Goal: Task Accomplishment & Management: Use online tool/utility

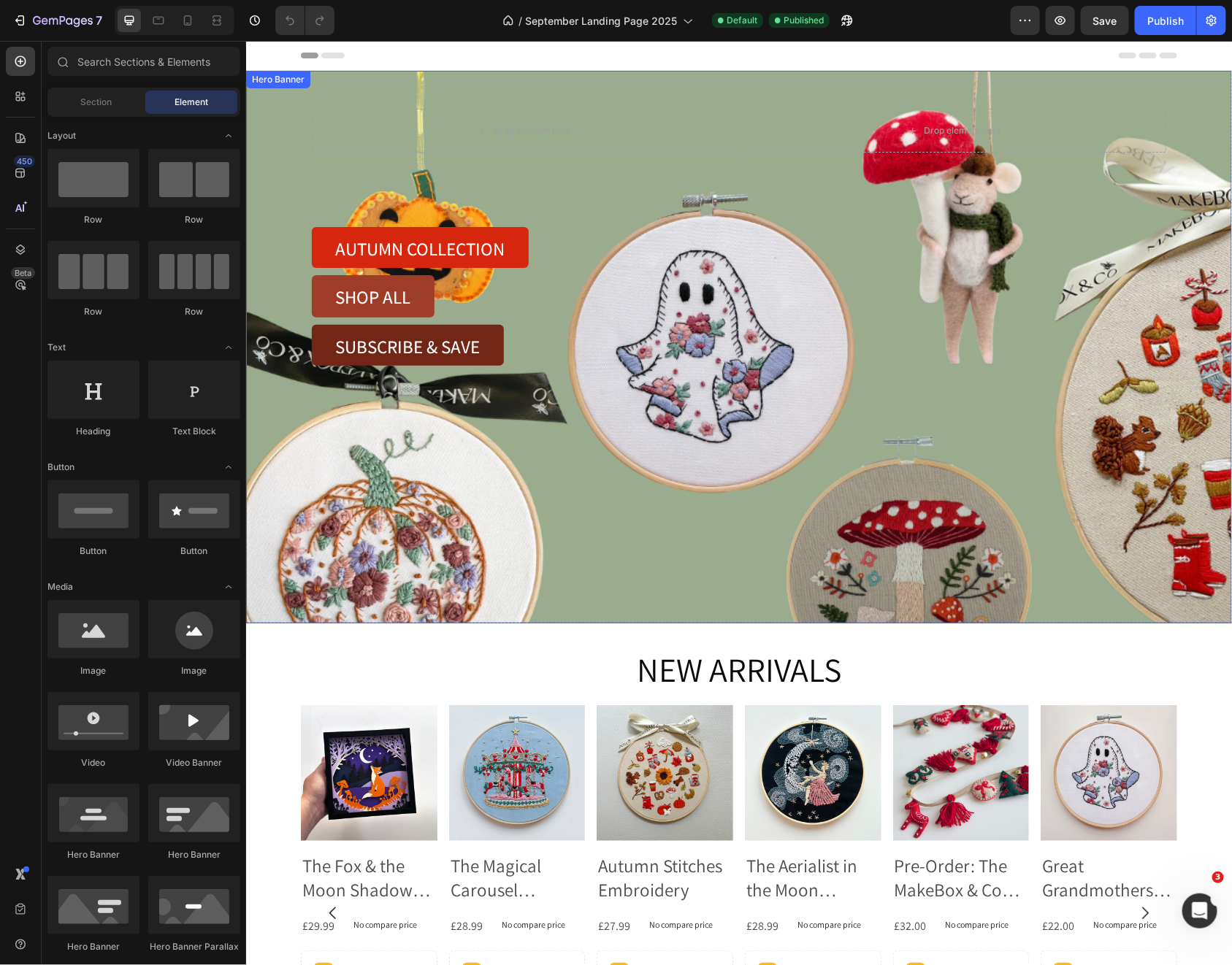
click at [703, 422] on div "Background Image" at bounding box center [738, 346] width 986 height 552
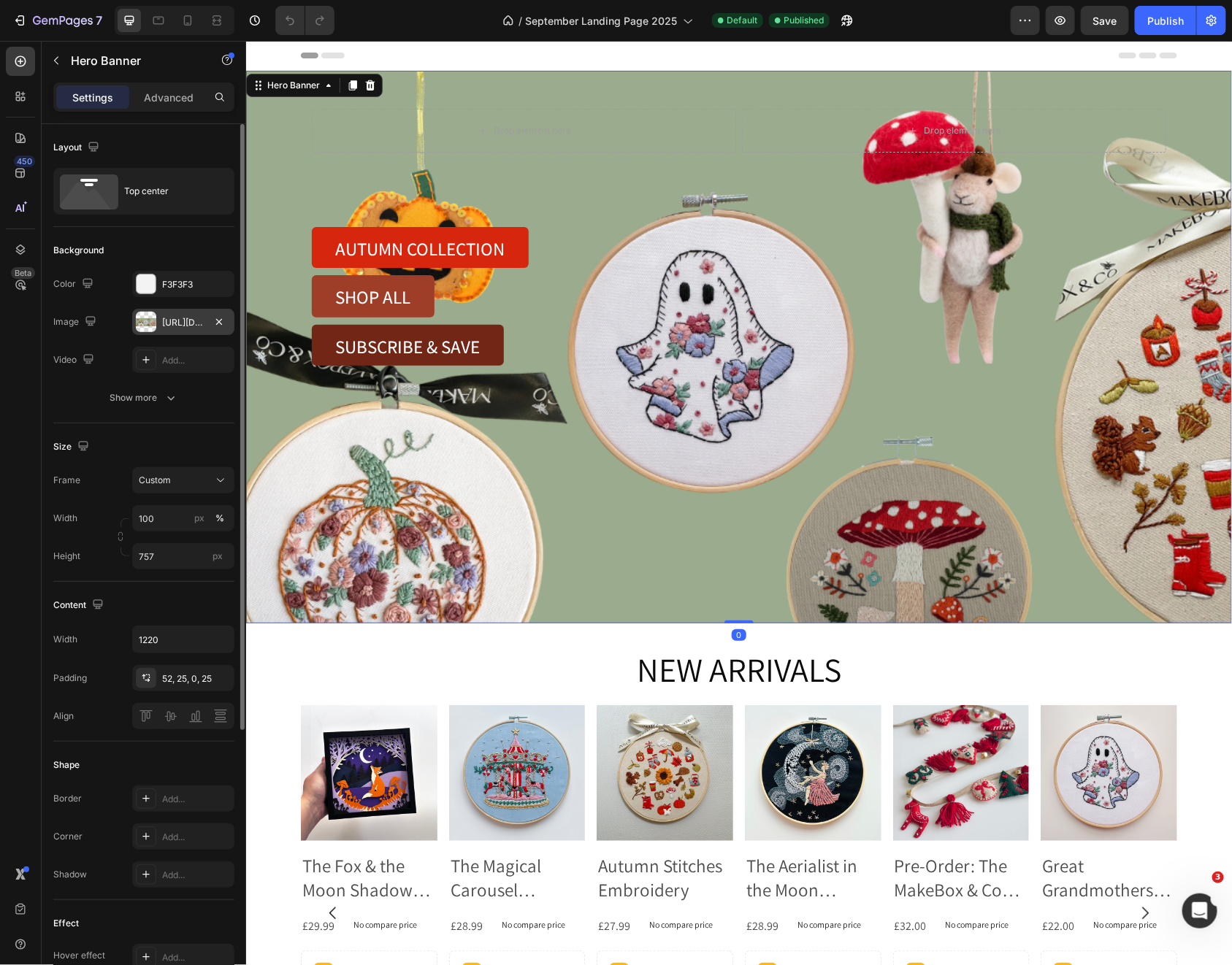
click at [169, 326] on div "[URL][DOMAIN_NAME]" at bounding box center [183, 322] width 42 height 13
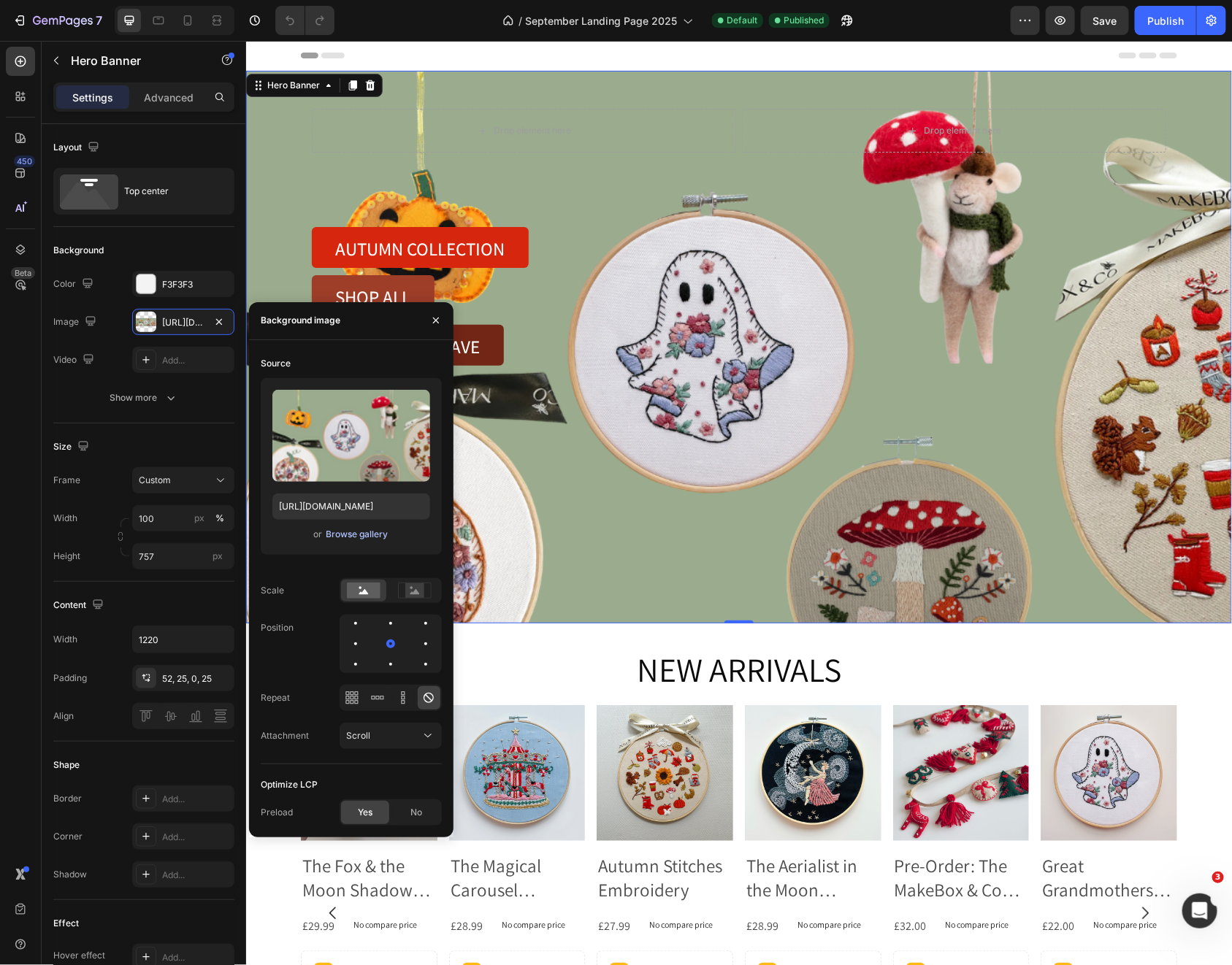
click at [362, 537] on div "Browse gallery" at bounding box center [357, 534] width 62 height 13
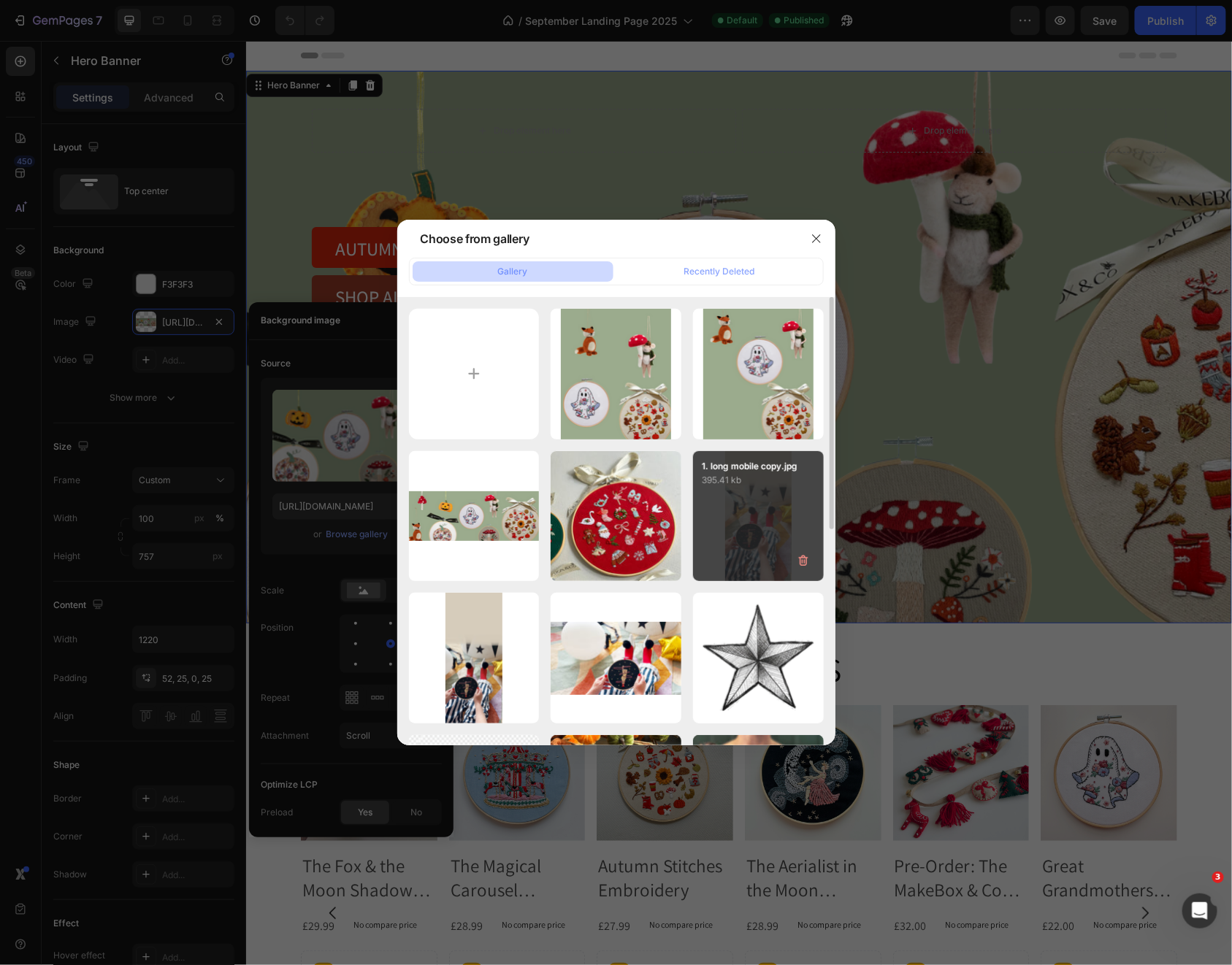
type input "C:\fakepath\IMG_6480.jpeg"
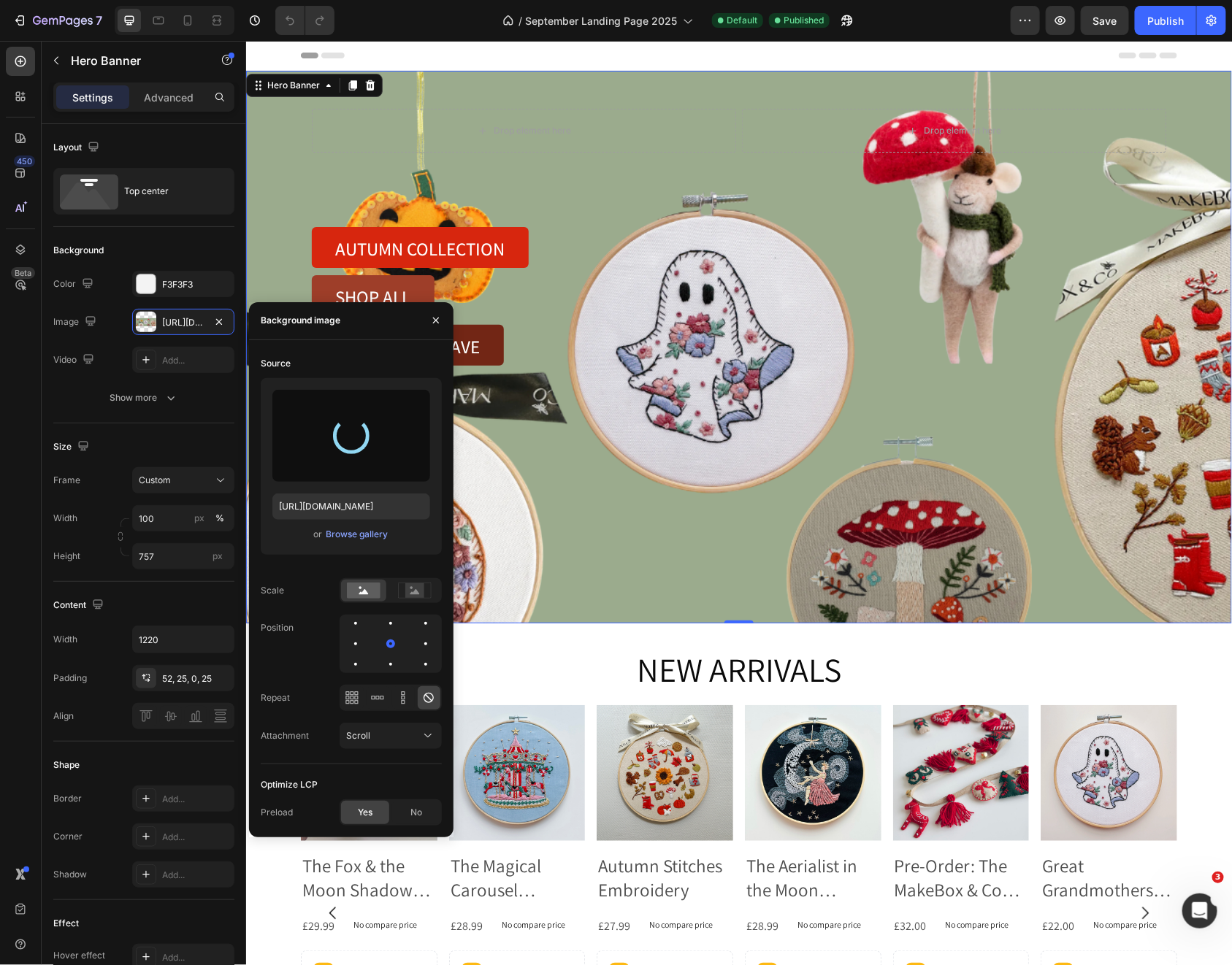
type input "[URL][DOMAIN_NAME]"
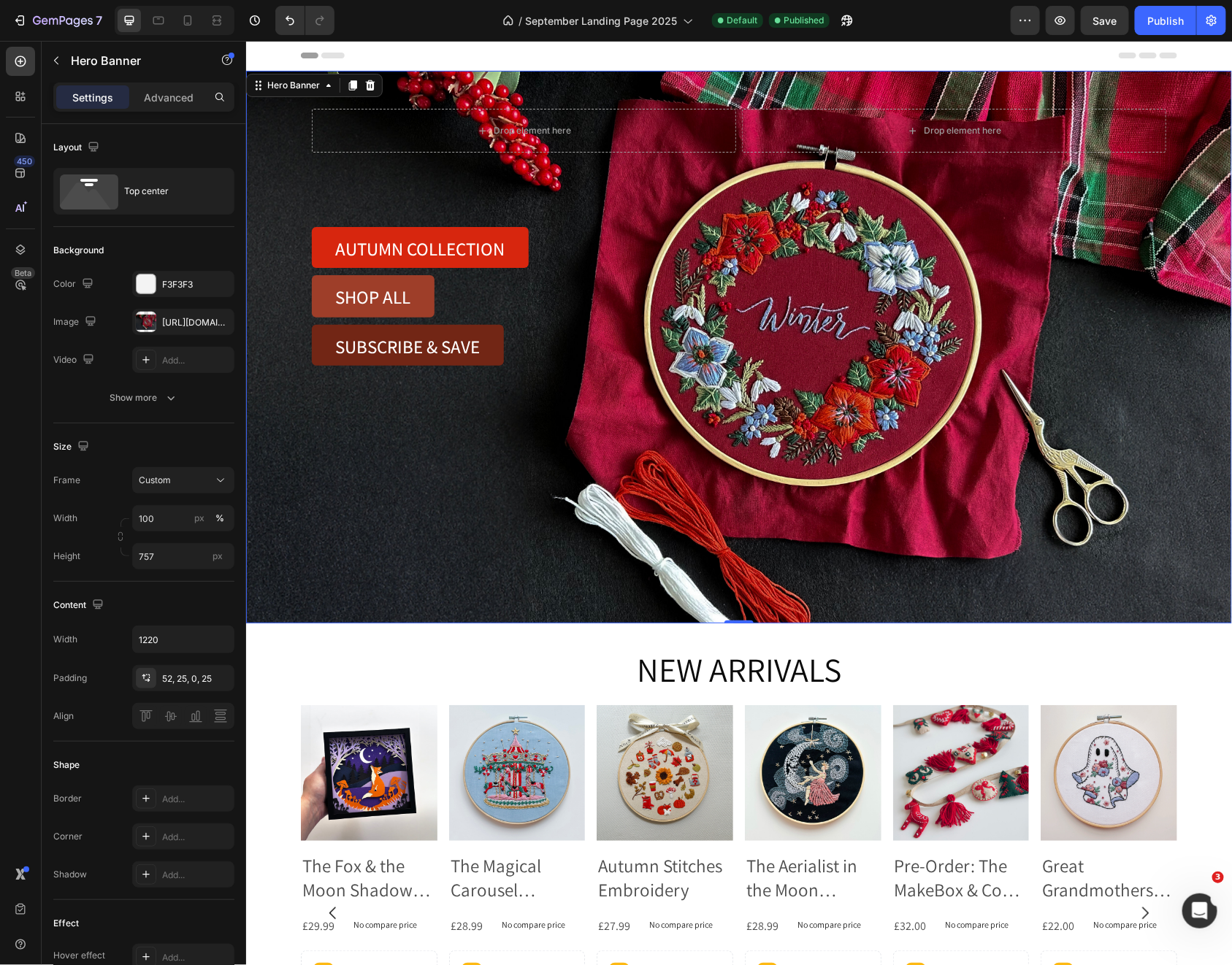
click at [677, 475] on div "Background Image" at bounding box center [738, 346] width 986 height 552
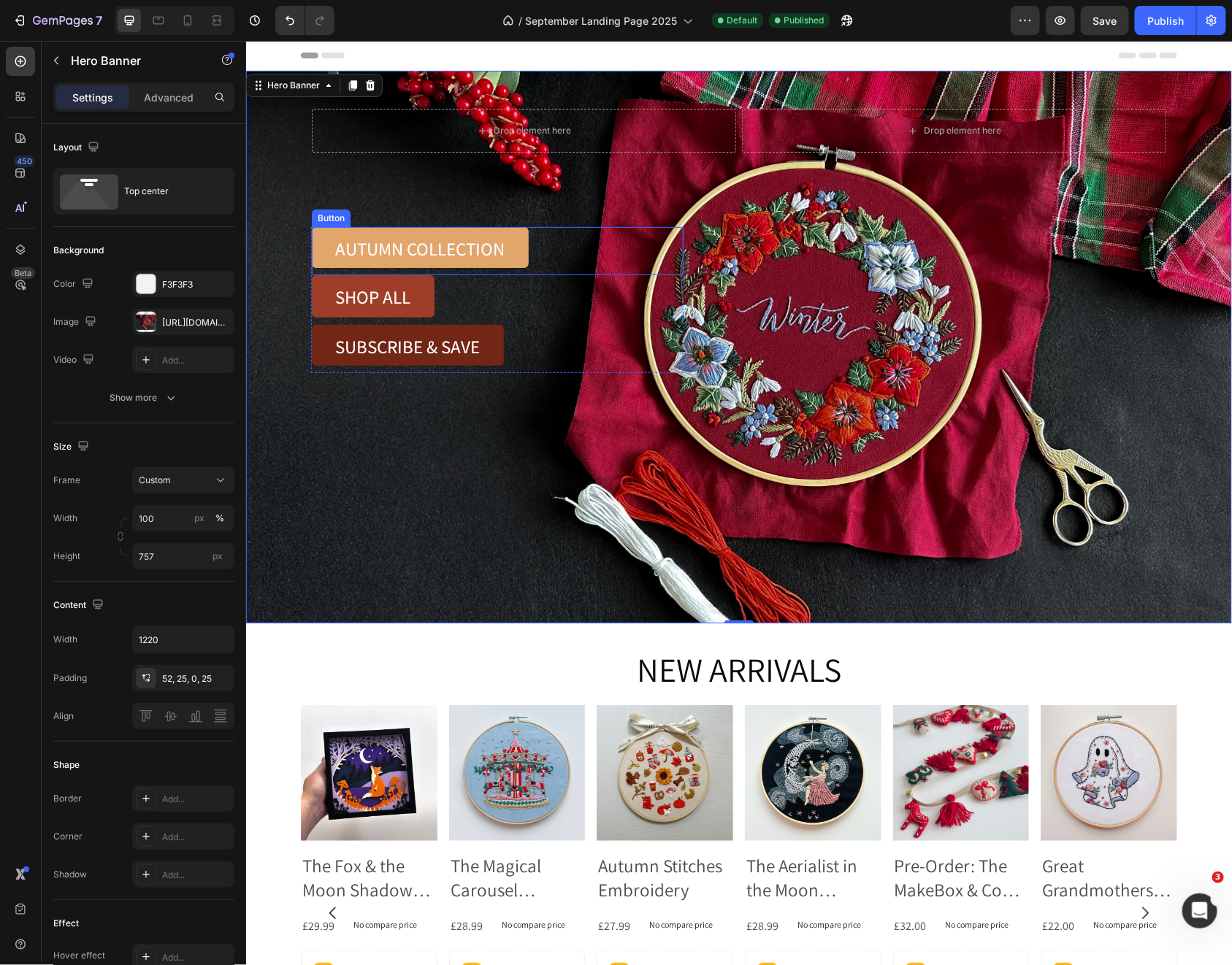
click at [520, 239] on link "AUTUMN COLLECTION" at bounding box center [419, 246] width 216 height 41
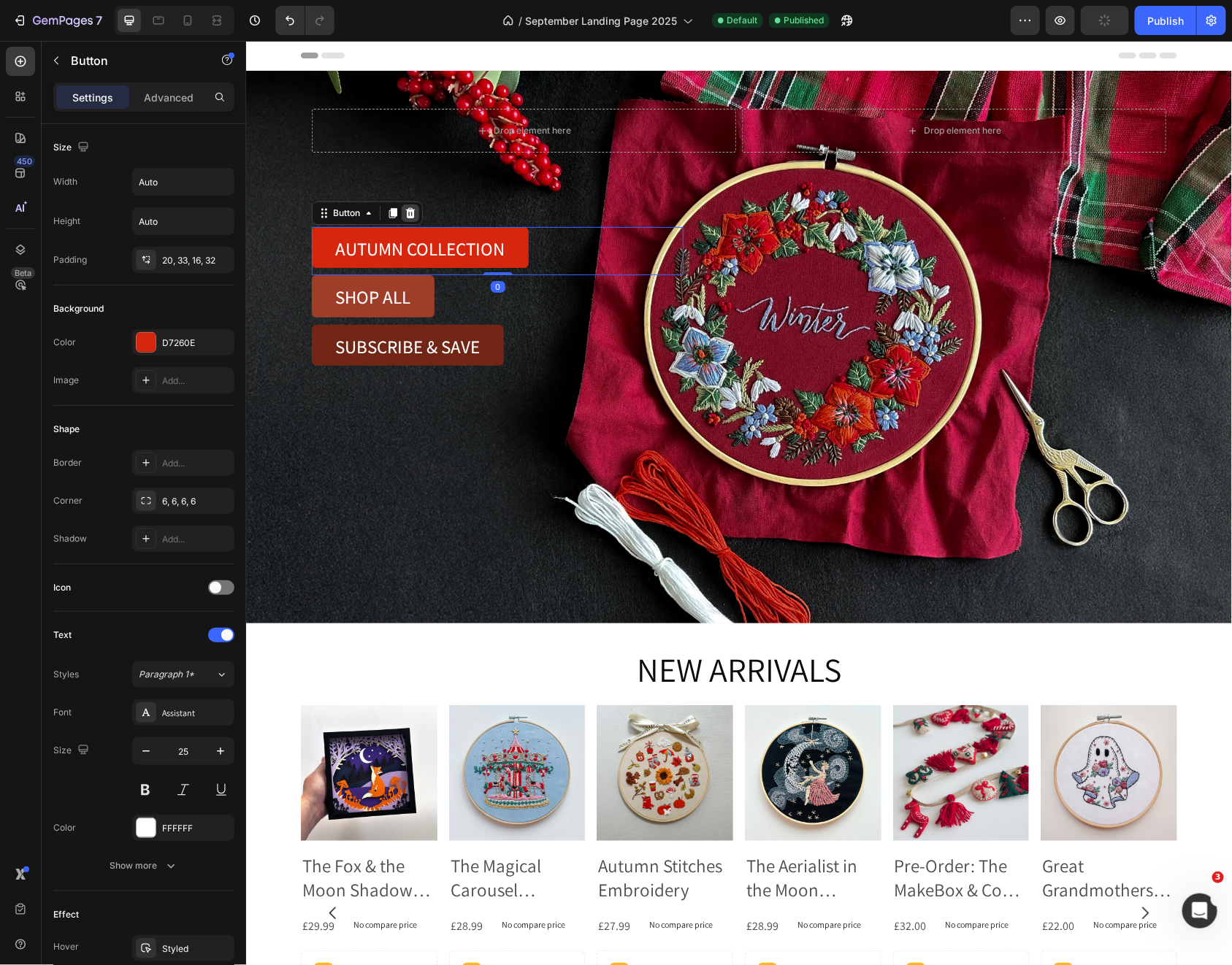
click at [408, 212] on icon at bounding box center [409, 212] width 11 height 11
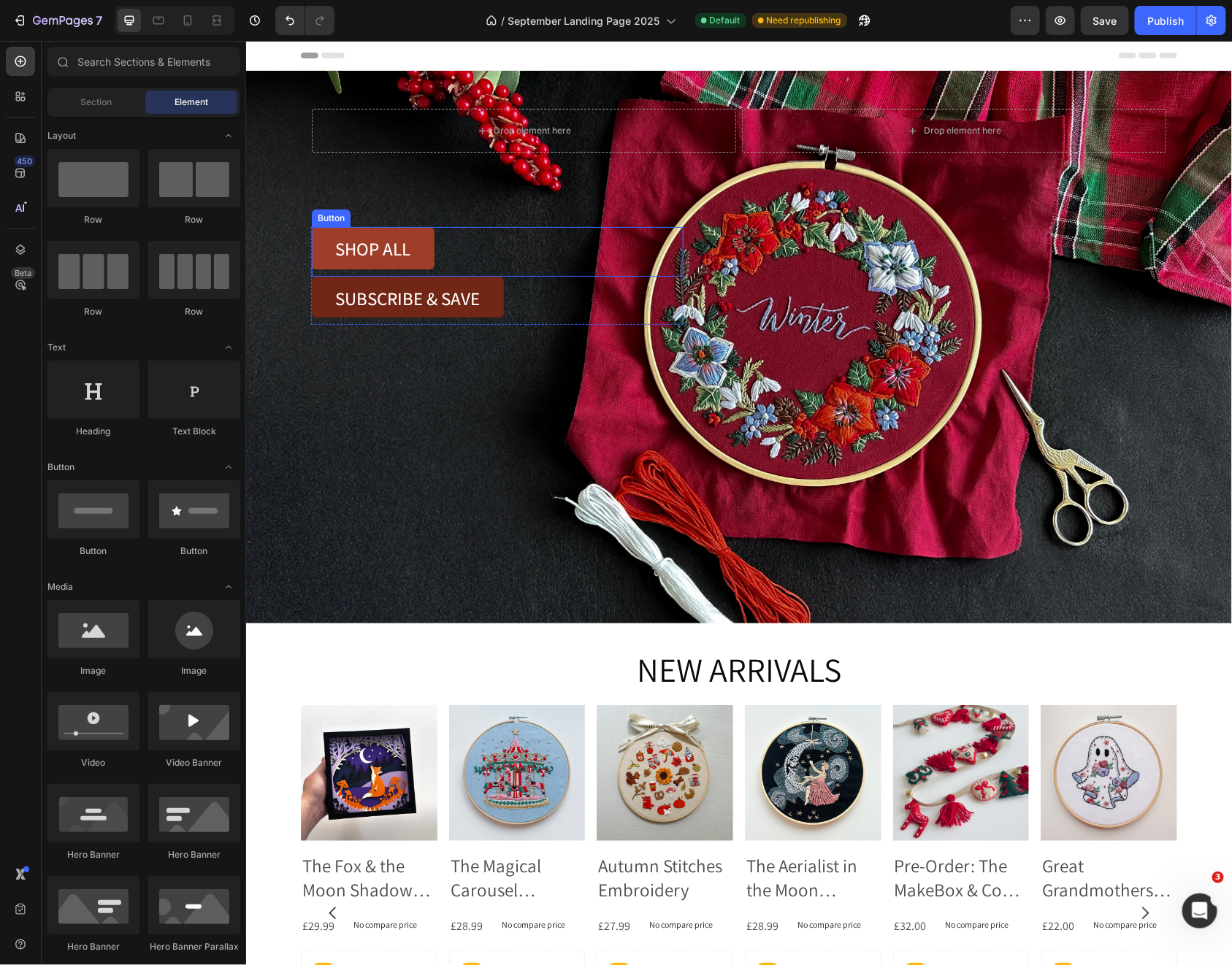
click at [455, 246] on div "SHOP ALL Button" at bounding box center [496, 250] width 371 height 49
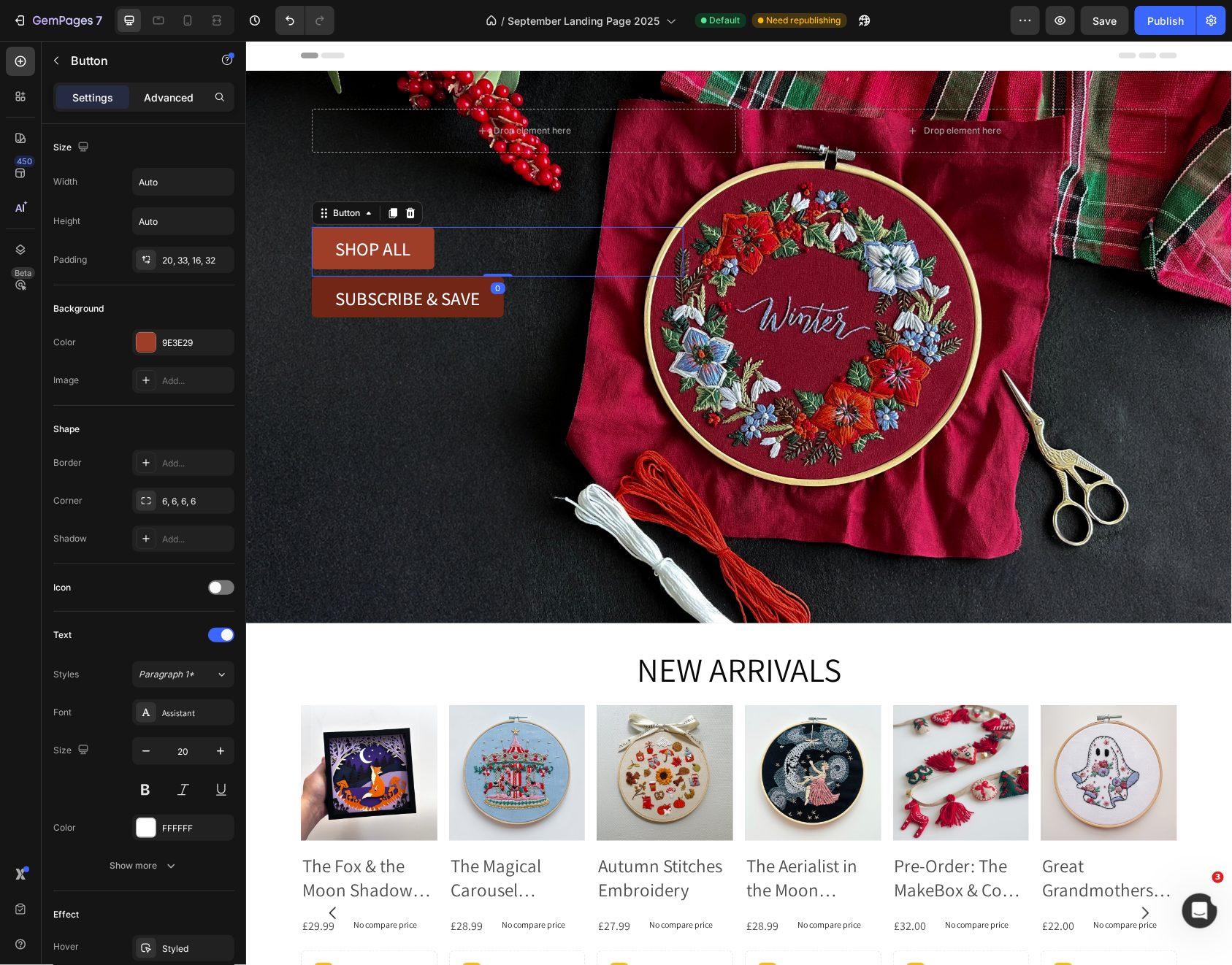
click at [188, 96] on p "Advanced" at bounding box center [168, 98] width 49 height 16
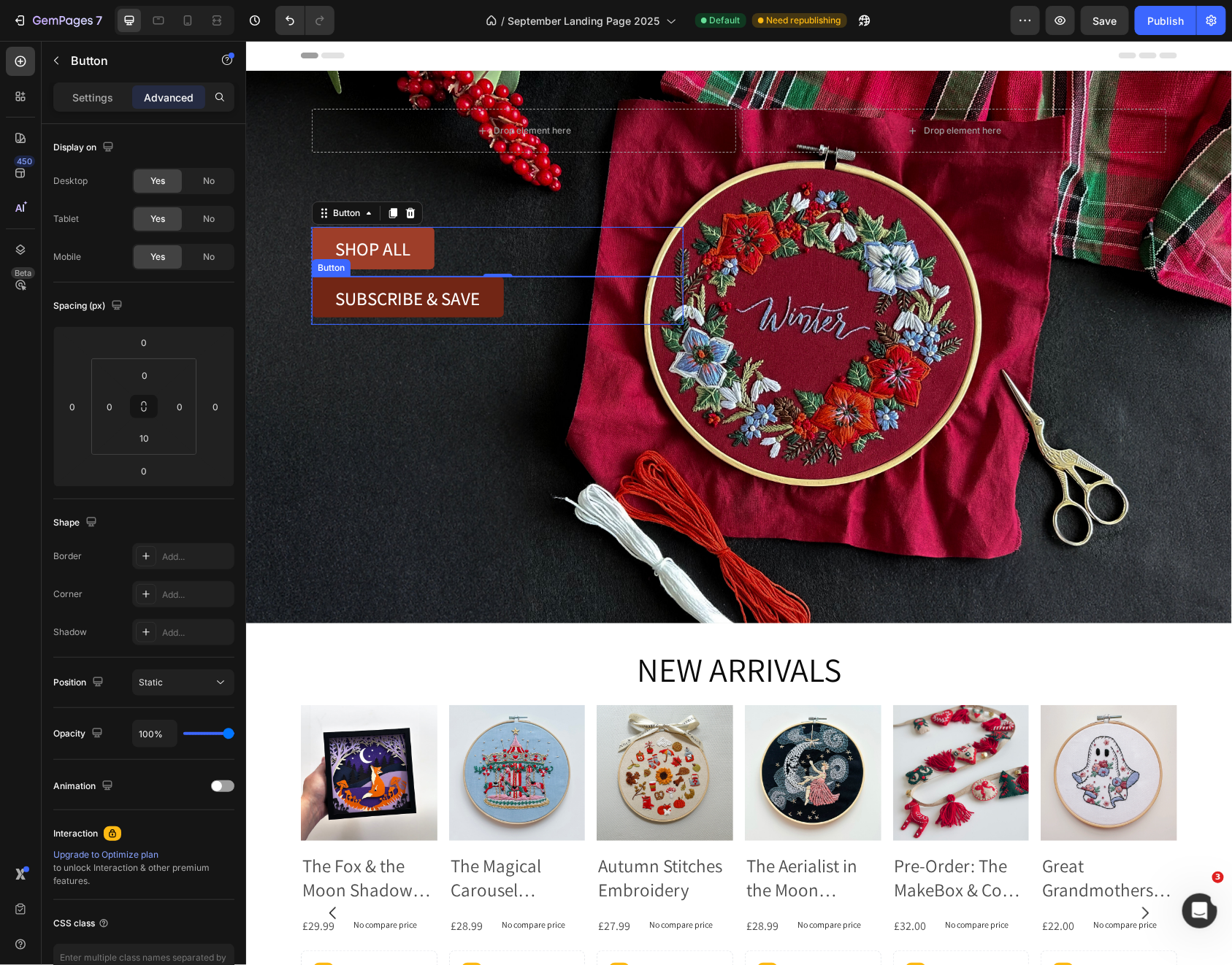
click at [562, 306] on div "SUBSCRIBE & SAVE Button" at bounding box center [496, 300] width 371 height 48
click at [494, 235] on div "SHOP ALL Button 0" at bounding box center [496, 250] width 371 height 49
click at [529, 299] on div "SUBSCRIBE & SAVE Button 0" at bounding box center [496, 300] width 371 height 48
click at [89, 100] on p "Settings" at bounding box center [92, 98] width 41 height 16
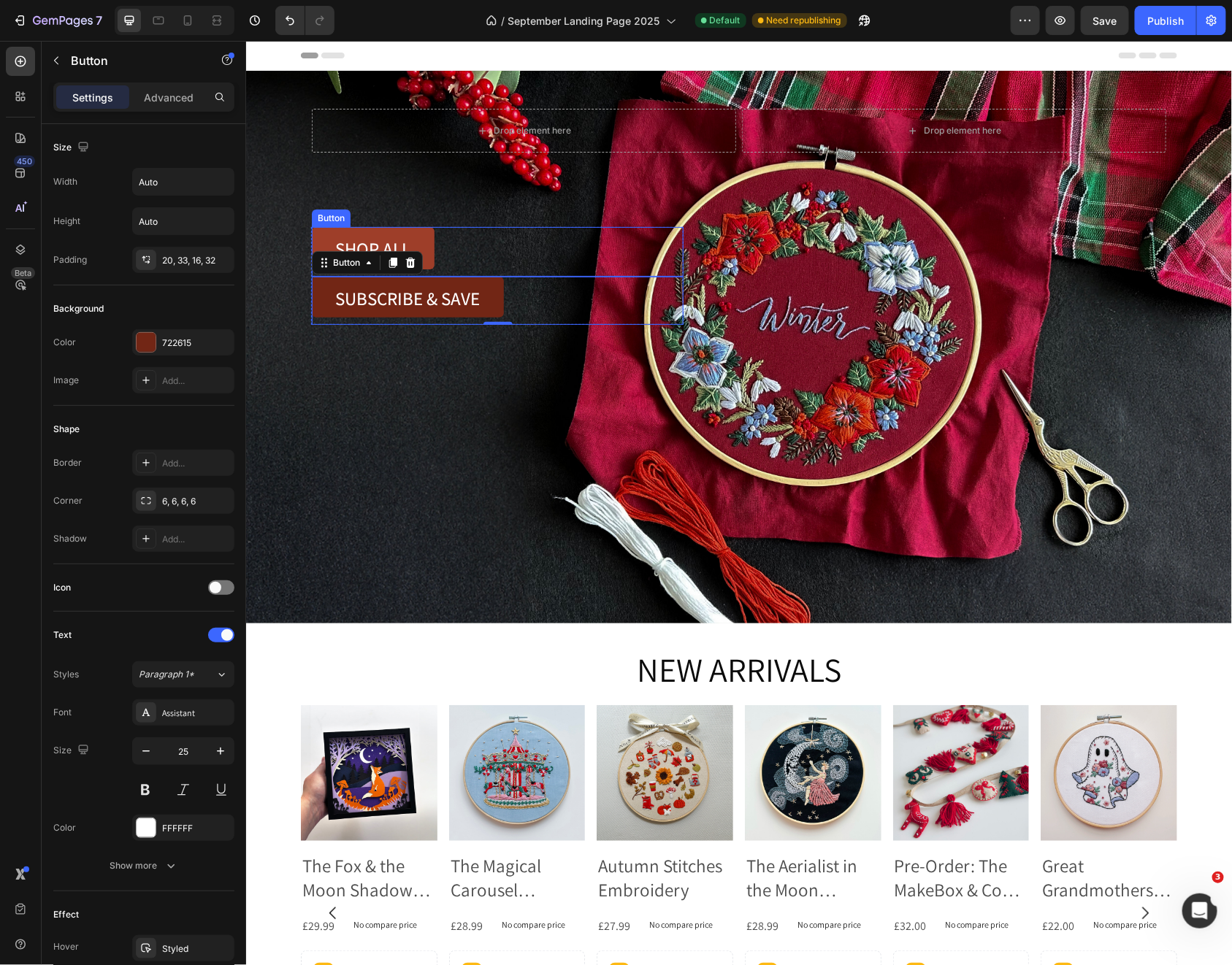
click at [481, 254] on div "SHOP ALL Button" at bounding box center [496, 250] width 371 height 49
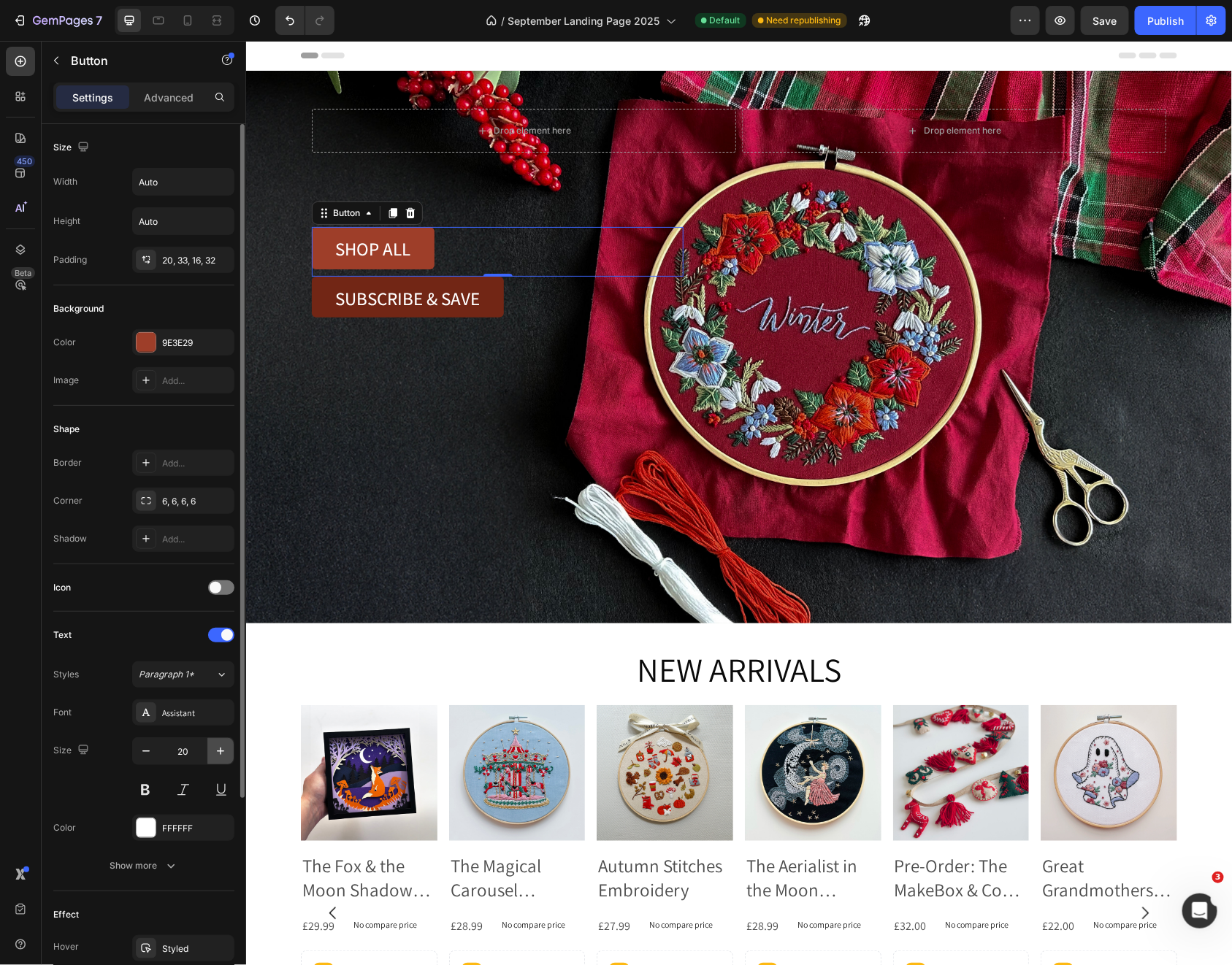
click at [215, 748] on icon "button" at bounding box center [220, 750] width 15 height 15
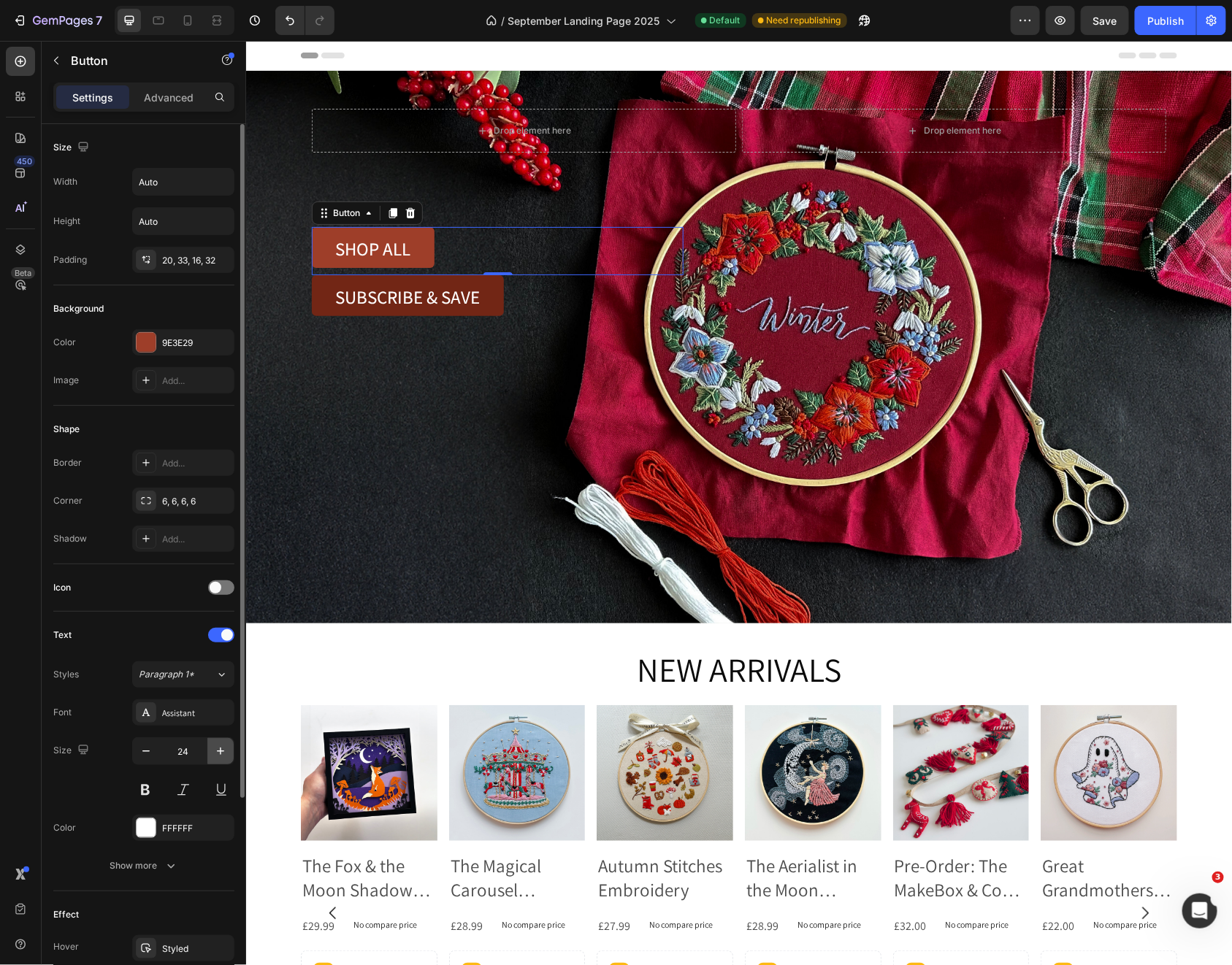
type input "25"
click at [142, 347] on div at bounding box center [146, 343] width 19 height 19
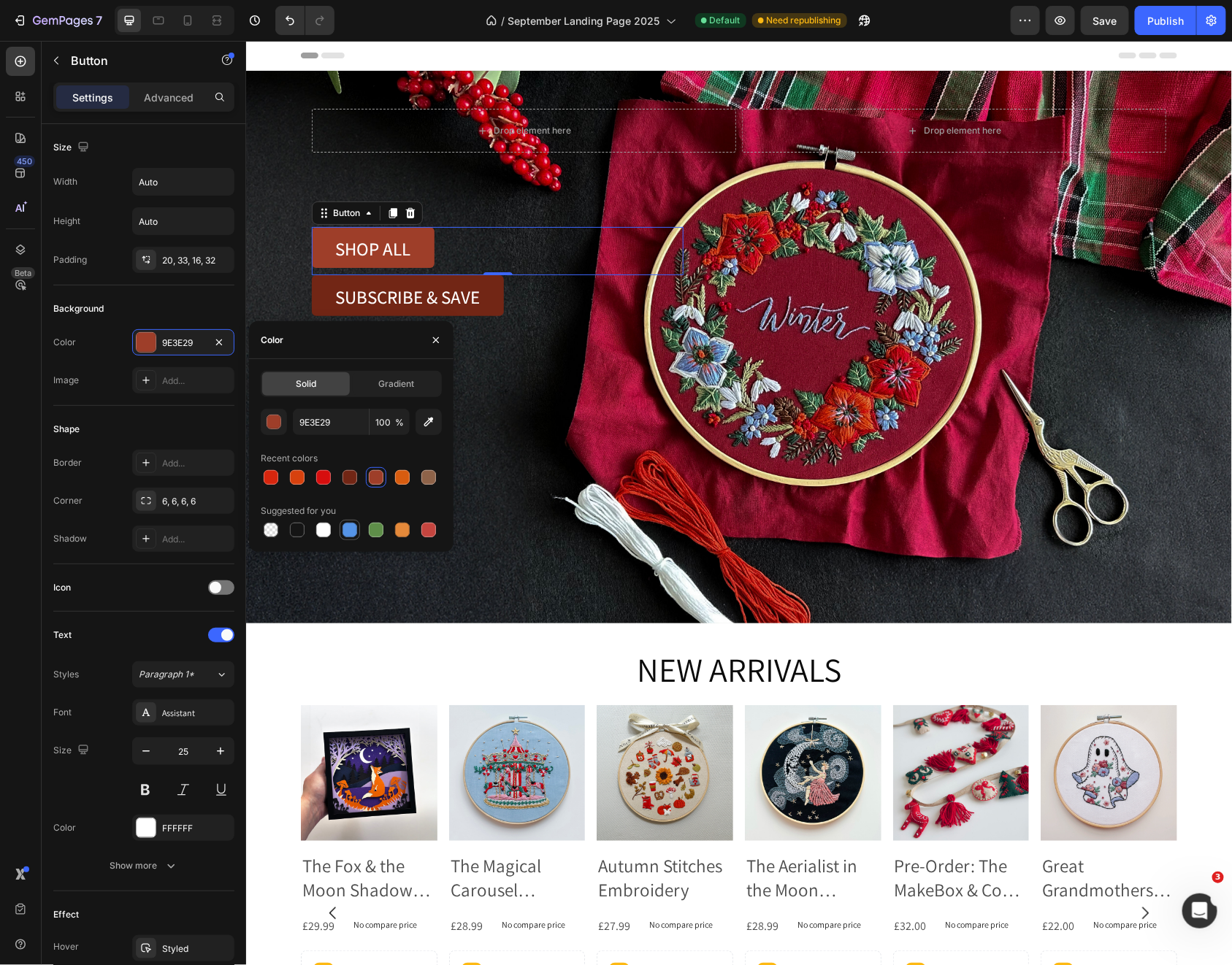
click at [352, 529] on div at bounding box center [350, 530] width 15 height 15
click at [333, 529] on div at bounding box center [351, 530] width 181 height 21
click at [326, 530] on div at bounding box center [323, 530] width 15 height 15
type input "FFFFFF"
click at [376, 247] on span "SHOP ALL" at bounding box center [371, 248] width 75 height 24
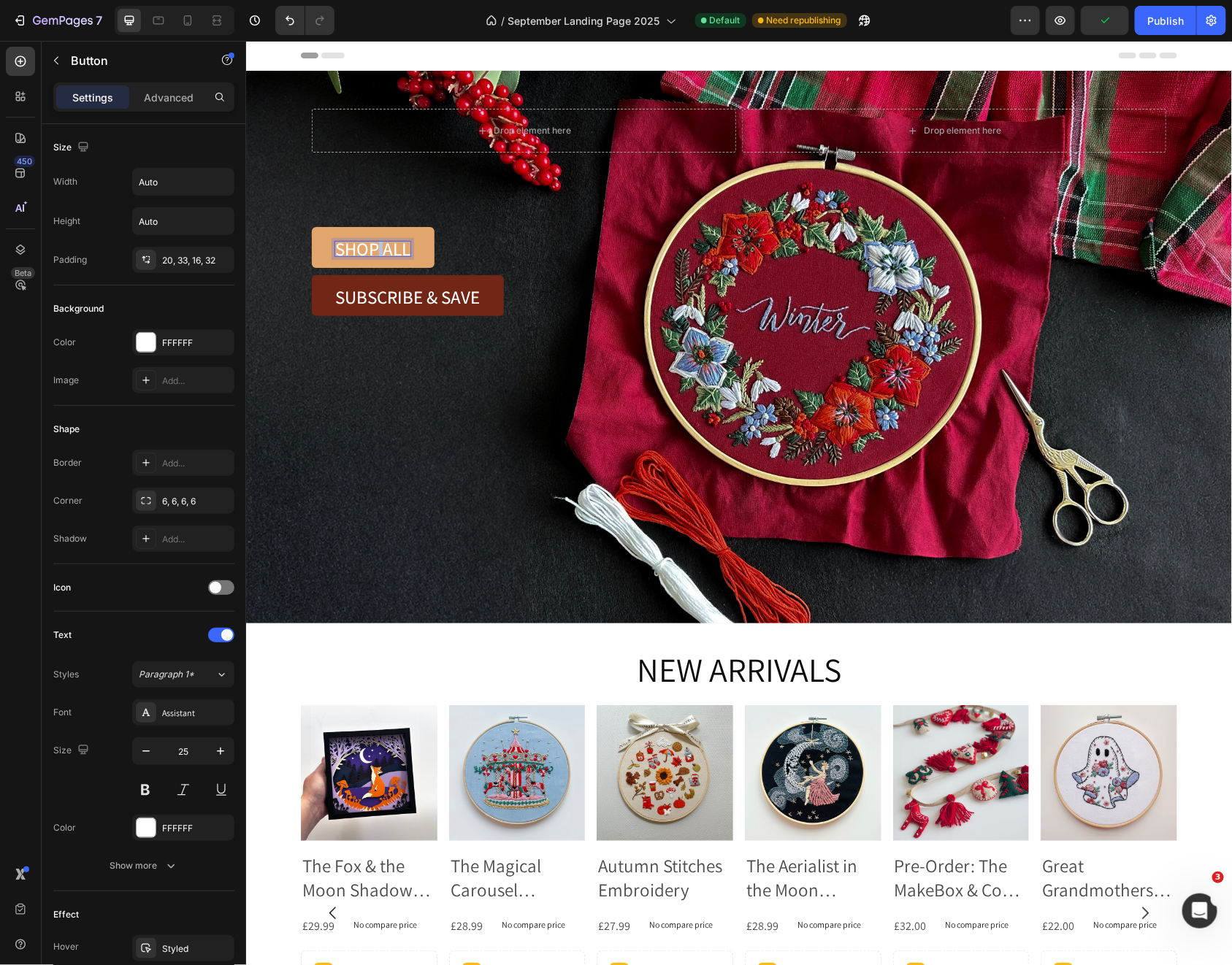
click at [376, 247] on span "SHOP ALL" at bounding box center [371, 248] width 75 height 24
click at [468, 218] on rect "Editor contextual toolbar" at bounding box center [471, 220] width 14 height 3
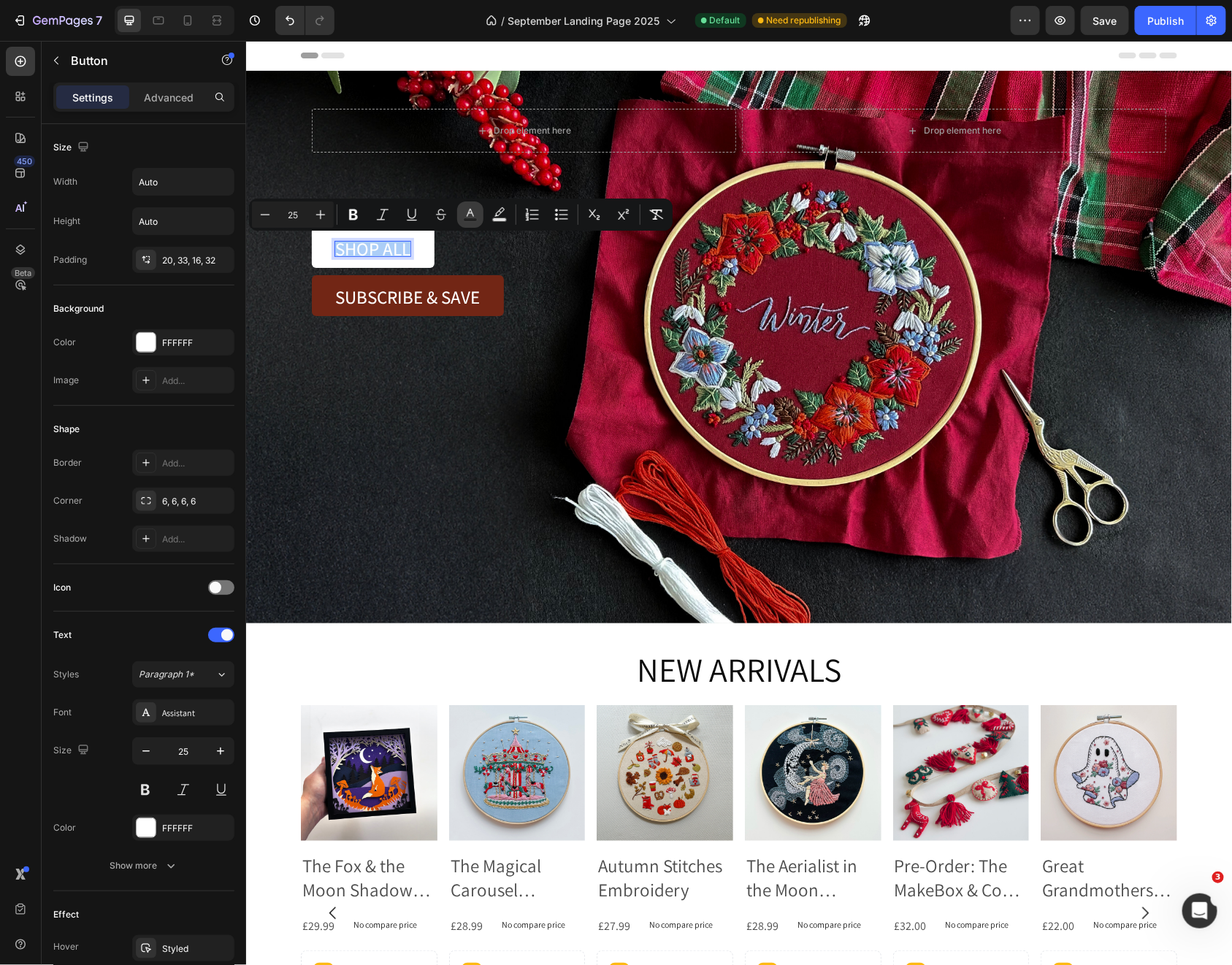
type input "FFFFFF"
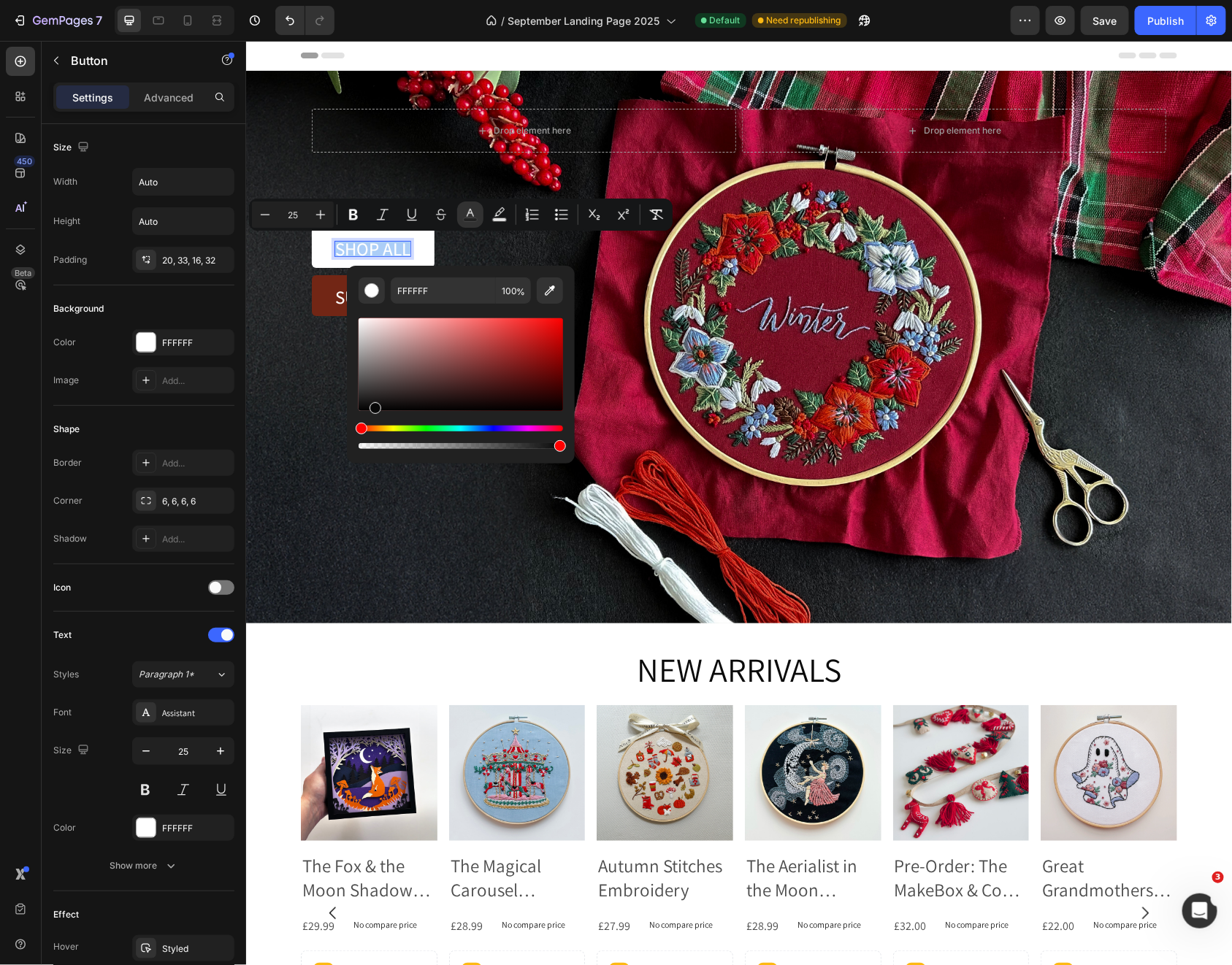
click at [374, 408] on div "Editor contextual toolbar" at bounding box center [461, 364] width 204 height 93
type input "070707"
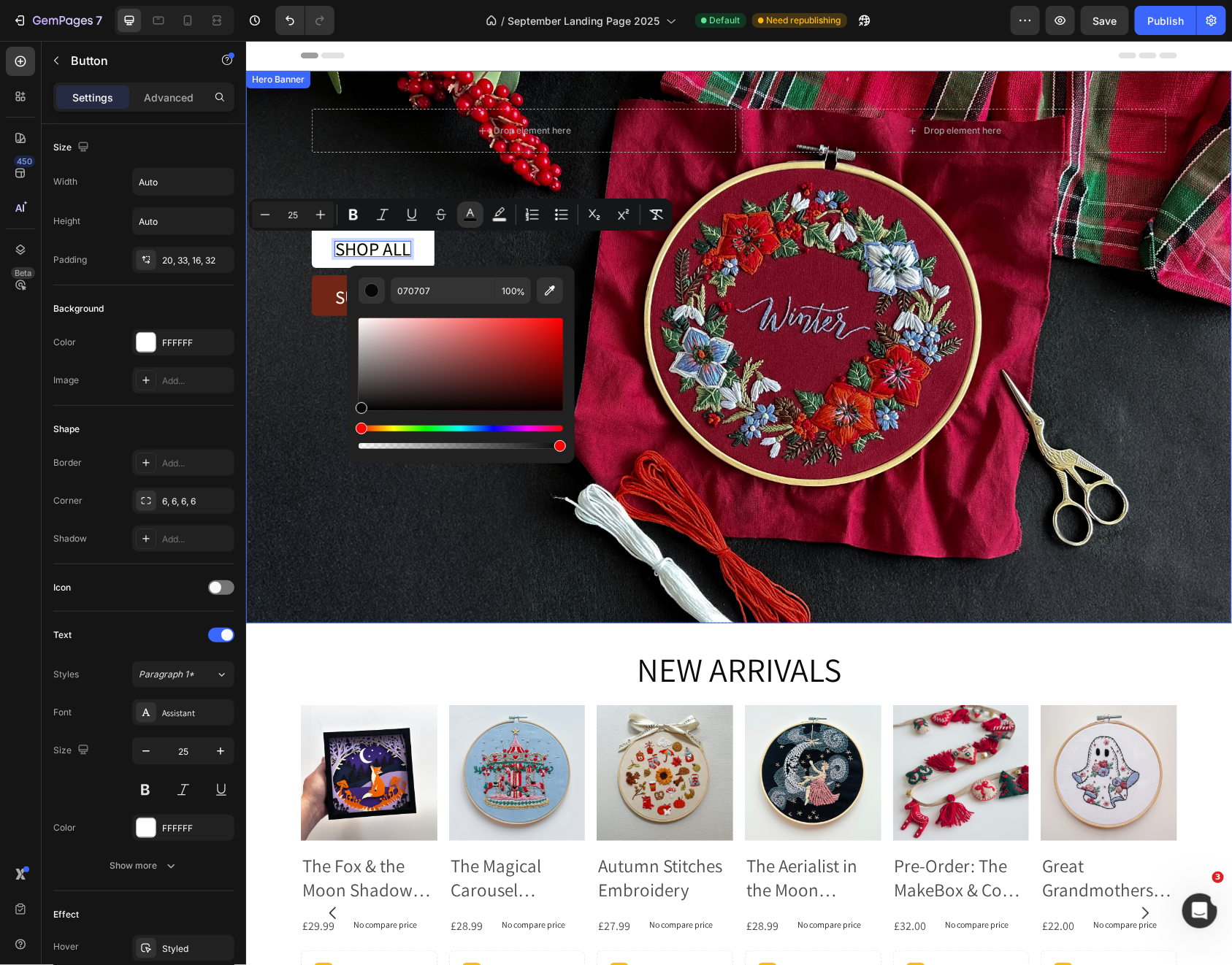
drag, startPoint x: 308, startPoint y: 399, endPoint x: 350, endPoint y: 384, distance: 44.6
click at [308, 399] on div "Background Image" at bounding box center [738, 346] width 986 height 552
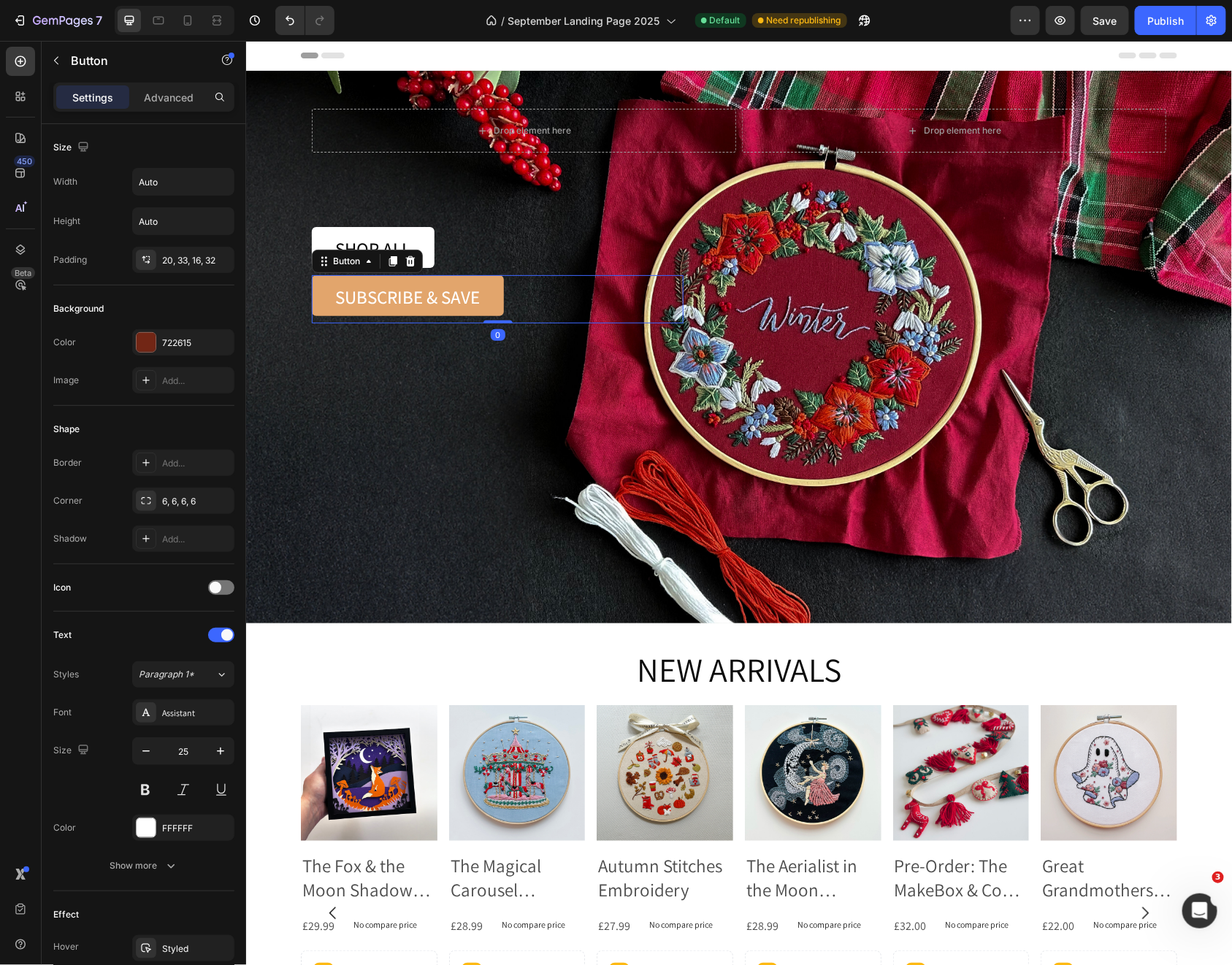
click at [430, 306] on link "SUBSCRIBE & SAVE" at bounding box center [407, 294] width 192 height 41
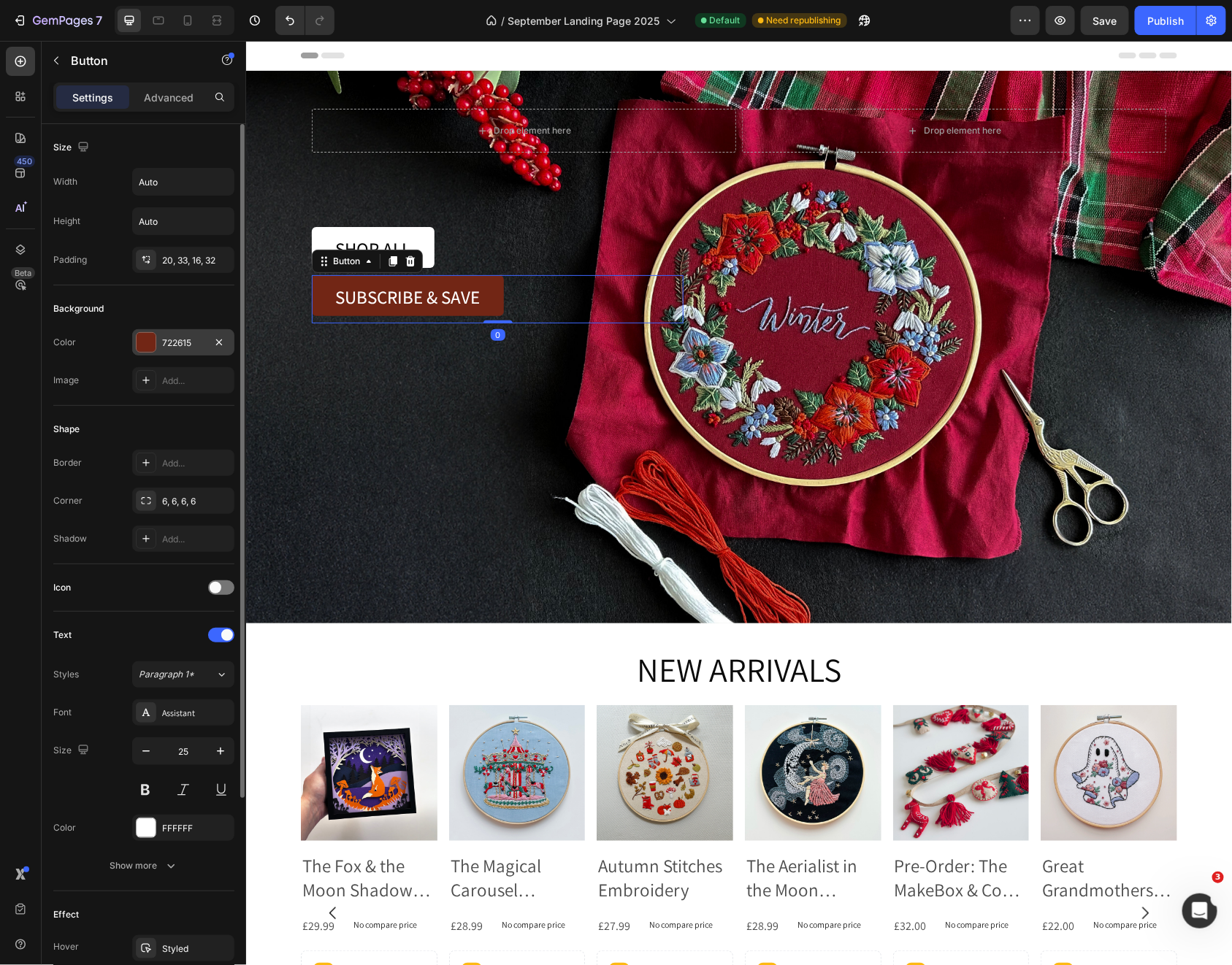
click at [149, 341] on div at bounding box center [146, 343] width 19 height 19
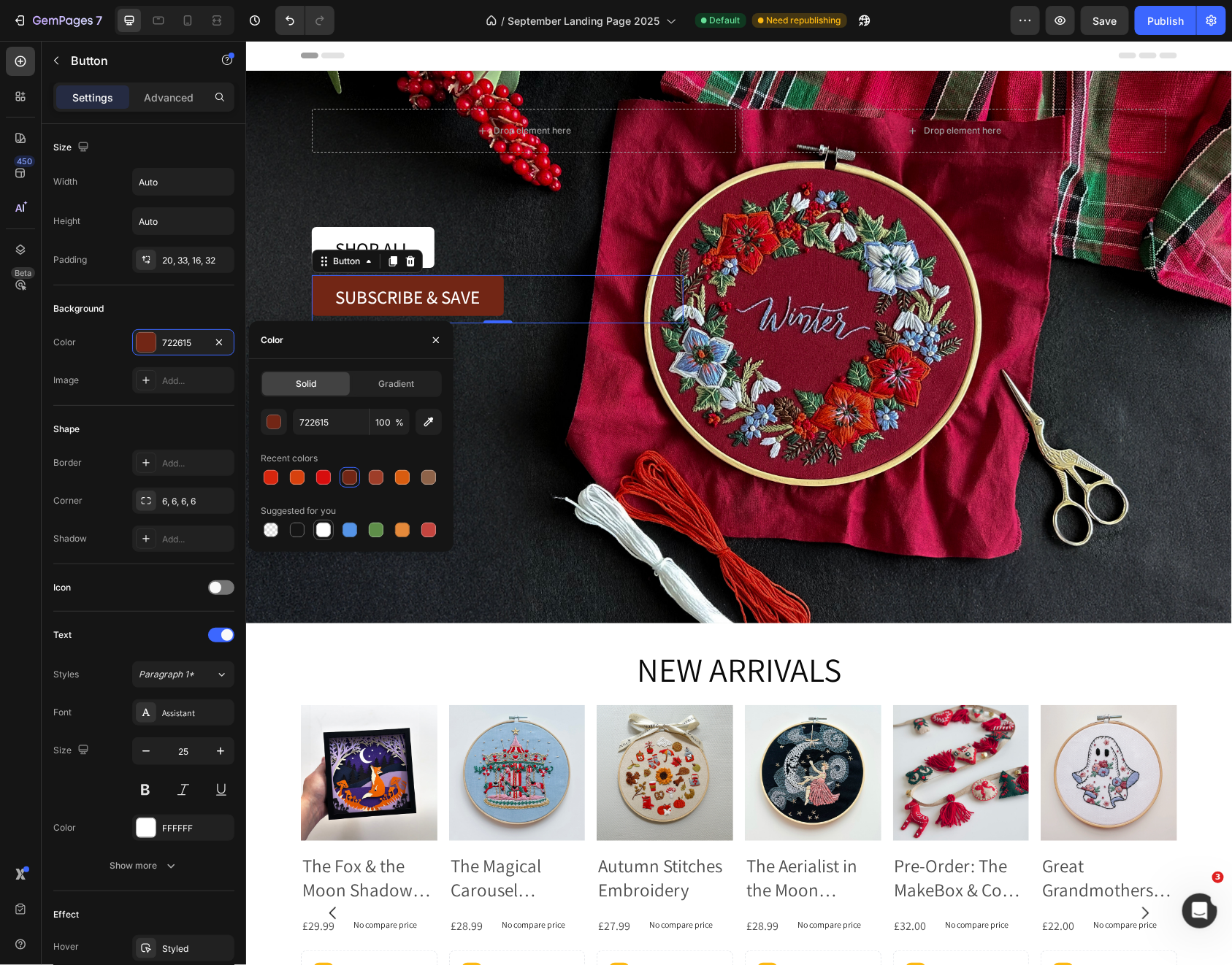
click at [325, 526] on div at bounding box center [323, 530] width 15 height 15
type input "FFFFFF"
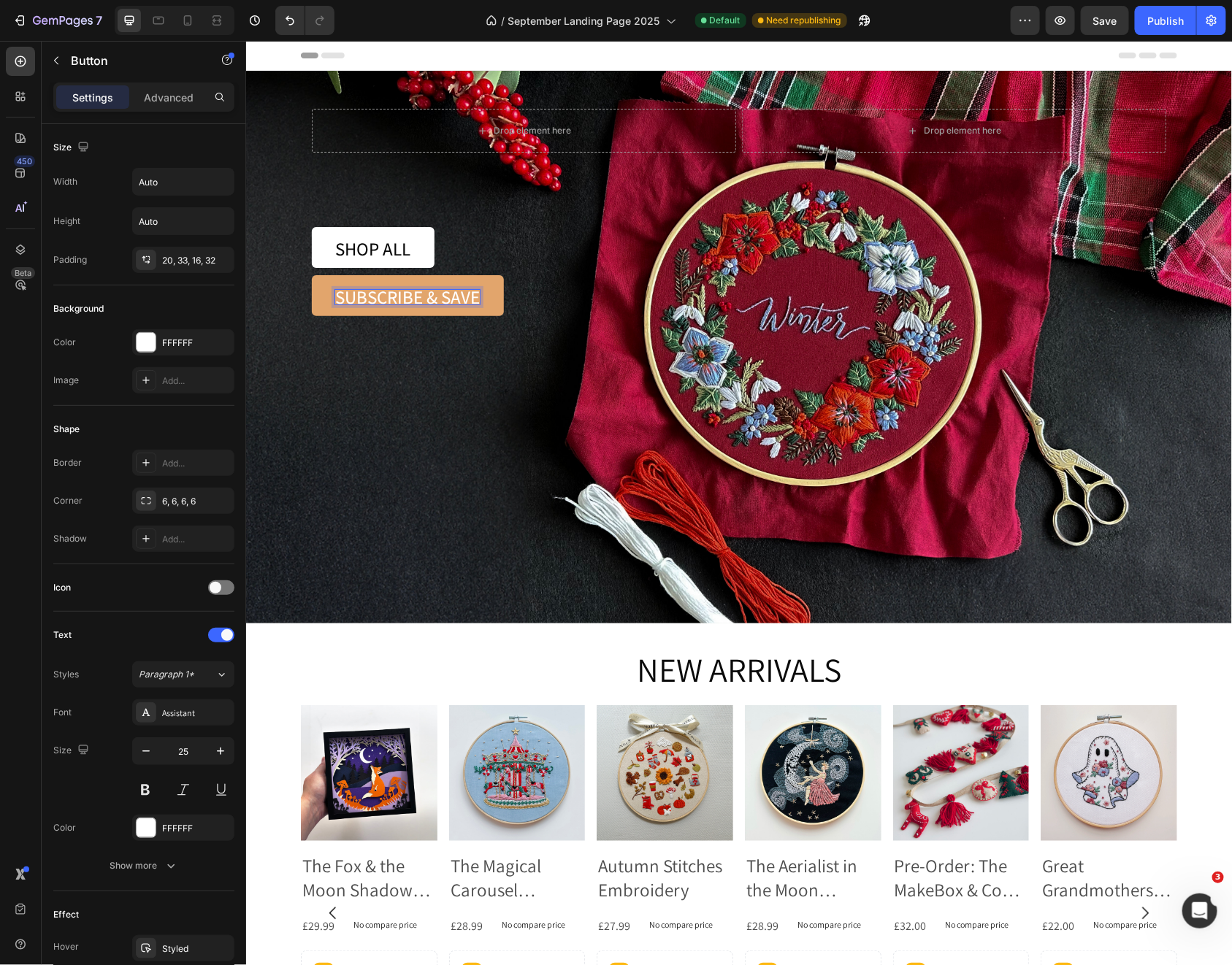
click at [432, 302] on span "SUBSCRIBE & SAVE" at bounding box center [406, 296] width 145 height 24
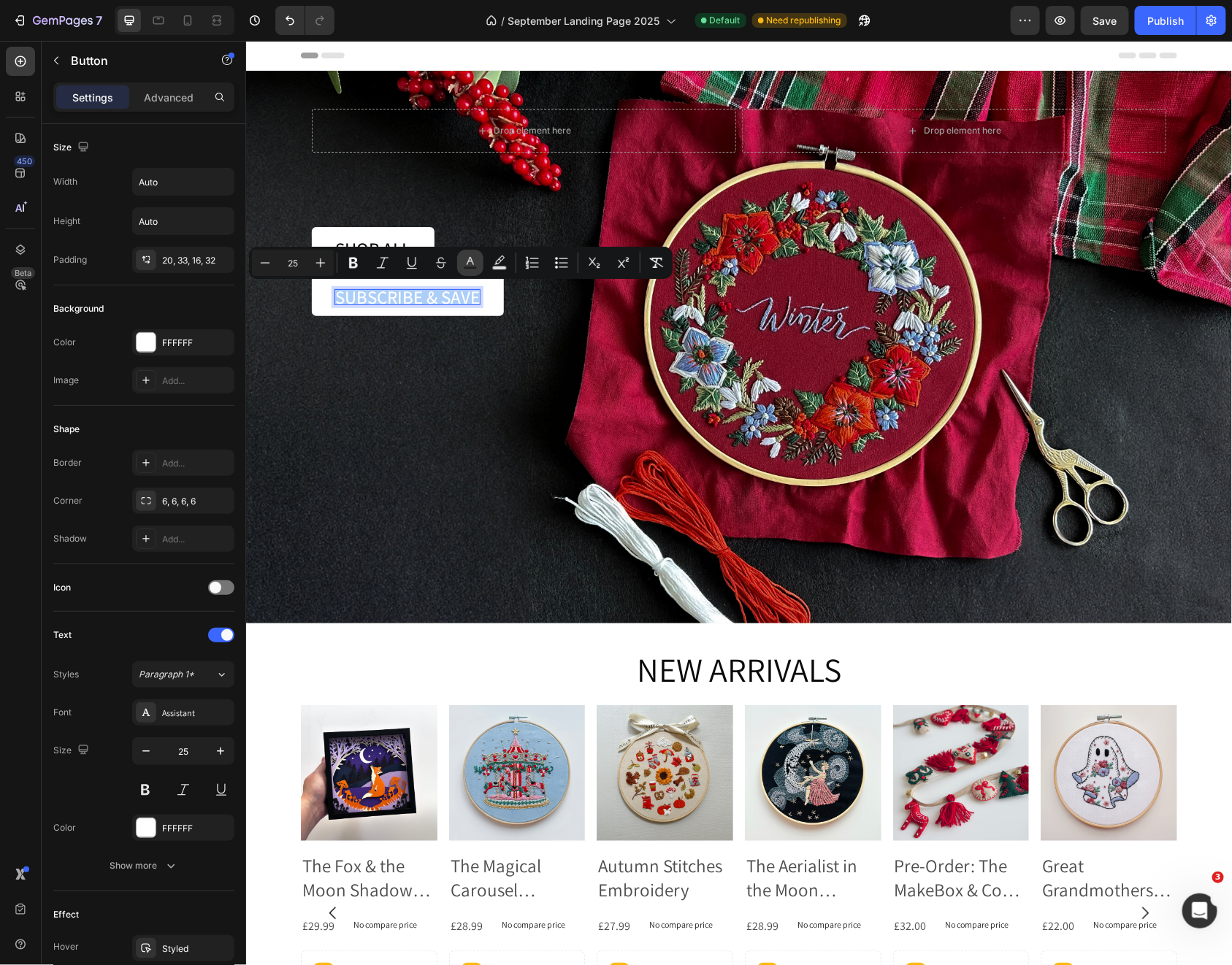
click at [464, 263] on icon "Editor contextual toolbar" at bounding box center [470, 262] width 15 height 15
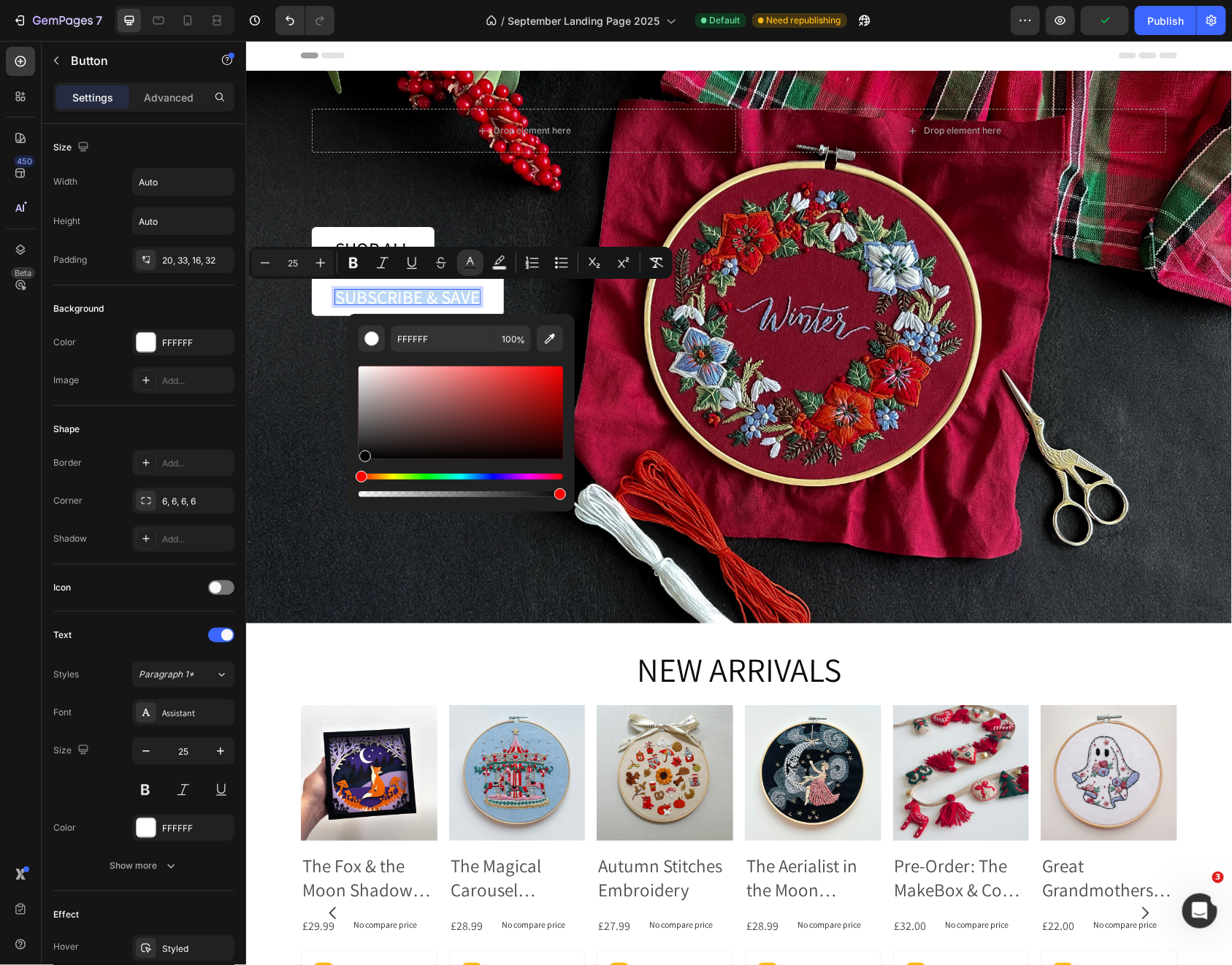
click at [364, 457] on div "Editor contextual toolbar" at bounding box center [461, 412] width 204 height 93
type input "050404"
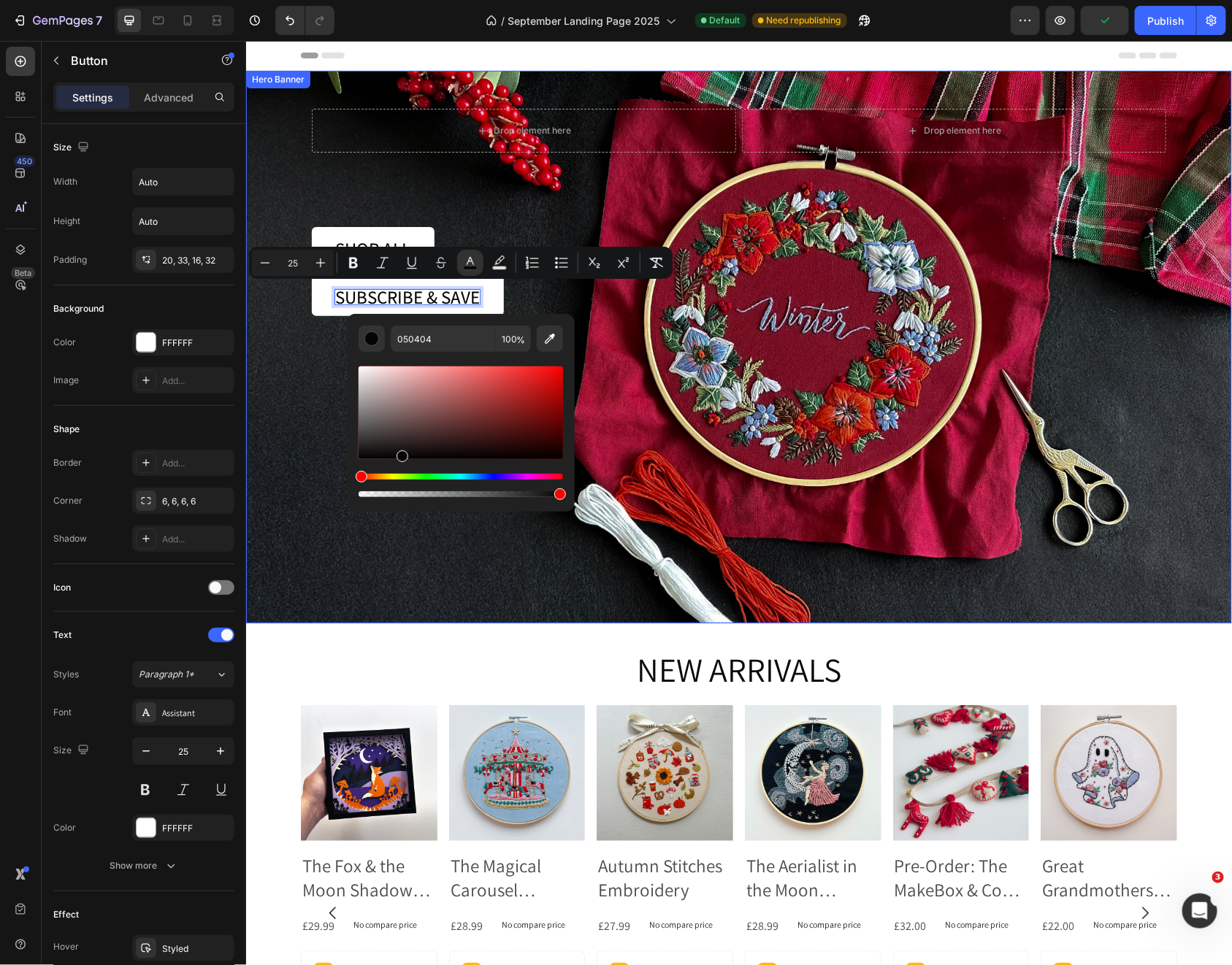
click at [317, 446] on div "Background Image" at bounding box center [738, 346] width 986 height 552
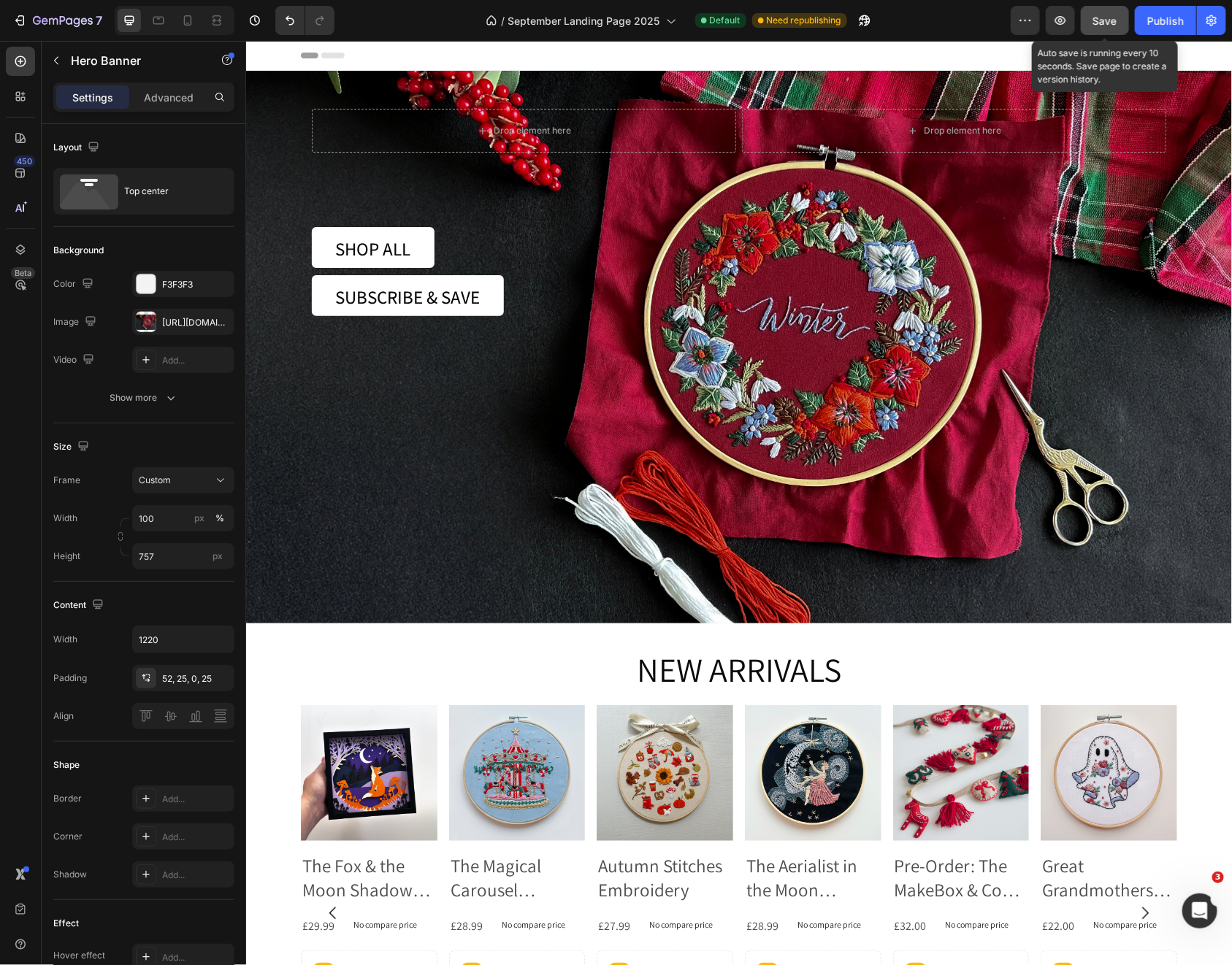
click at [1109, 30] on button "Save" at bounding box center [1105, 21] width 48 height 29
click at [159, 26] on icon at bounding box center [158, 20] width 15 height 15
type input "Auto"
type input "100%"
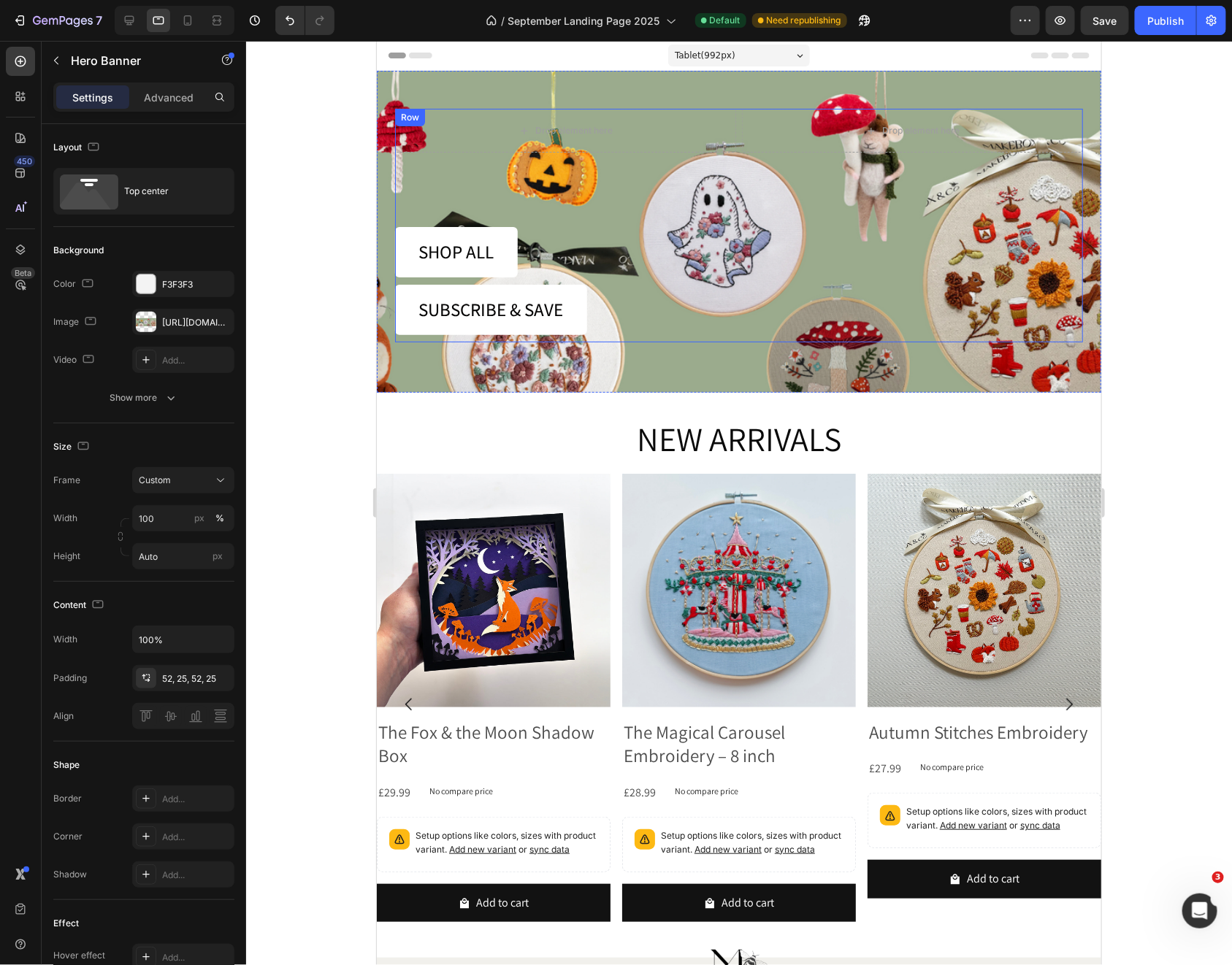
click at [468, 194] on div "Drop element here Drop element here Row SHOP ALL Button SUBSCRIBE & SAVE Button…" at bounding box center [738, 225] width 687 height 234
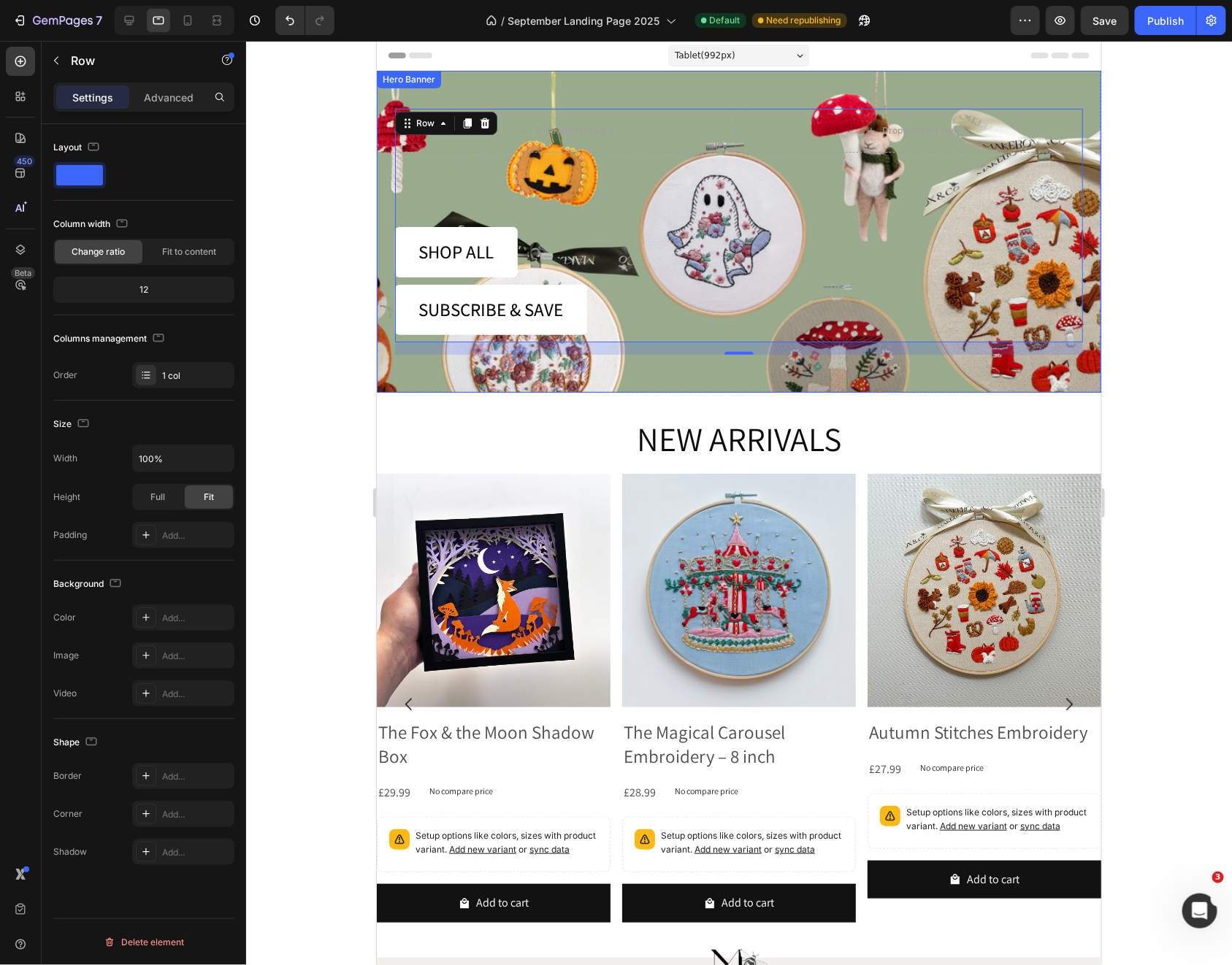
click at [763, 378] on div "Drop element here Drop element here Row SHOP ALL Button SUBSCRIBE & SAVE Button…" at bounding box center [738, 231] width 725 height 322
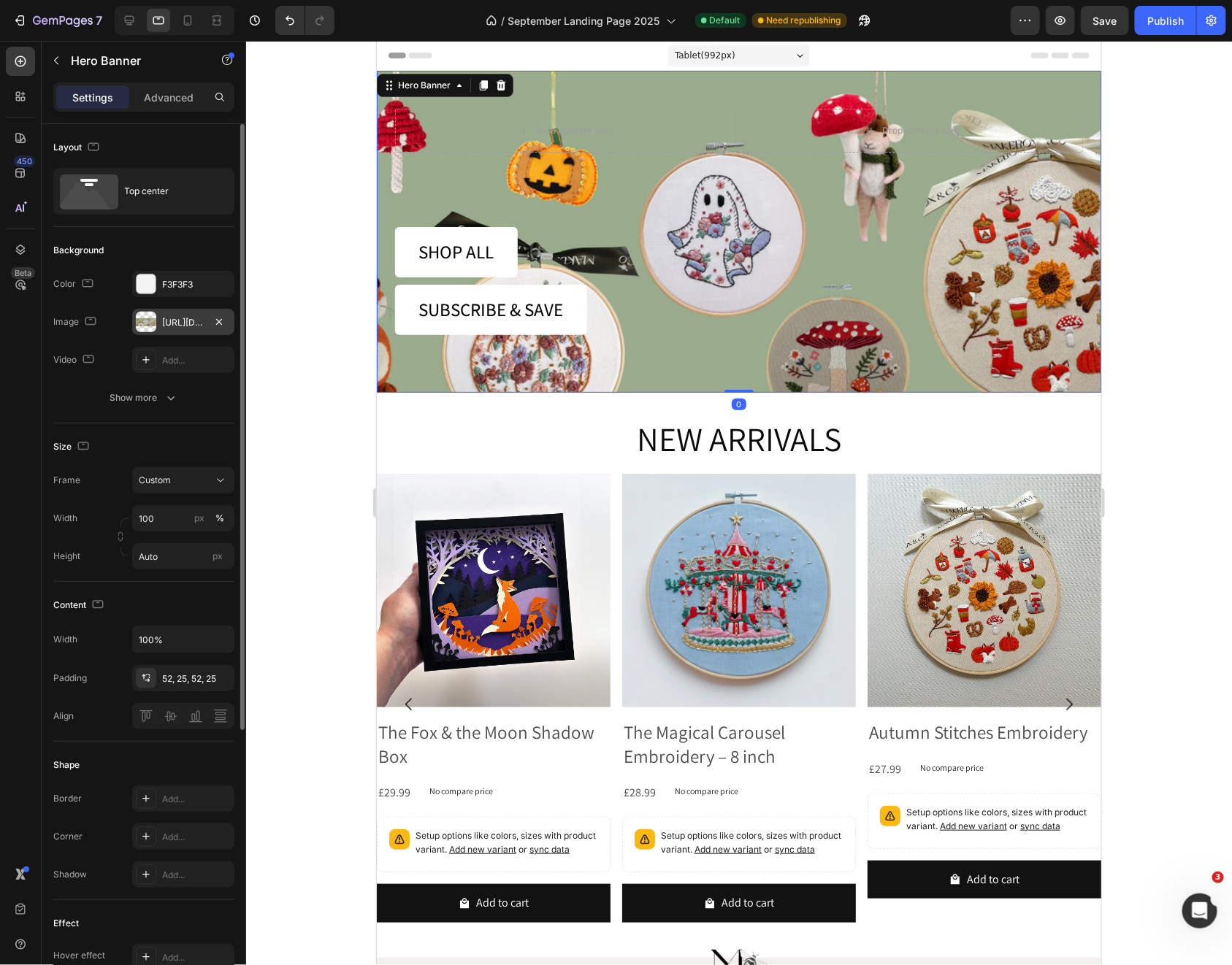
click at [155, 326] on div at bounding box center [146, 322] width 21 height 21
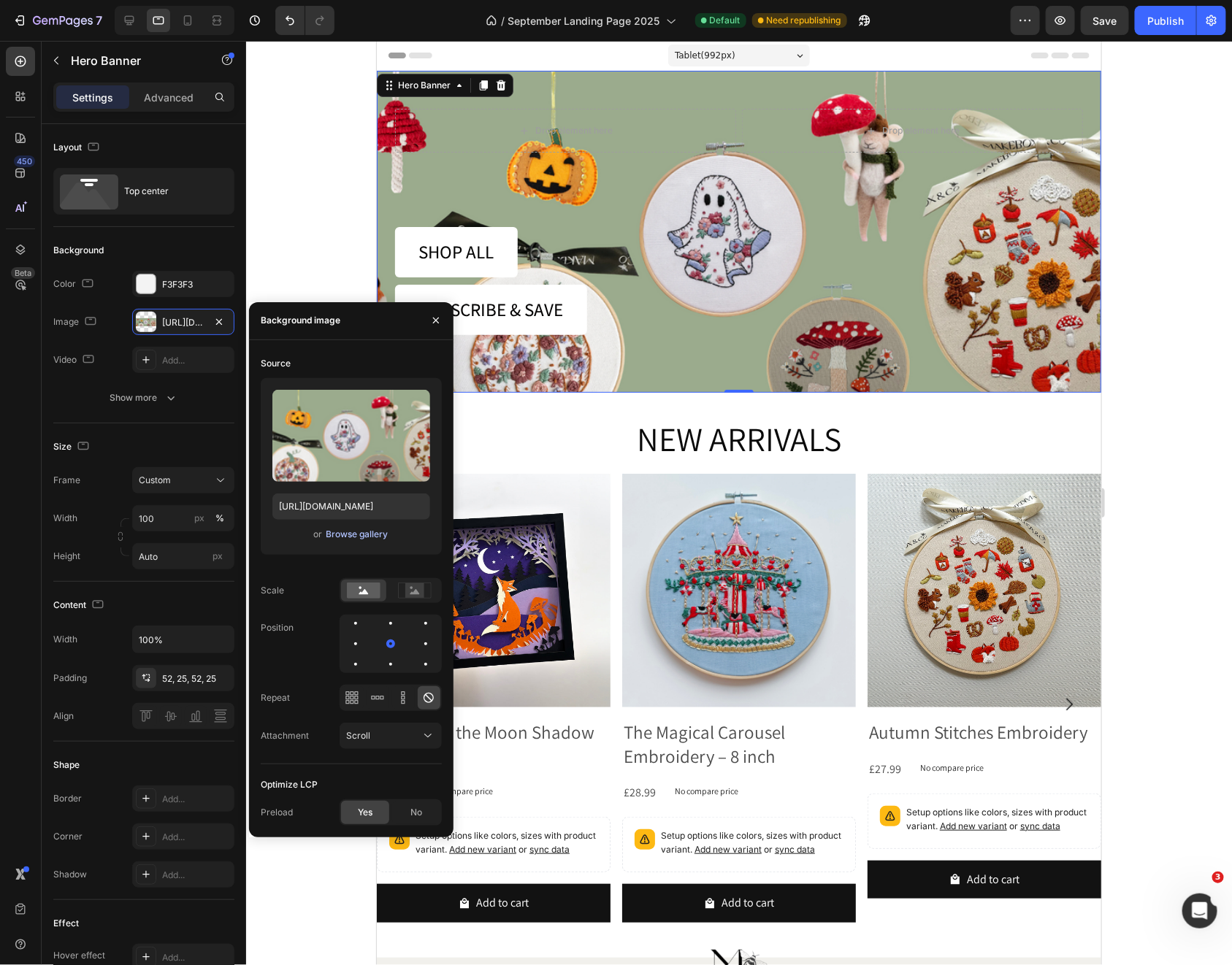
click at [347, 531] on div "Browse gallery" at bounding box center [357, 534] width 62 height 13
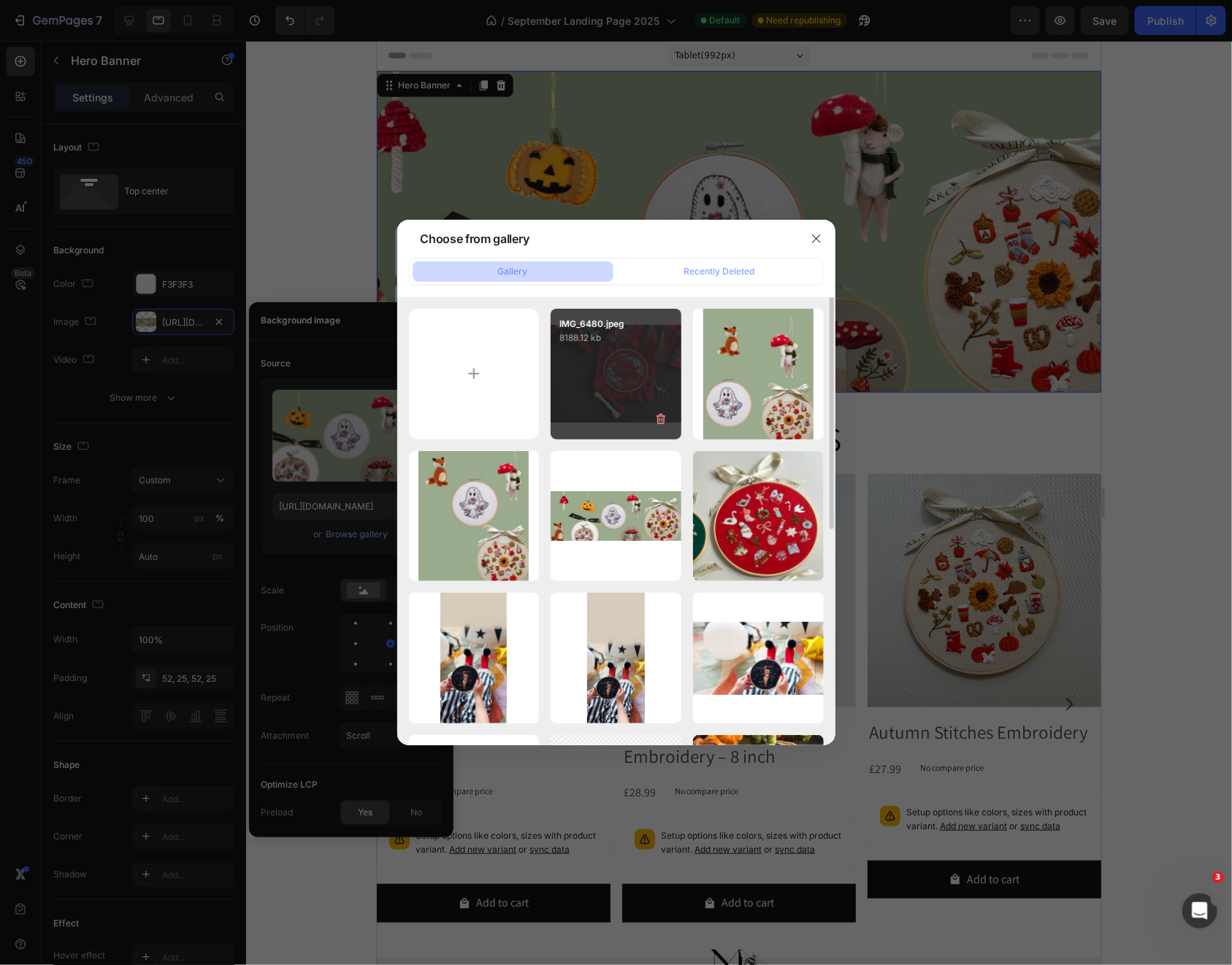
click at [610, 415] on div "IMG_6480.jpeg 8188.12 kb" at bounding box center [616, 374] width 131 height 131
type input "[URL][DOMAIN_NAME]"
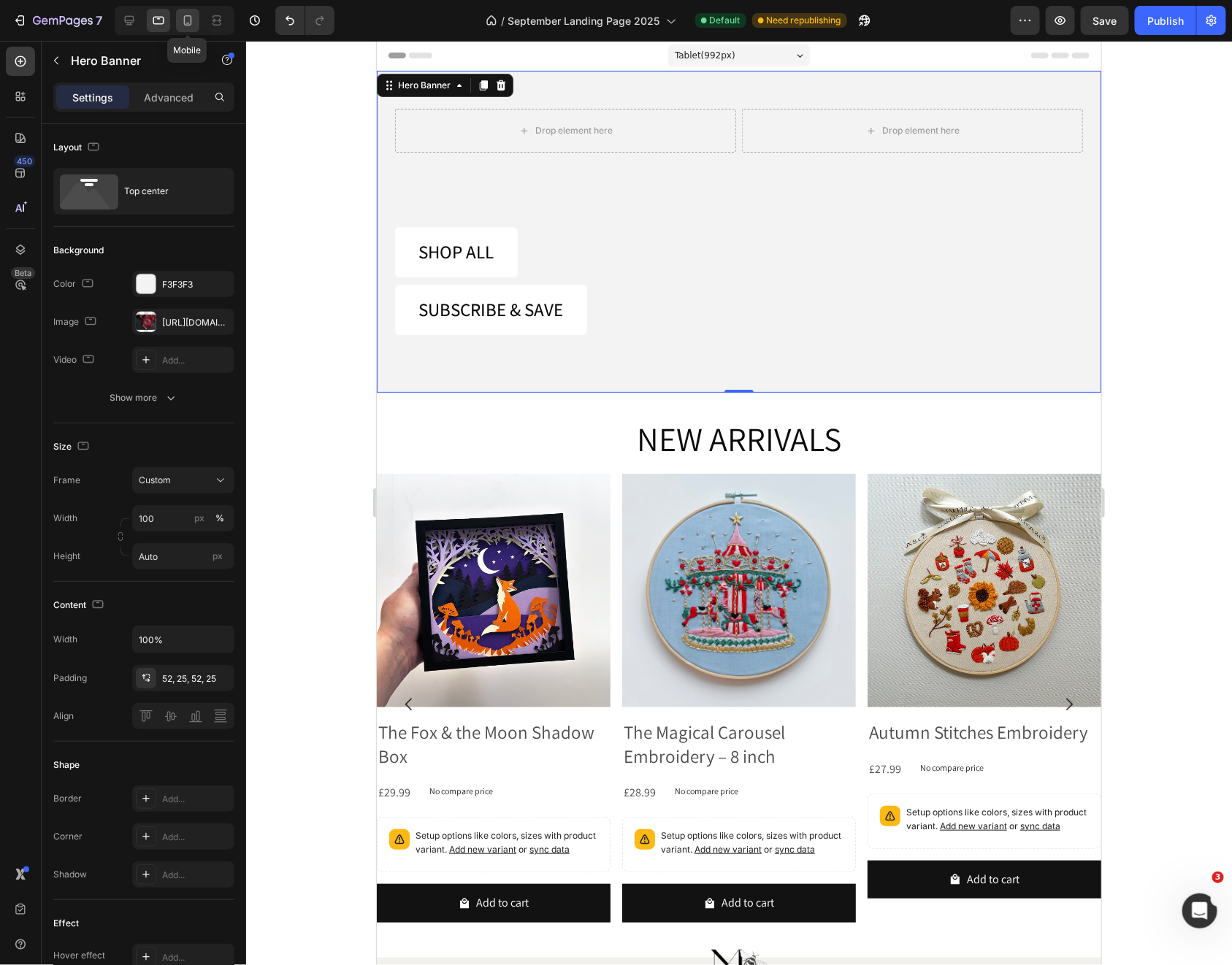
click at [188, 21] on icon at bounding box center [187, 20] width 15 height 15
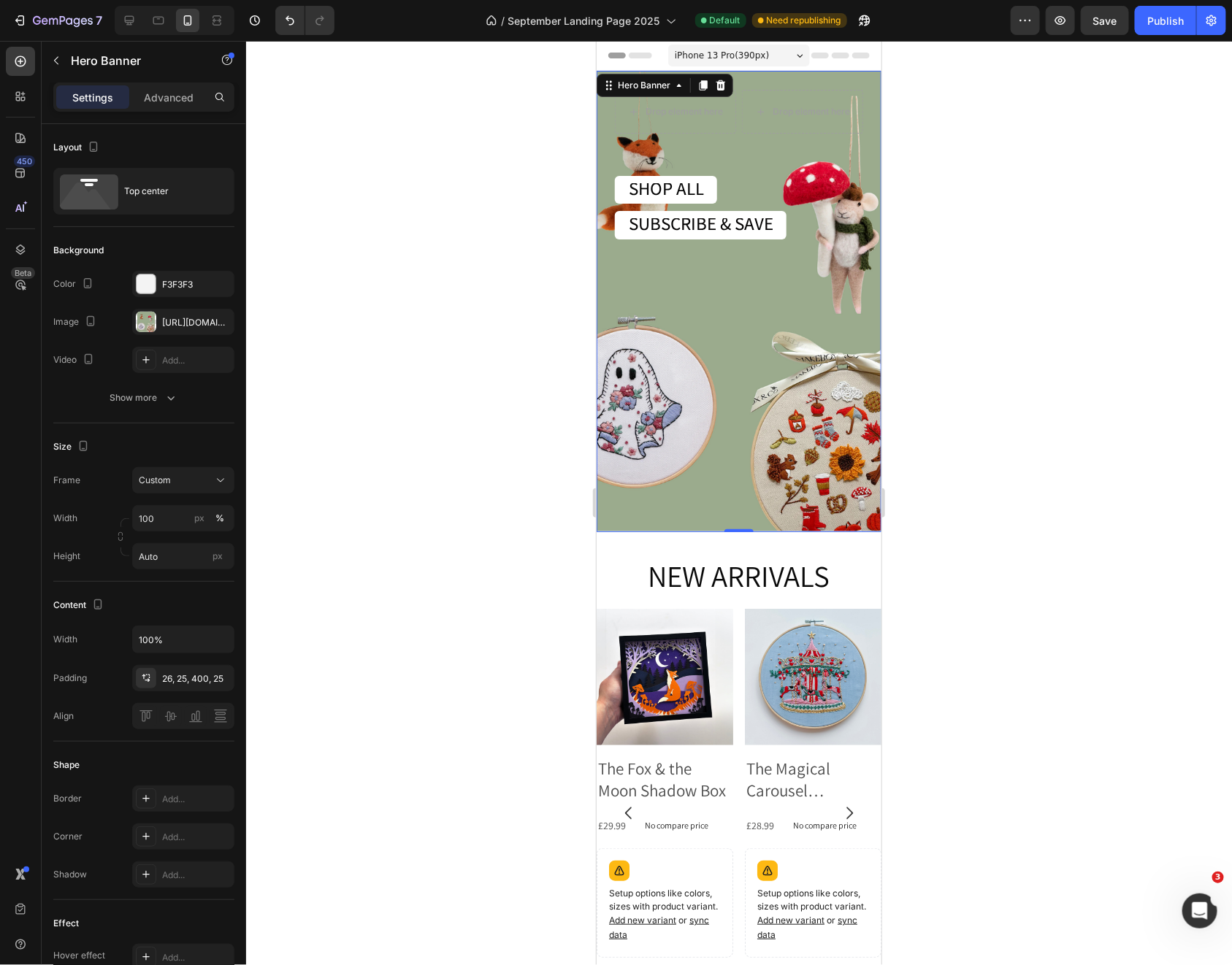
click at [734, 441] on div "Drop element here Drop element here Row SHOP ALL Button SUBSCRIBE & SAVE Button…" at bounding box center [738, 300] width 285 height 460
click at [216, 321] on icon "button" at bounding box center [218, 321] width 11 height 11
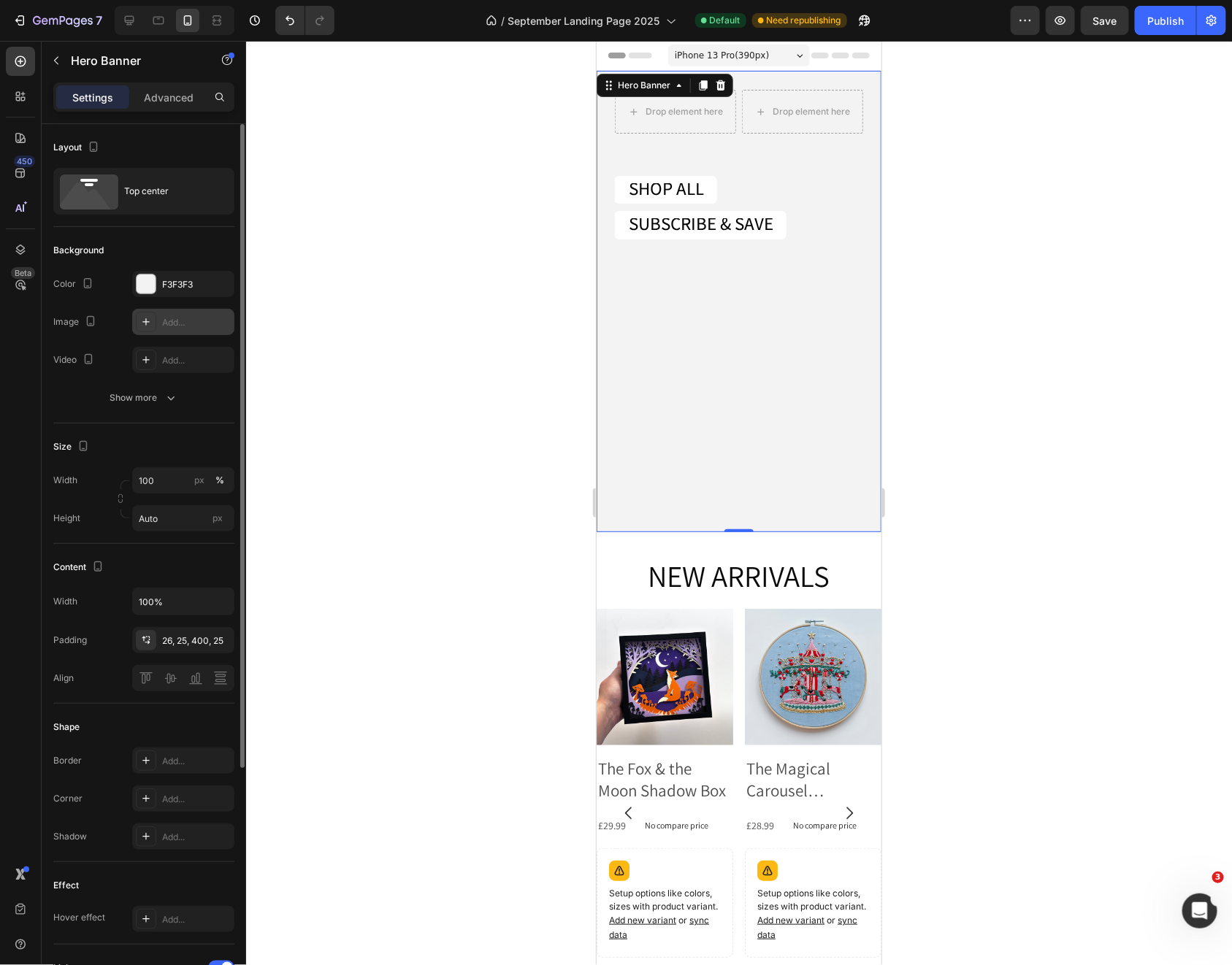
click at [146, 322] on icon at bounding box center [145, 321] width 11 height 11
type input "[URL][DOMAIN_NAME]"
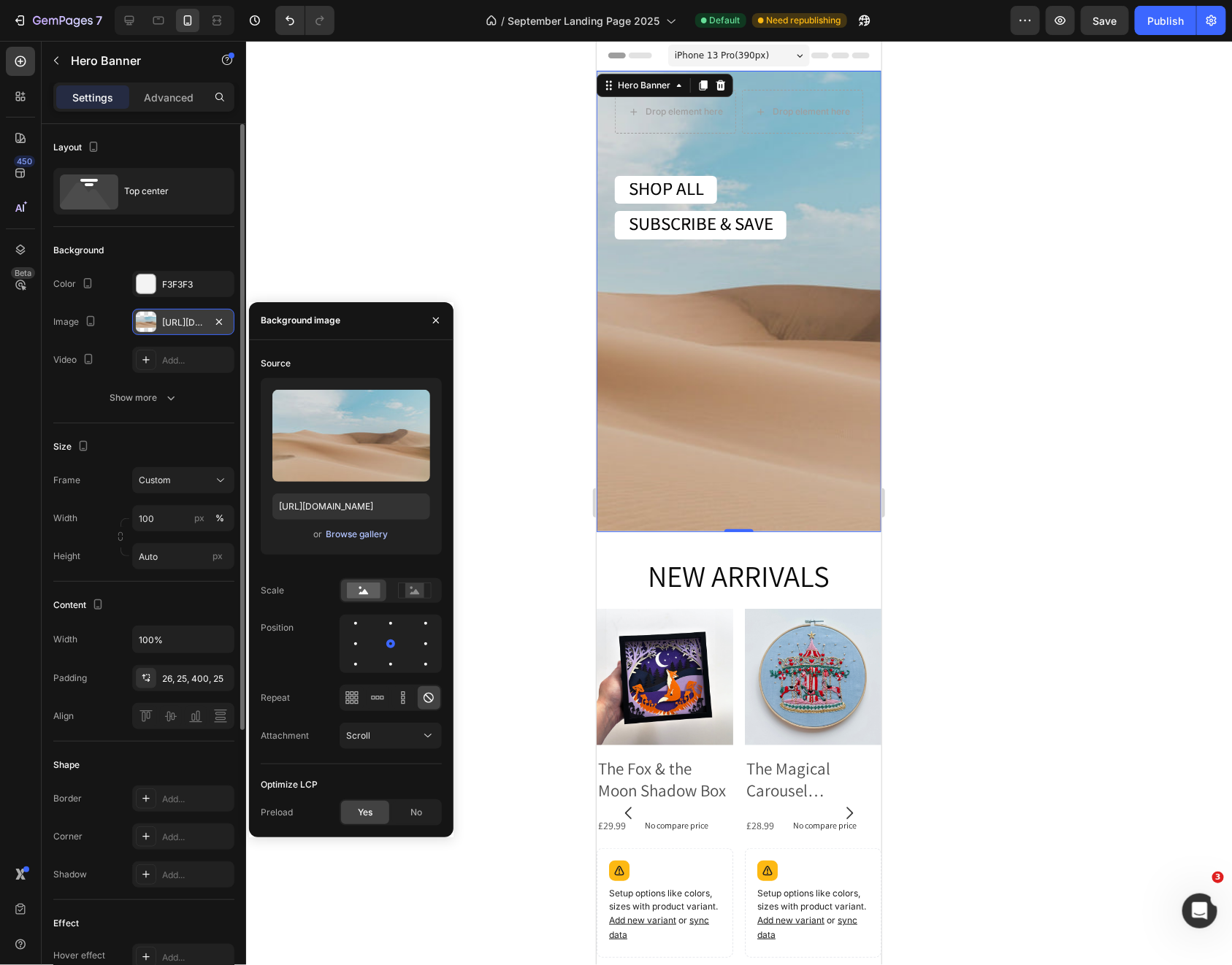
click at [350, 536] on div "Browse gallery" at bounding box center [357, 534] width 62 height 13
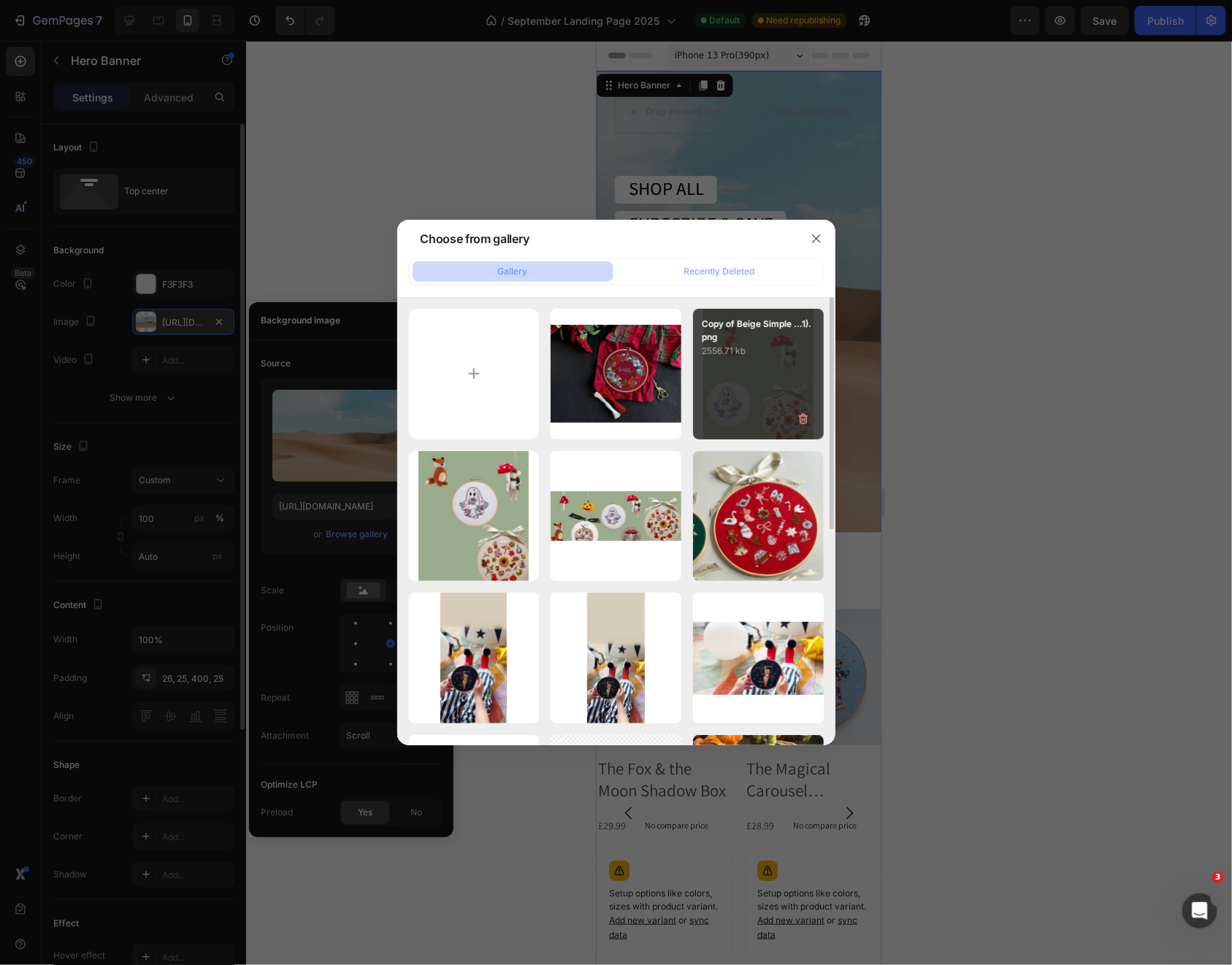
type input "C:\fakepath\Winter Florals styled small.jpg"
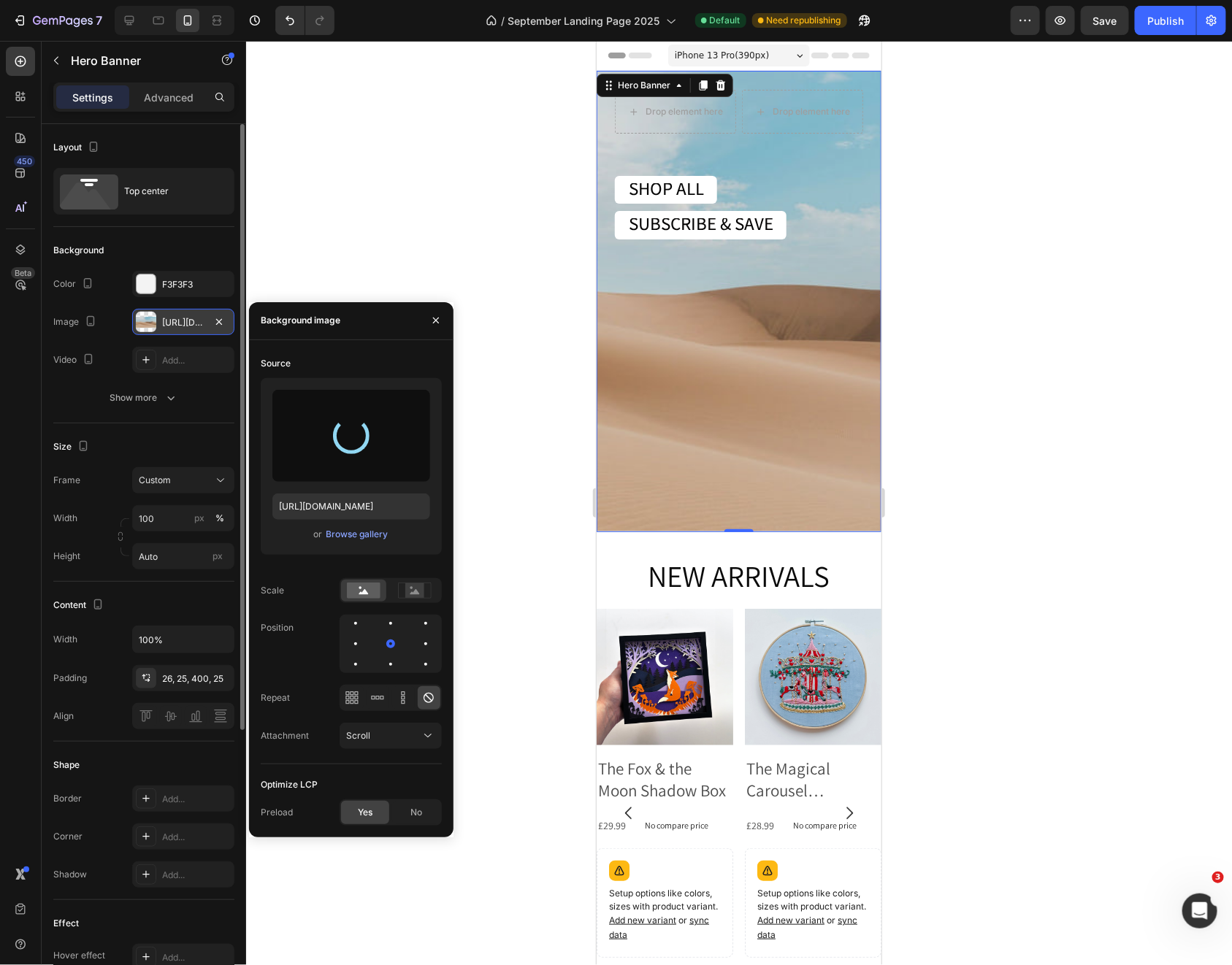
type input "[URL][DOMAIN_NAME]"
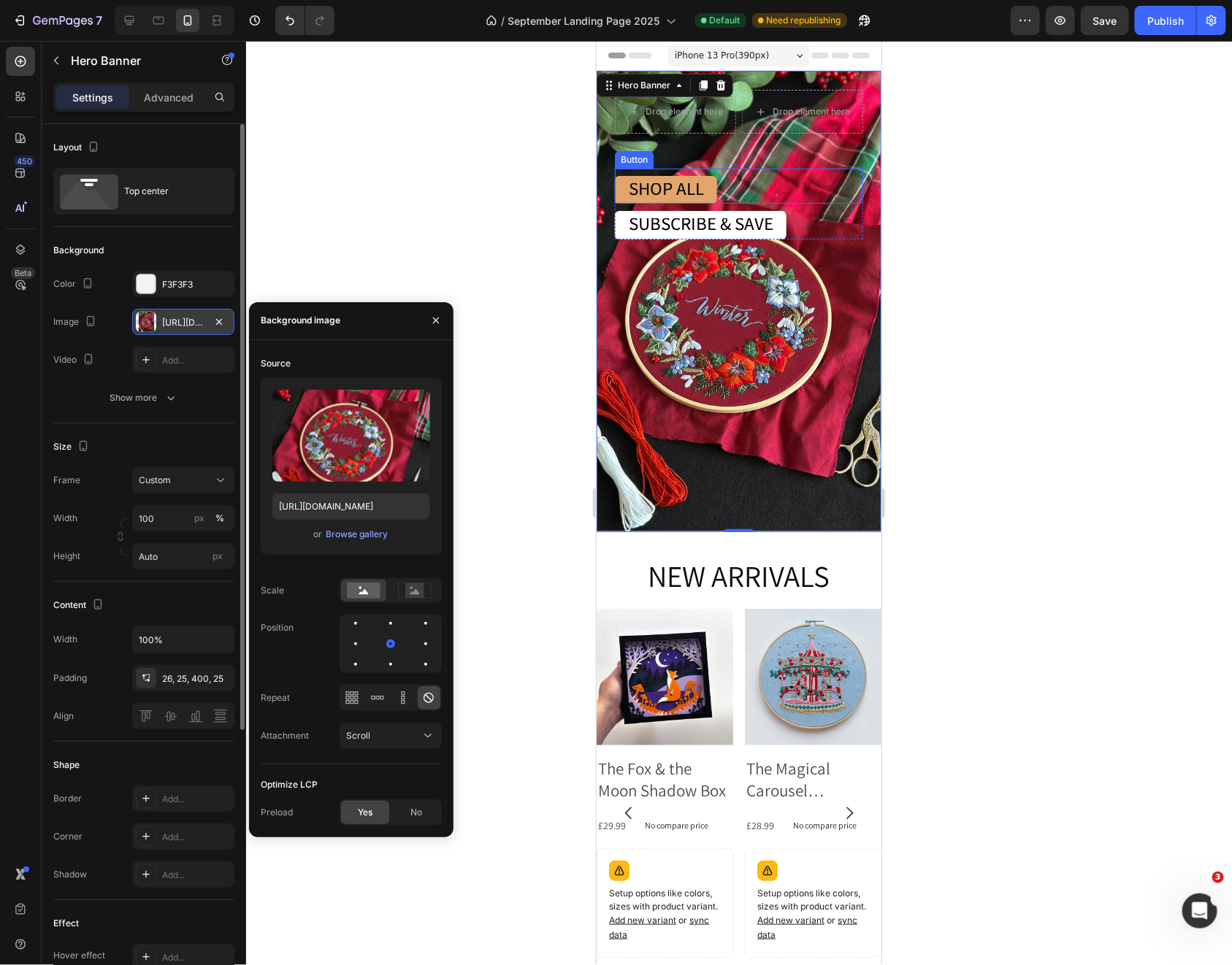
click at [709, 191] on link "SHOP ALL" at bounding box center [665, 189] width 102 height 28
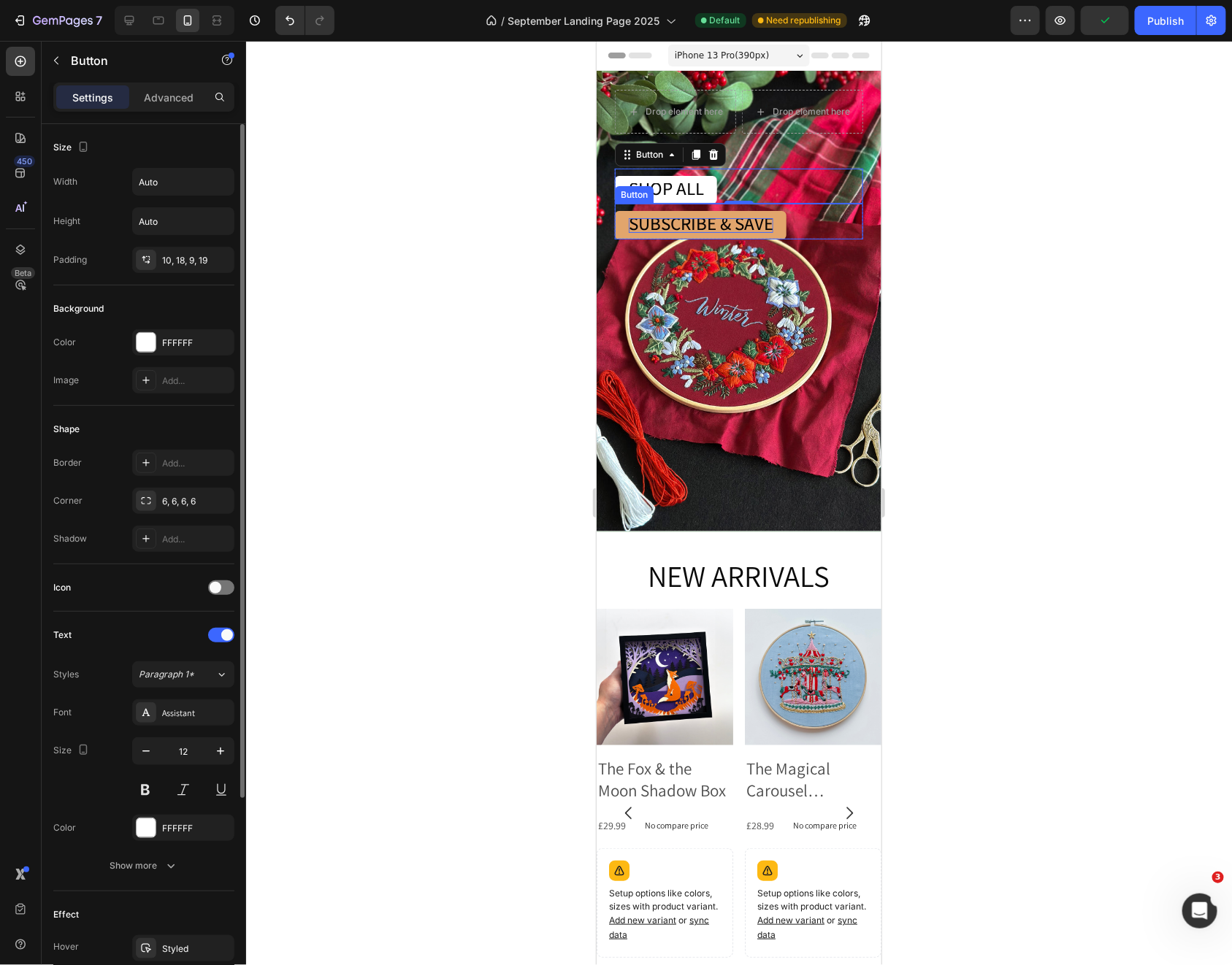
click at [720, 222] on span "SUBSCRIBE & SAVE" at bounding box center [700, 222] width 145 height 24
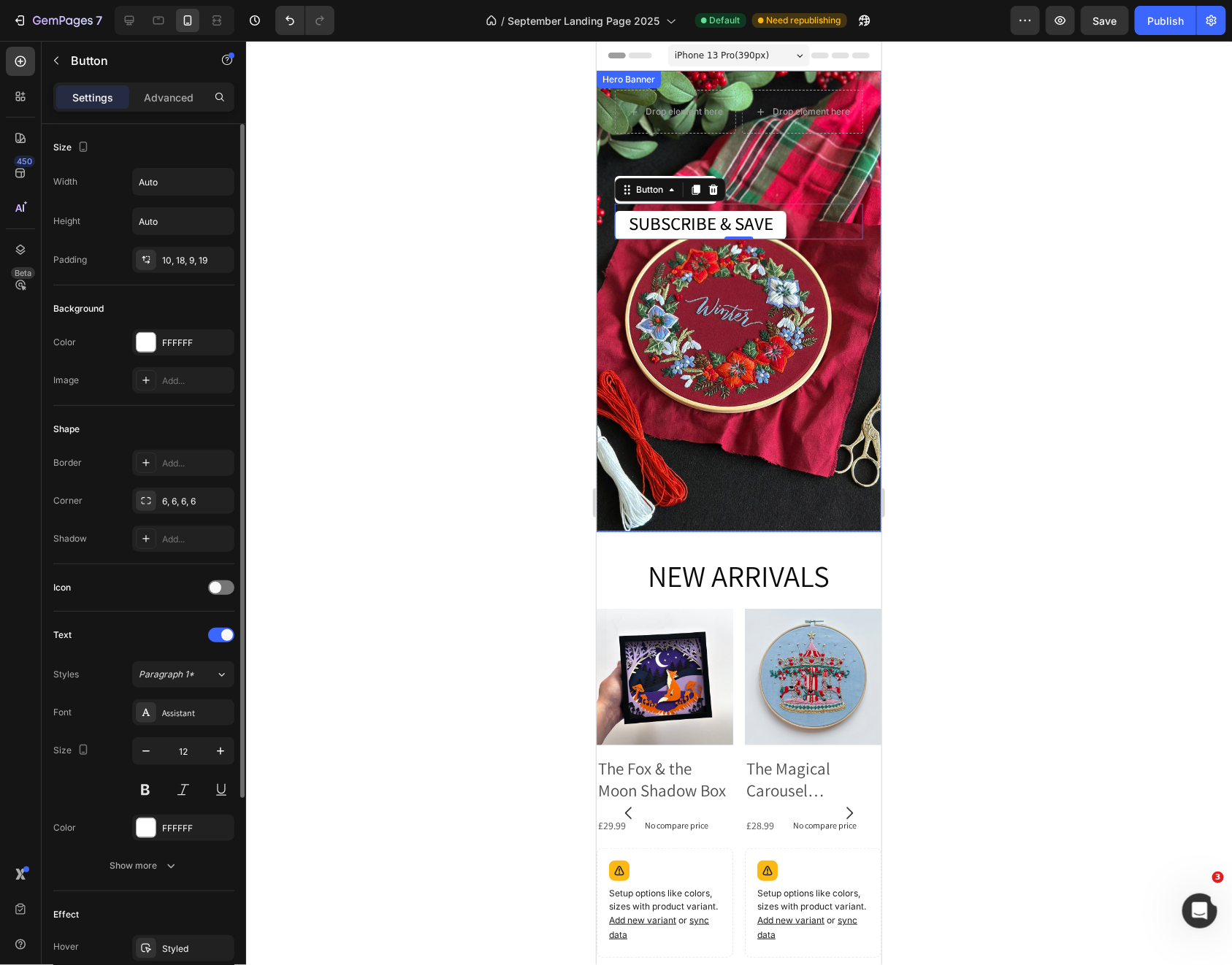
click at [850, 330] on div "Drop element here Drop element here Row SHOP ALL Button SUBSCRIBE & SAVE Button…" at bounding box center [738, 300] width 285 height 460
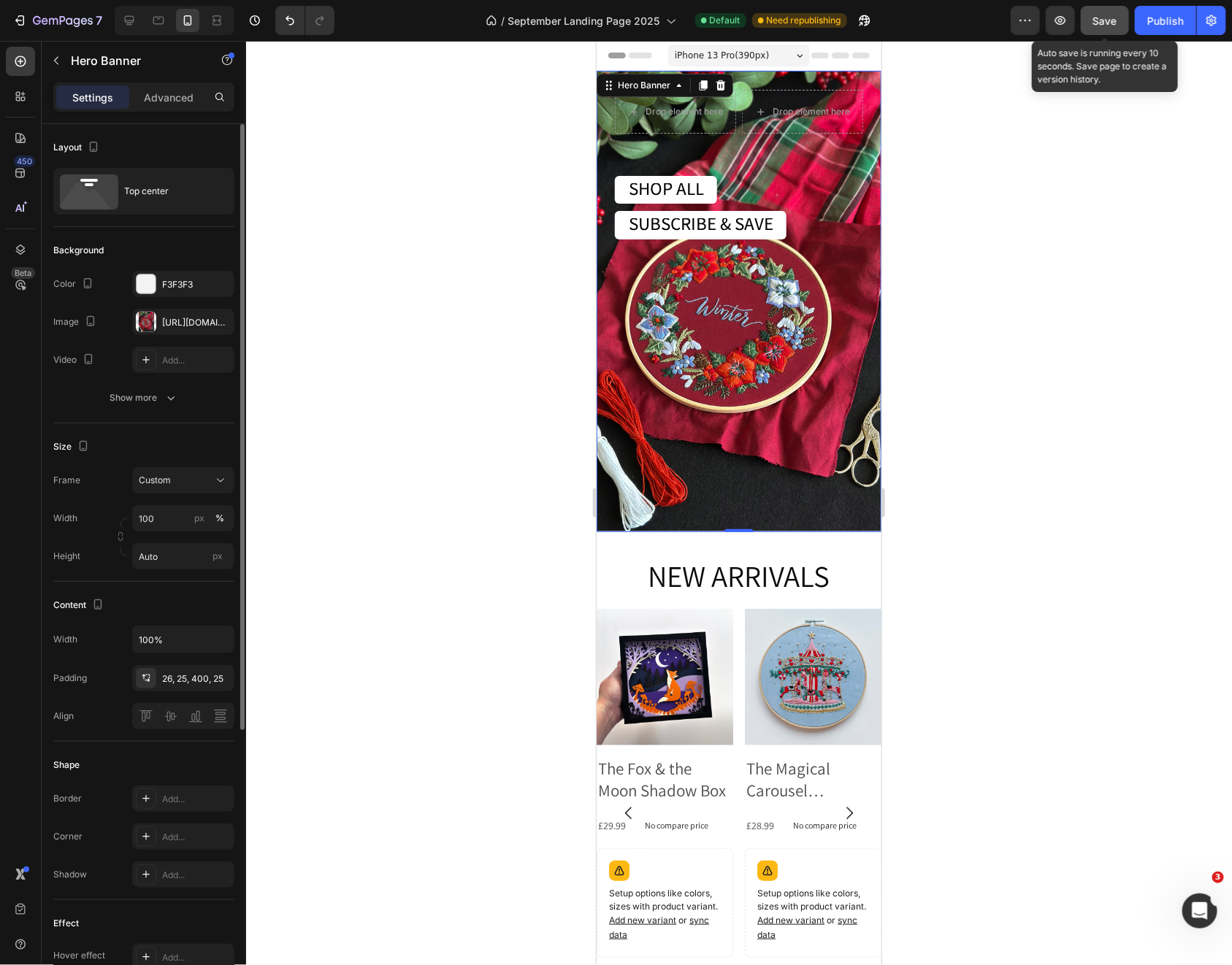
click at [1115, 21] on span "Save" at bounding box center [1106, 21] width 24 height 12
click at [1068, 17] on icon "button" at bounding box center [1060, 20] width 15 height 15
click at [122, 23] on icon at bounding box center [129, 20] width 15 height 15
type input "757"
type input "1220"
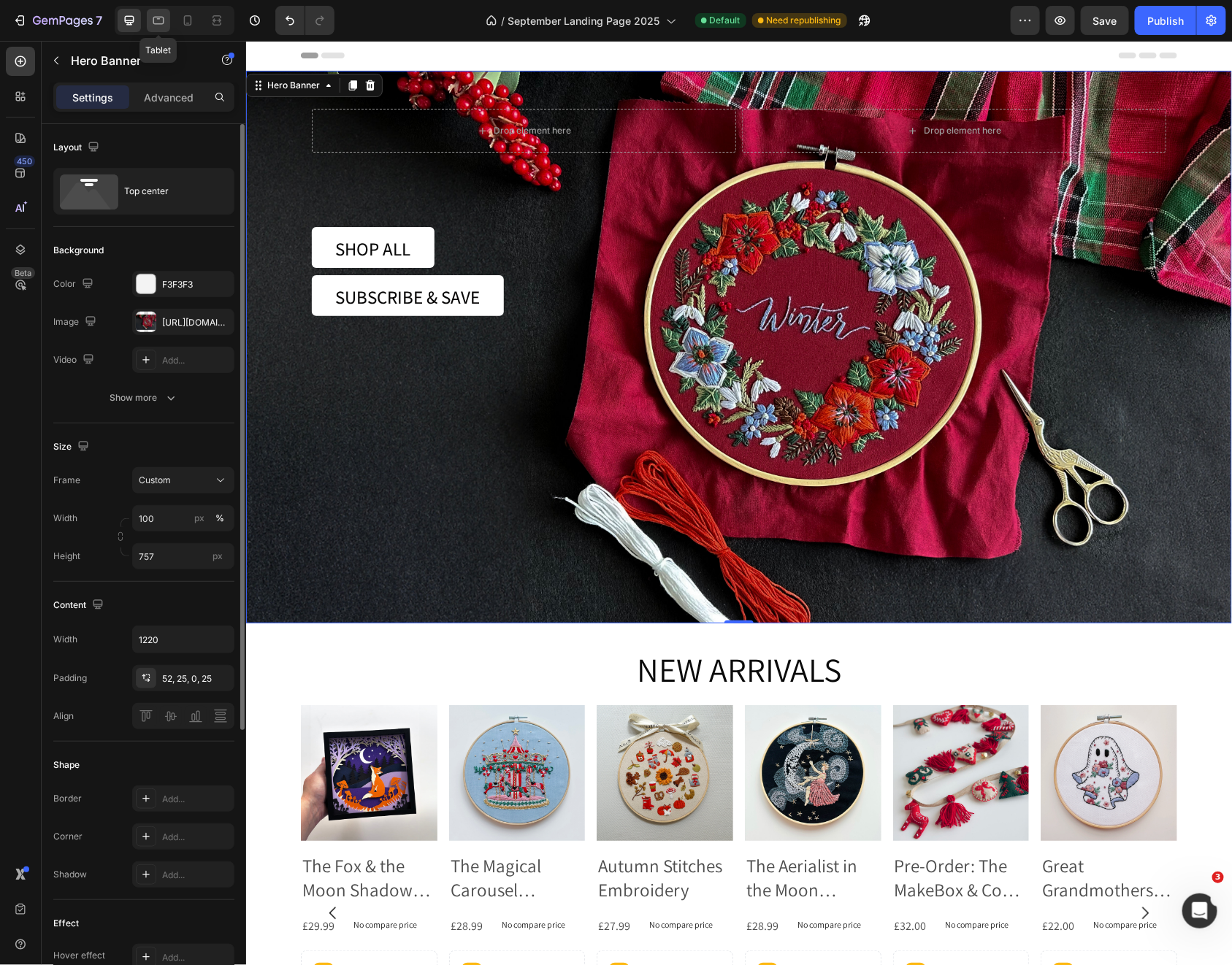
click at [161, 24] on icon at bounding box center [158, 20] width 11 height 8
type input "Auto"
type input "100%"
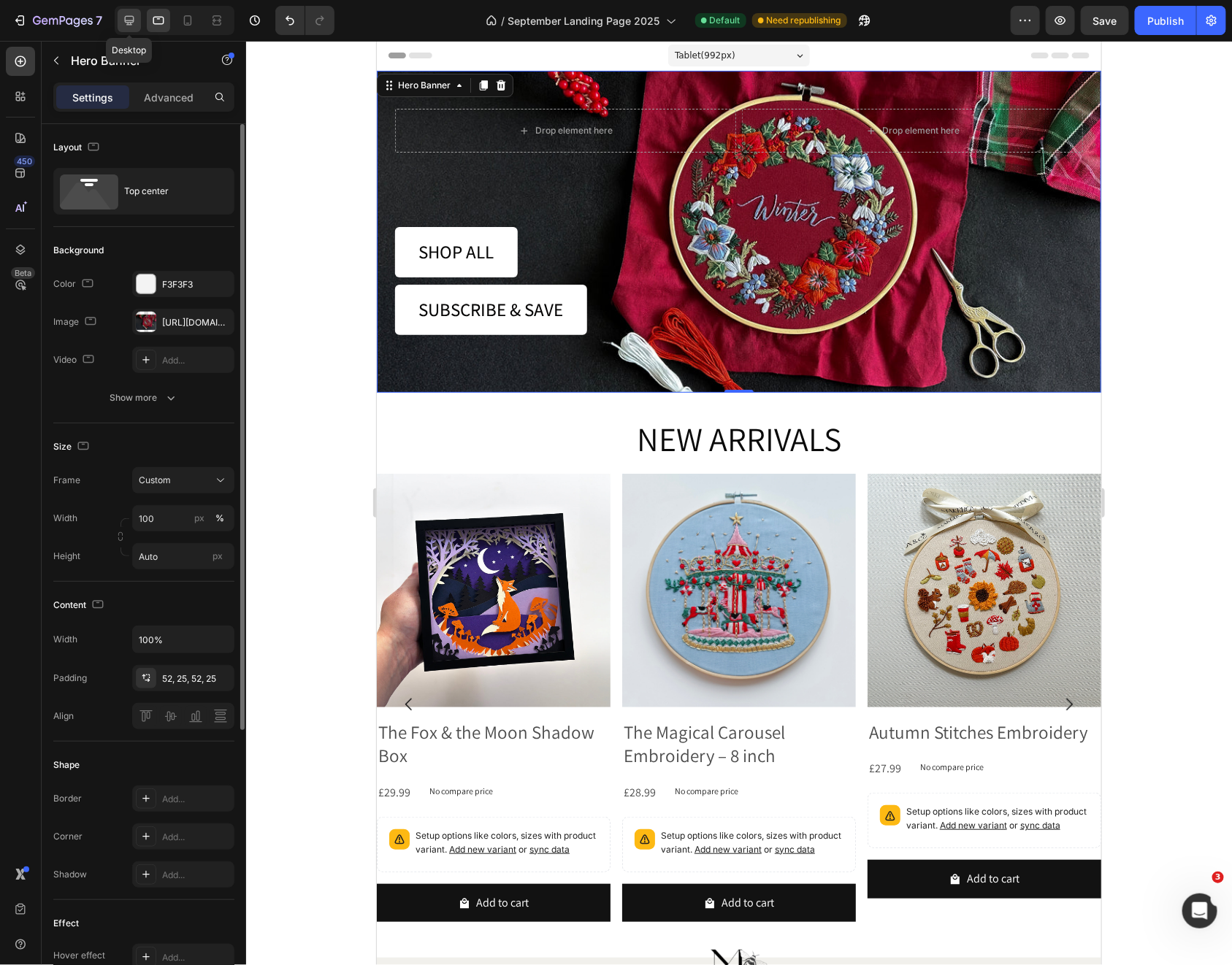
click at [131, 24] on icon at bounding box center [129, 21] width 10 height 10
type input "757"
type input "1220"
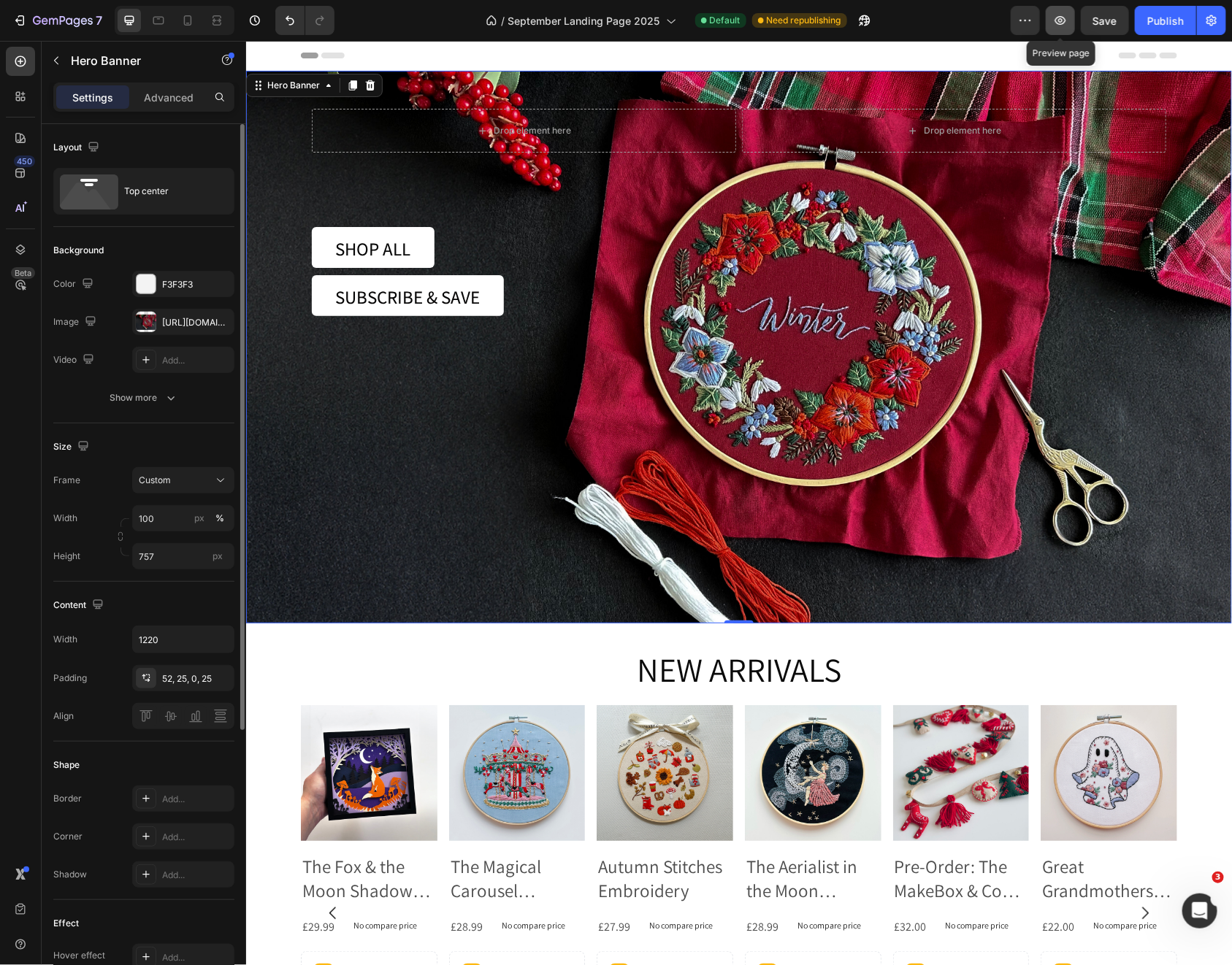
click at [1060, 27] on icon "button" at bounding box center [1060, 20] width 15 height 15
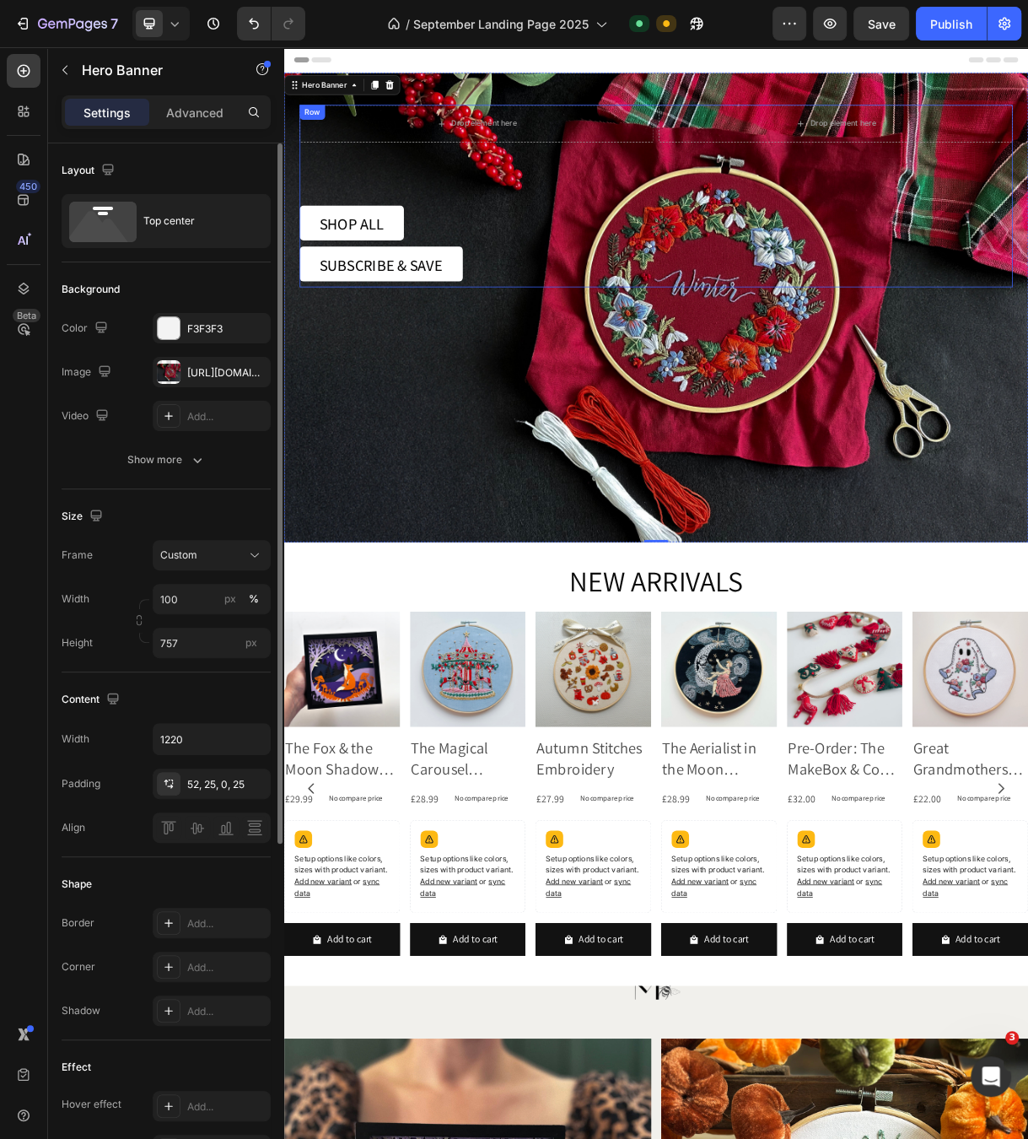
click at [395, 208] on div "Drop element here Drop element here Row SHOP ALL Button SUBSCRIBE & SAVE Button…" at bounding box center [790, 250] width 970 height 248
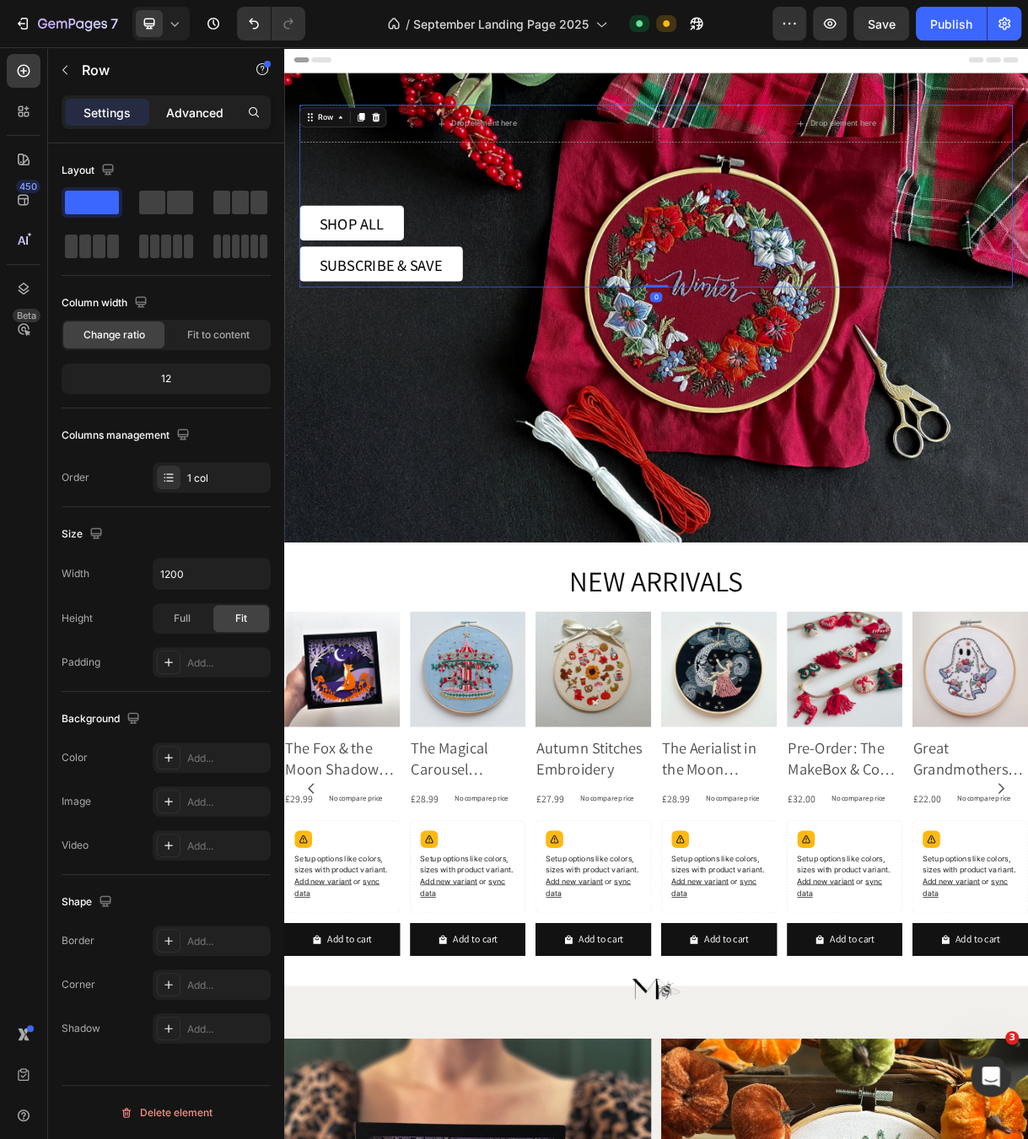
click at [203, 111] on p "Advanced" at bounding box center [194, 113] width 57 height 18
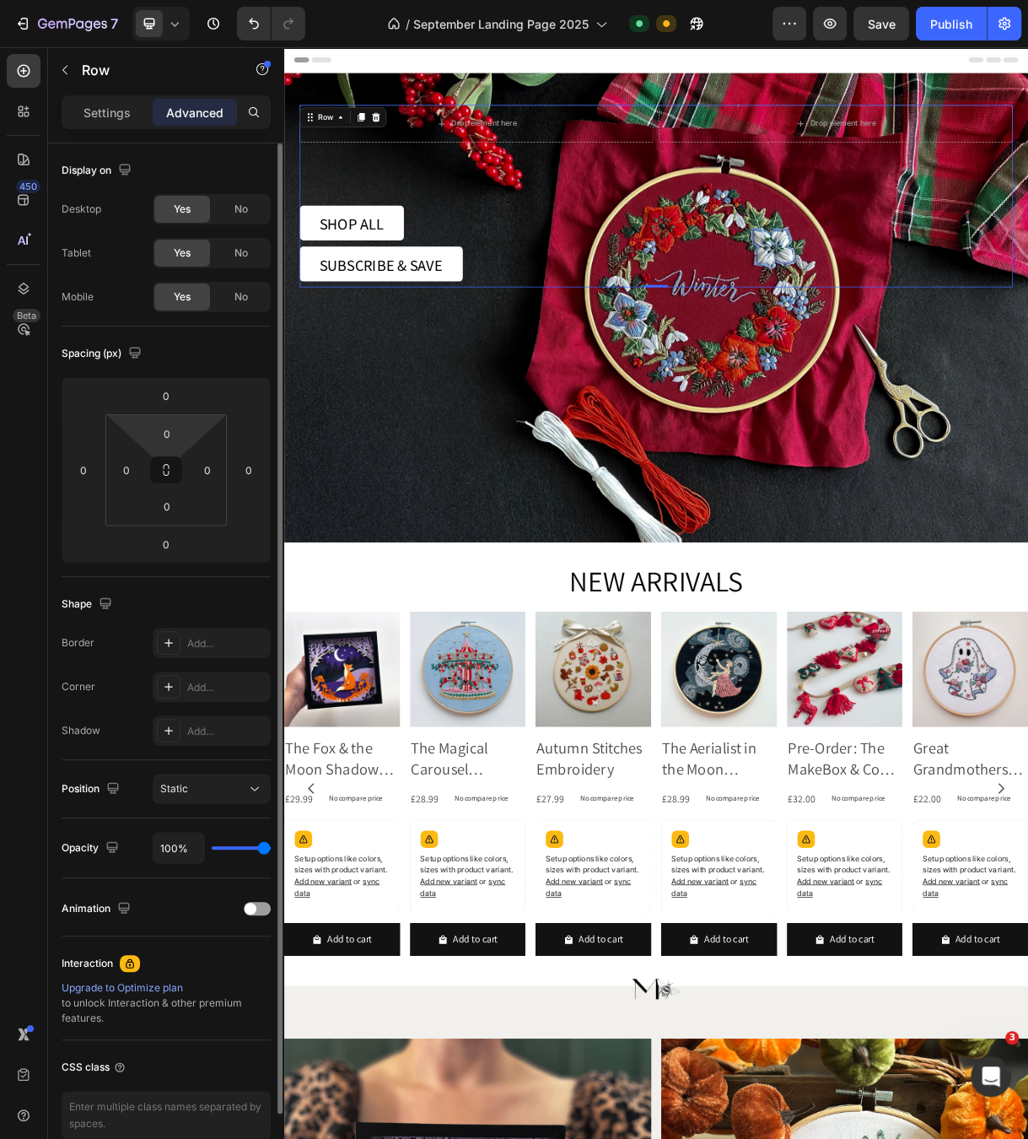
click at [189, 0] on html "7 Version history / September Landing Page 2025 Default Need republishing Previ…" at bounding box center [514, 0] width 1028 height 0
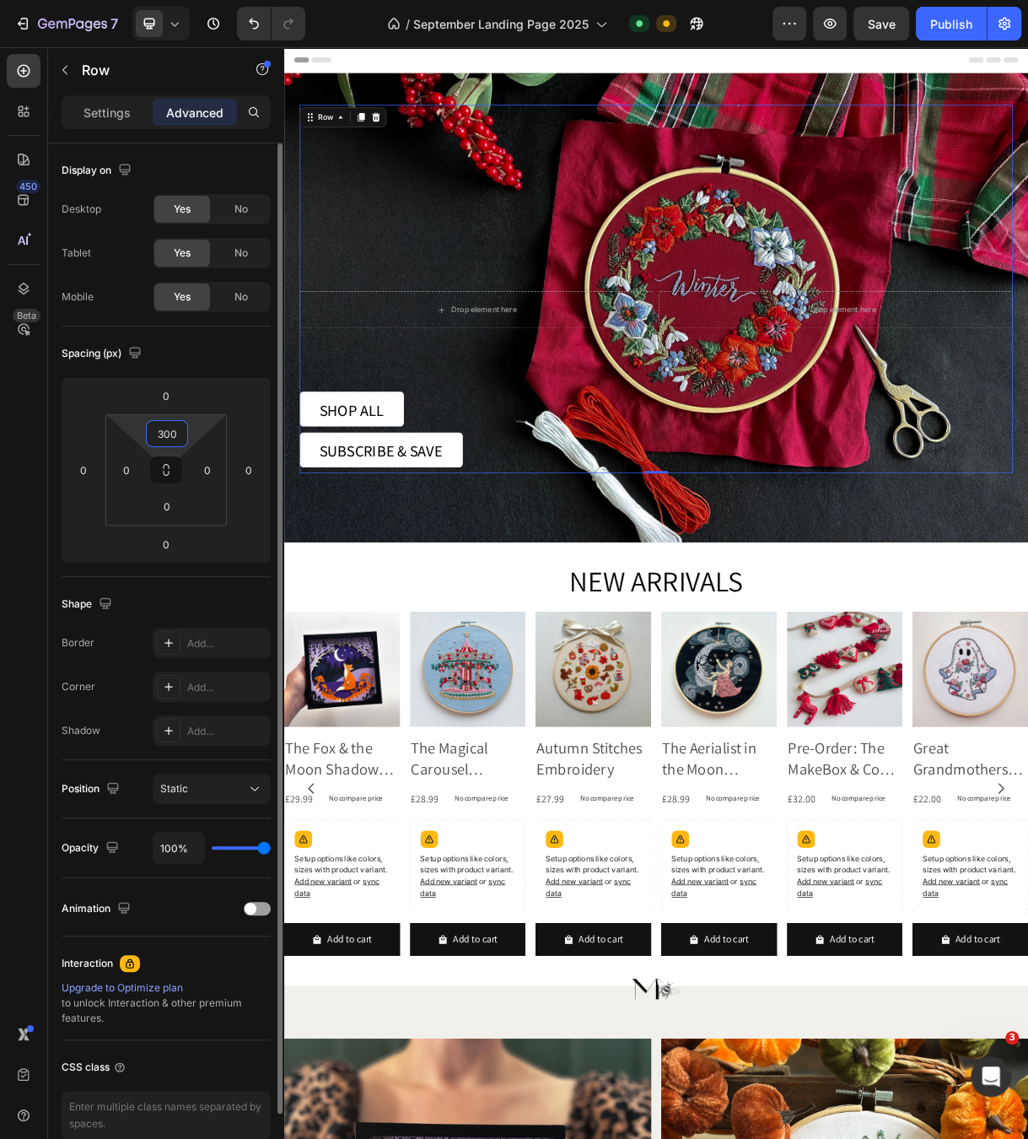
drag, startPoint x: 169, startPoint y: 435, endPoint x: 151, endPoint y: 433, distance: 17.8
click at [152, 433] on input "300" at bounding box center [167, 433] width 34 height 25
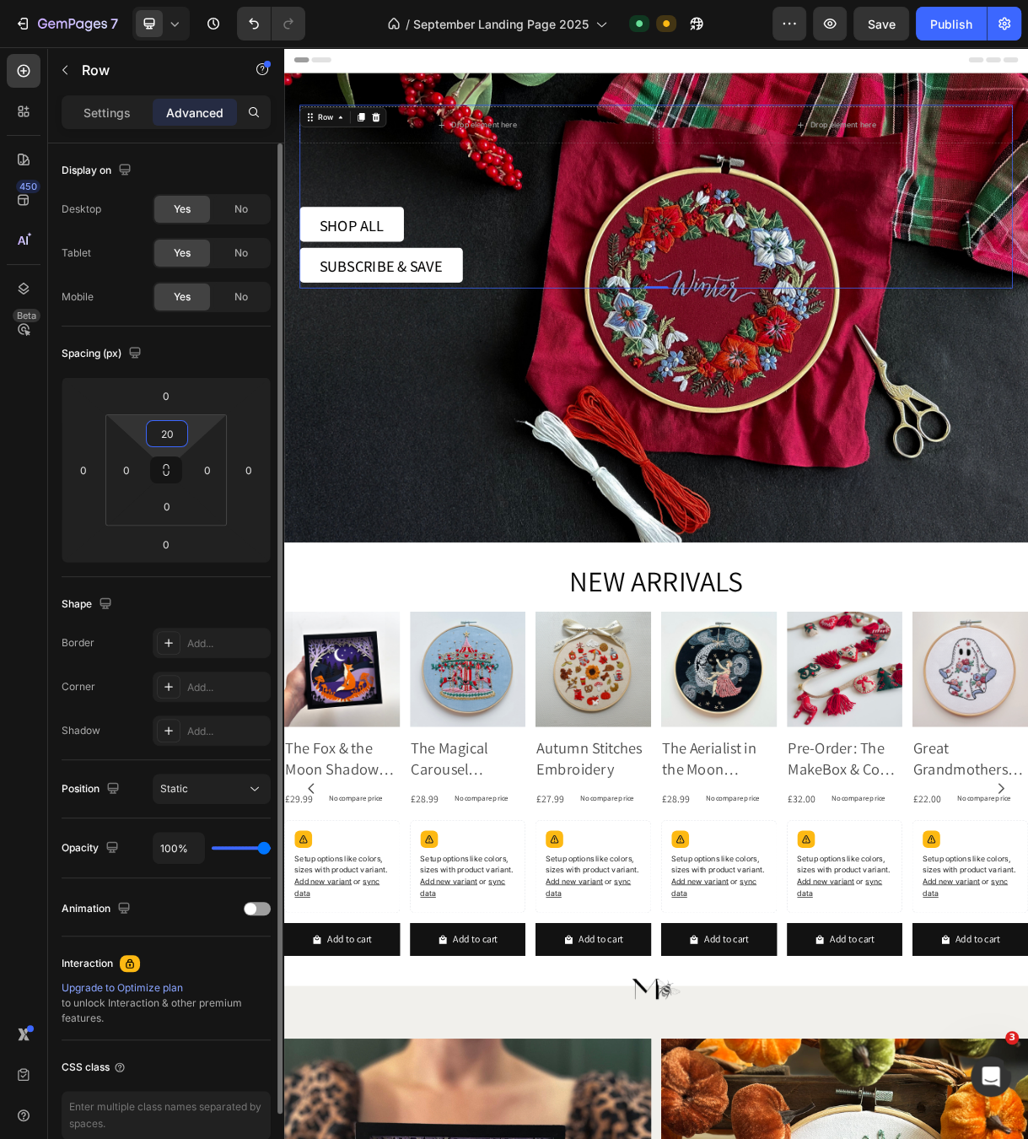
type input "200"
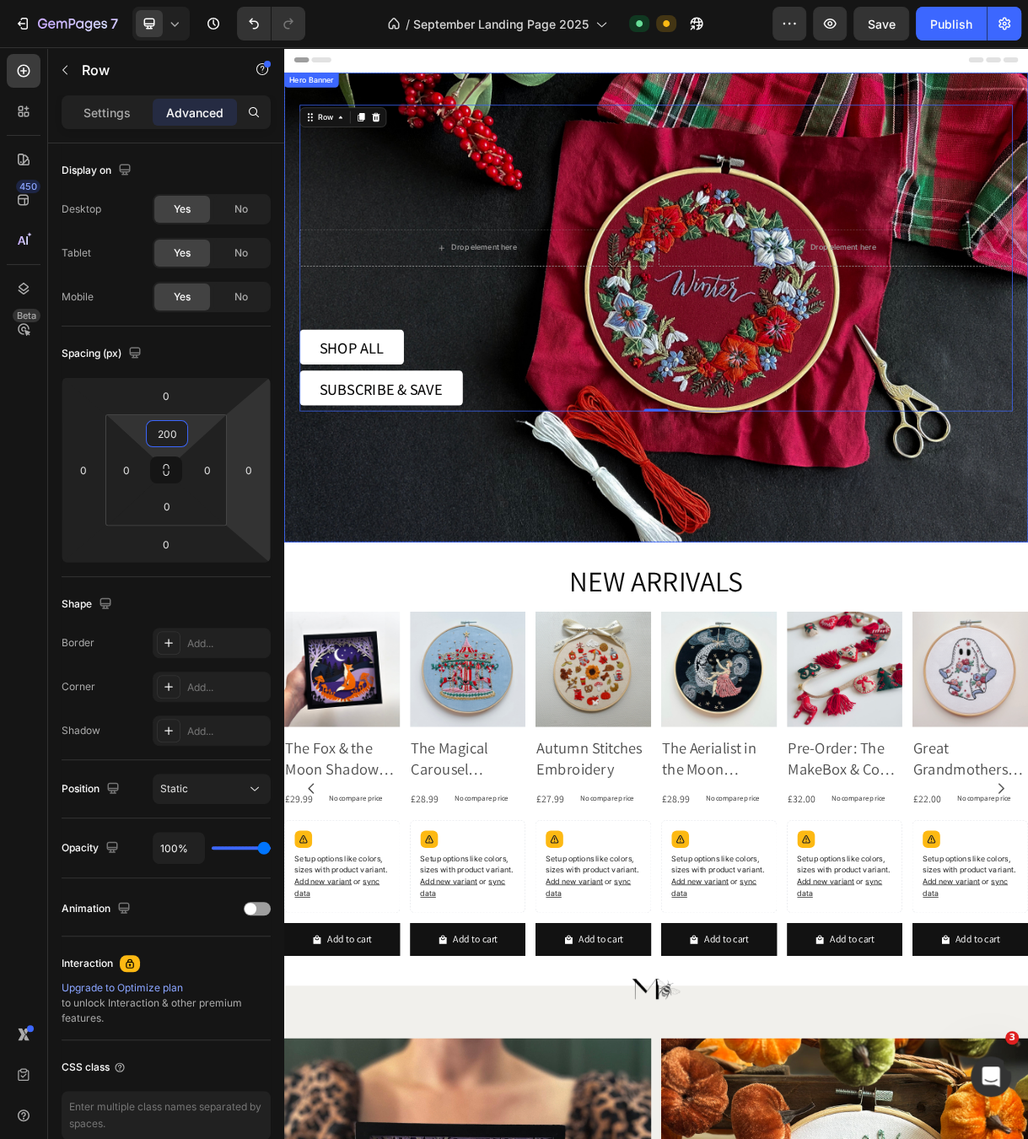
click at [1088, 703] on div "Background Image" at bounding box center [790, 401] width 1012 height 638
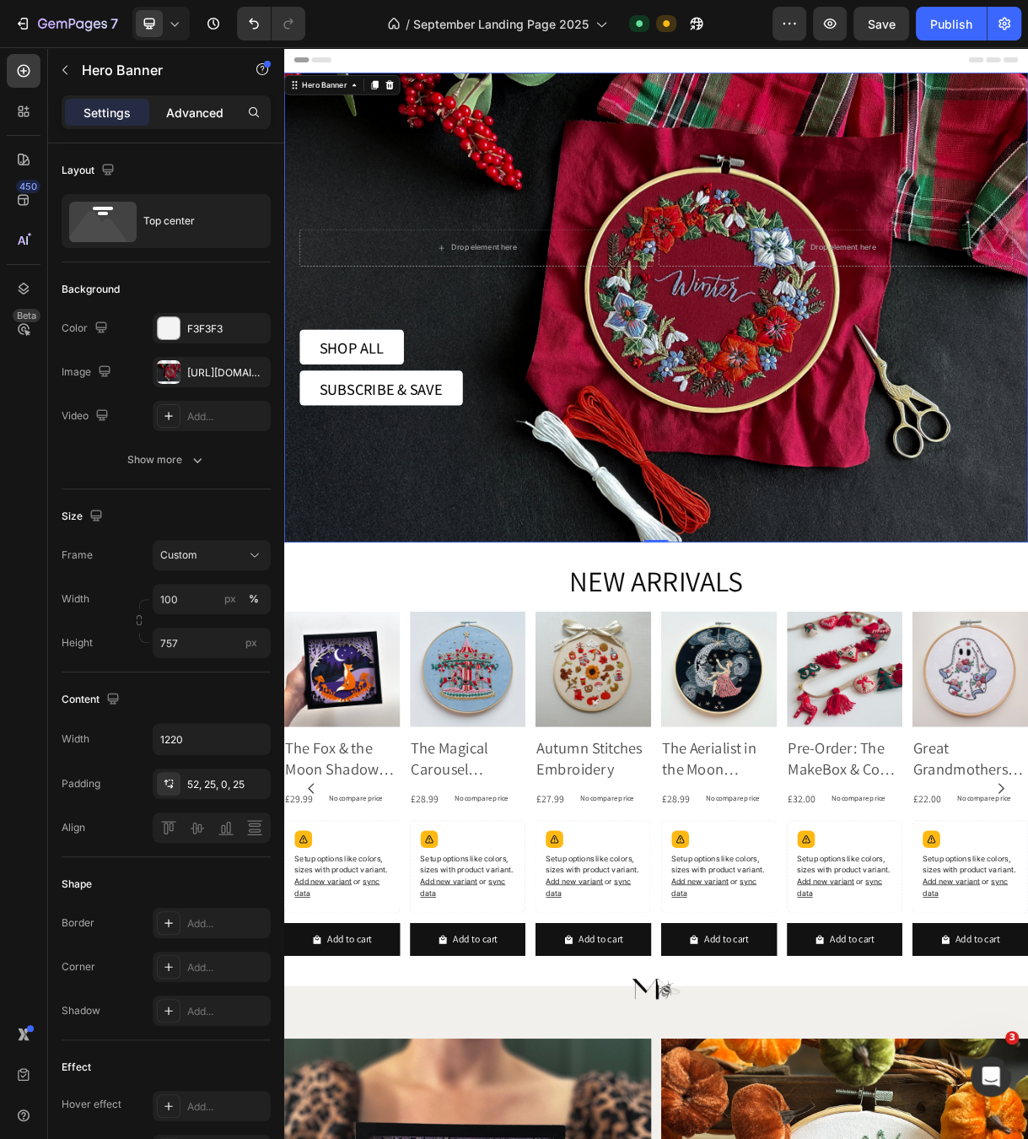
click at [195, 117] on p "Advanced" at bounding box center [194, 113] width 57 height 18
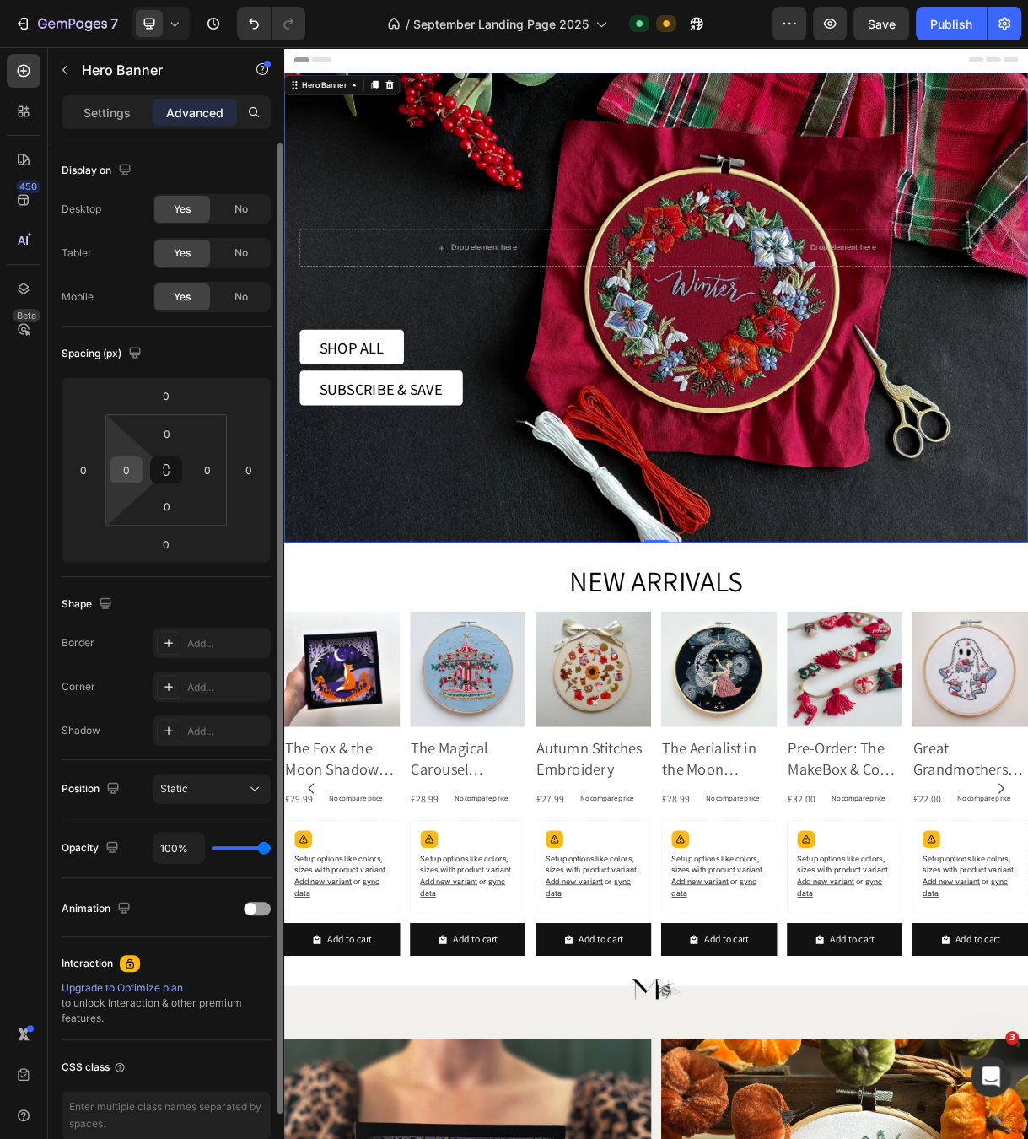
click at [133, 474] on input "0" at bounding box center [126, 469] width 25 height 25
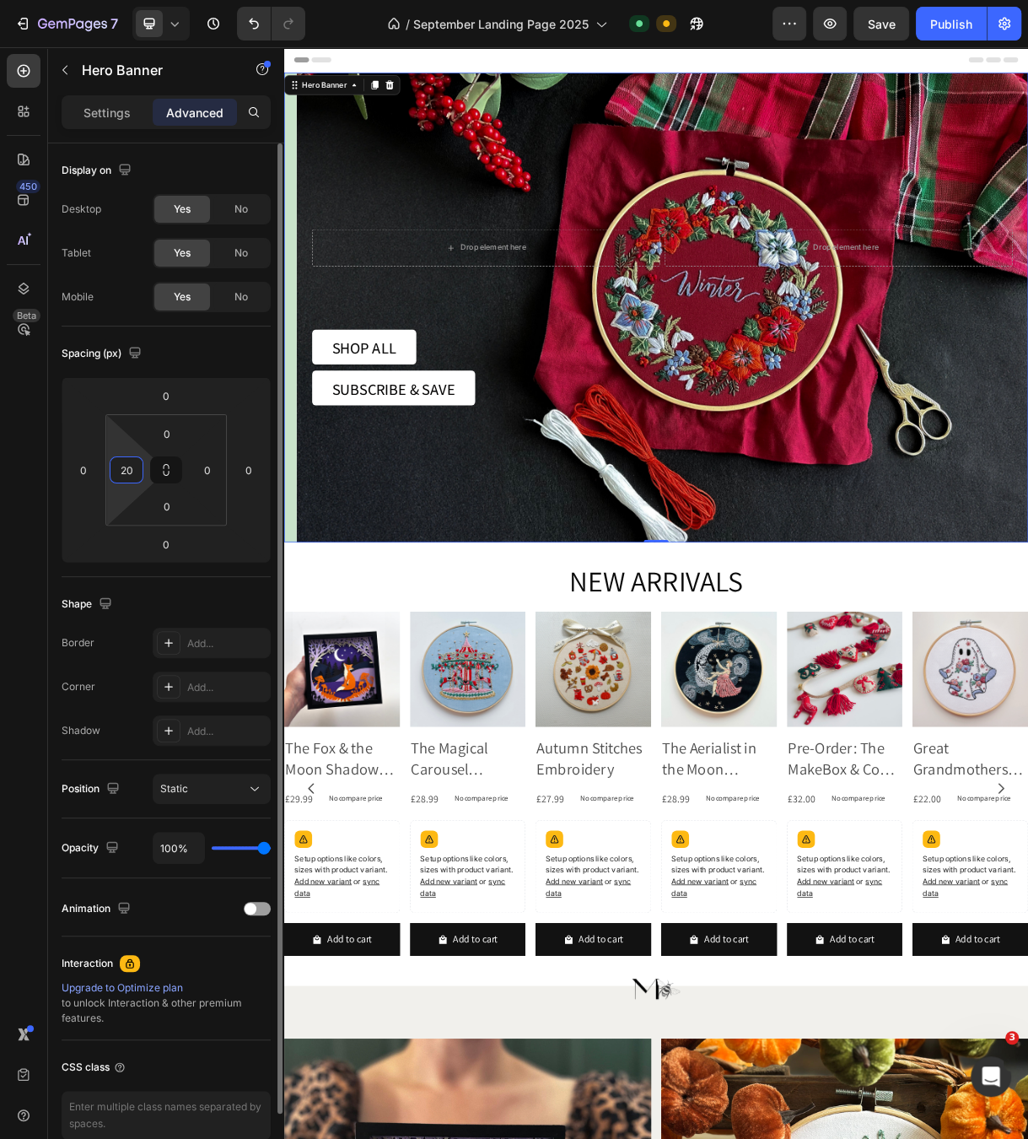
type input "2"
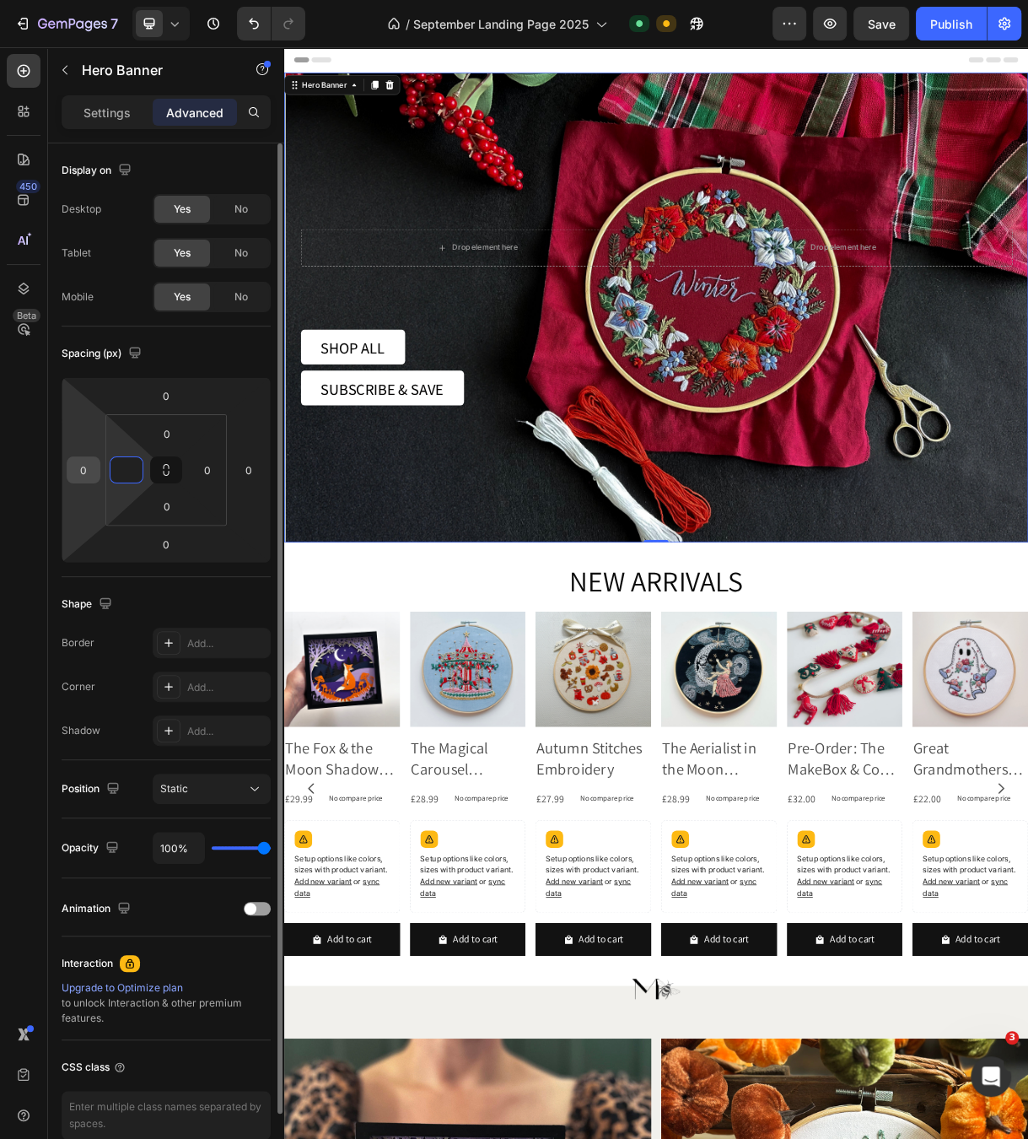
type input "0"
click at [92, 471] on input "0" at bounding box center [83, 469] width 25 height 25
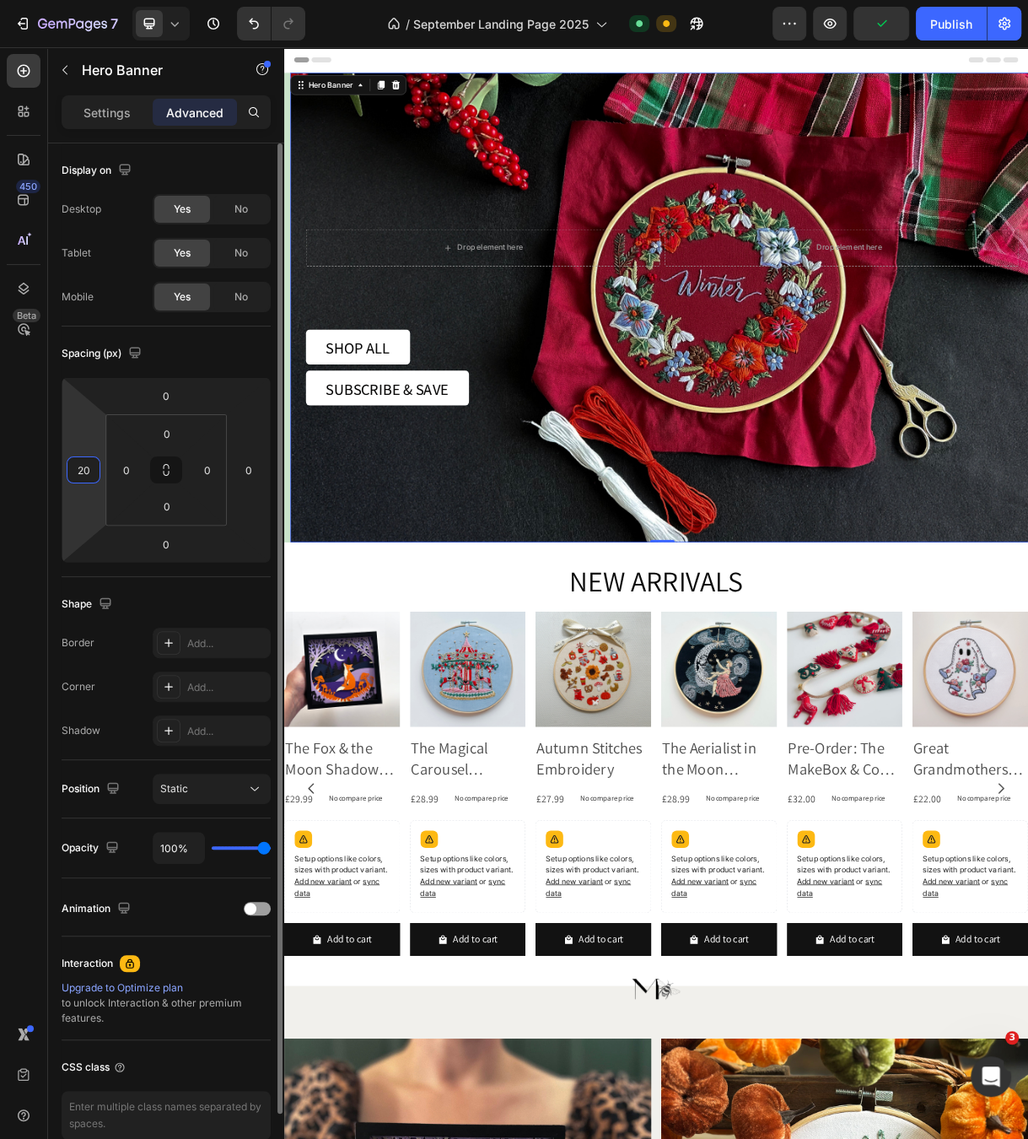
type input "2"
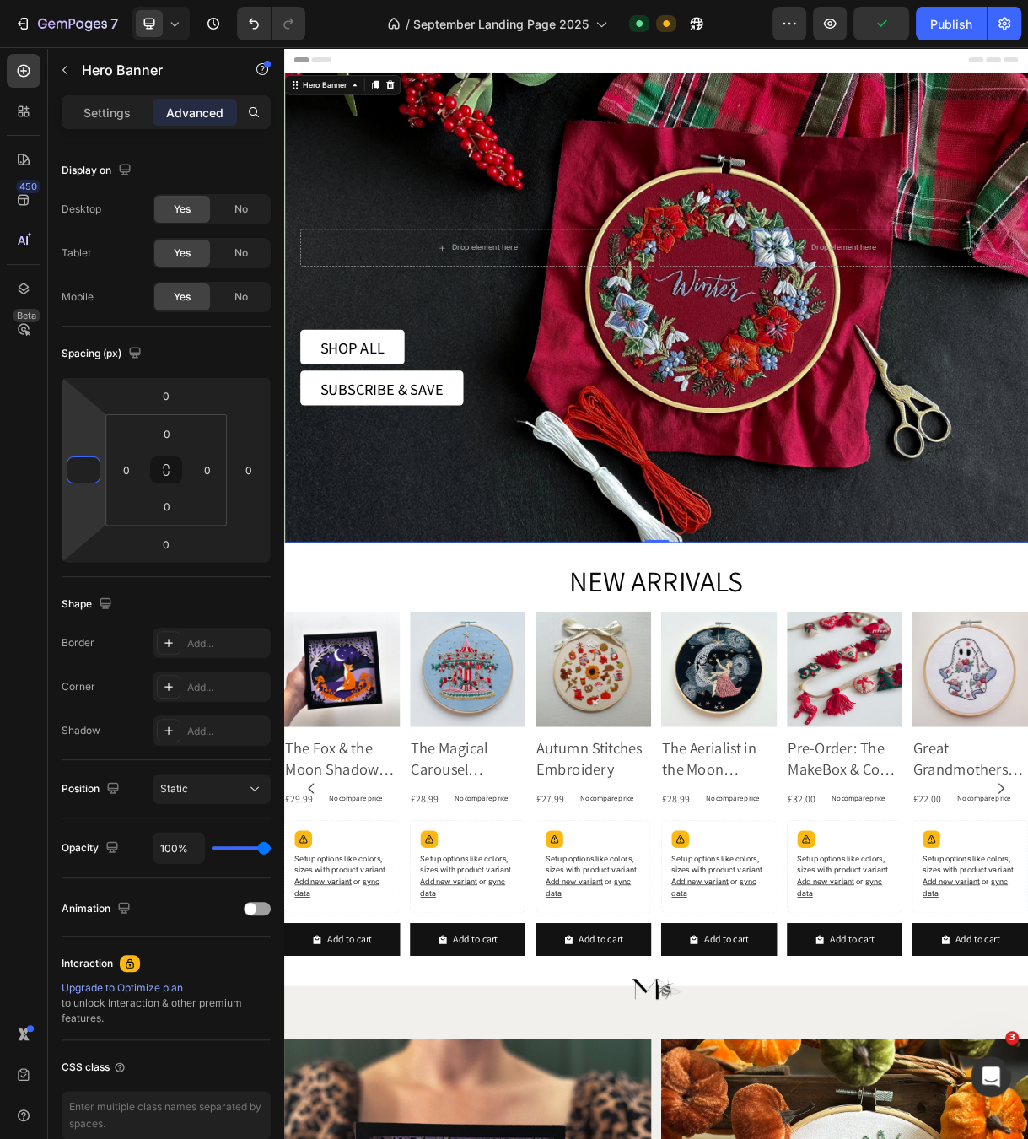
click at [582, 670] on div "Background Image" at bounding box center [791, 401] width 1012 height 638
type input "0"
click at [828, 30] on icon "button" at bounding box center [829, 23] width 17 height 17
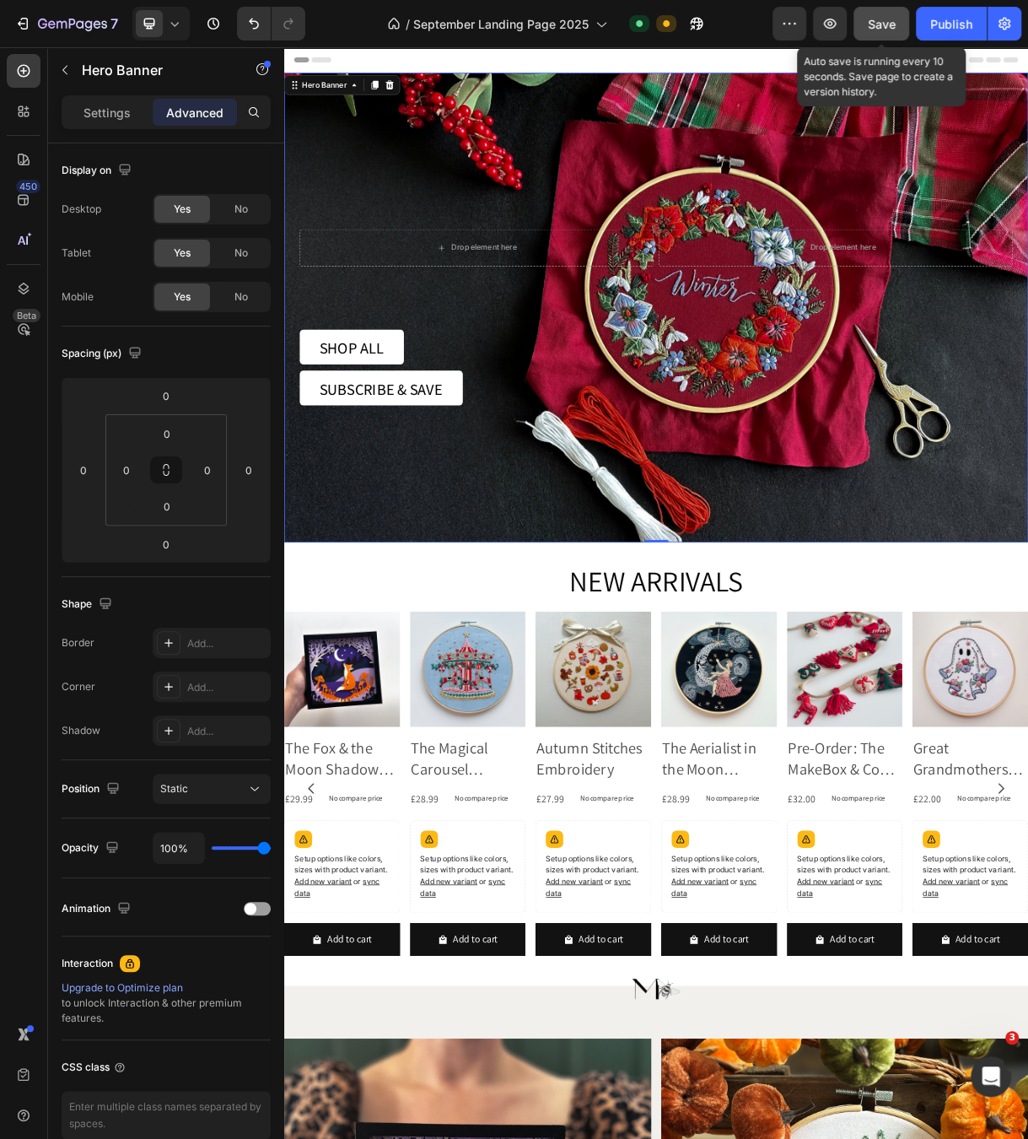
click at [876, 15] on div "Save" at bounding box center [882, 24] width 28 height 18
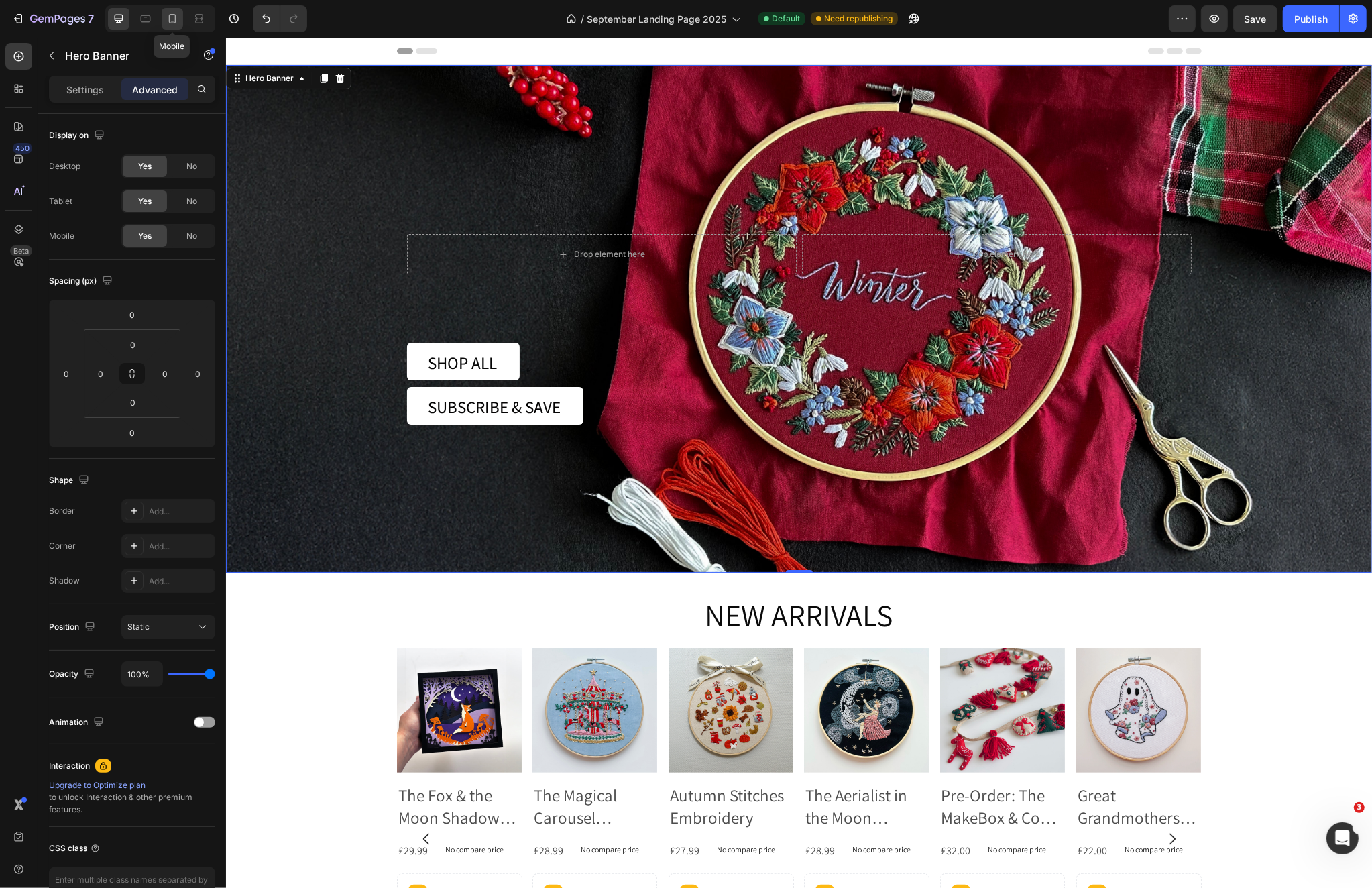
click at [168, 24] on icon at bounding box center [172, 18] width 14 height 14
type input "1"
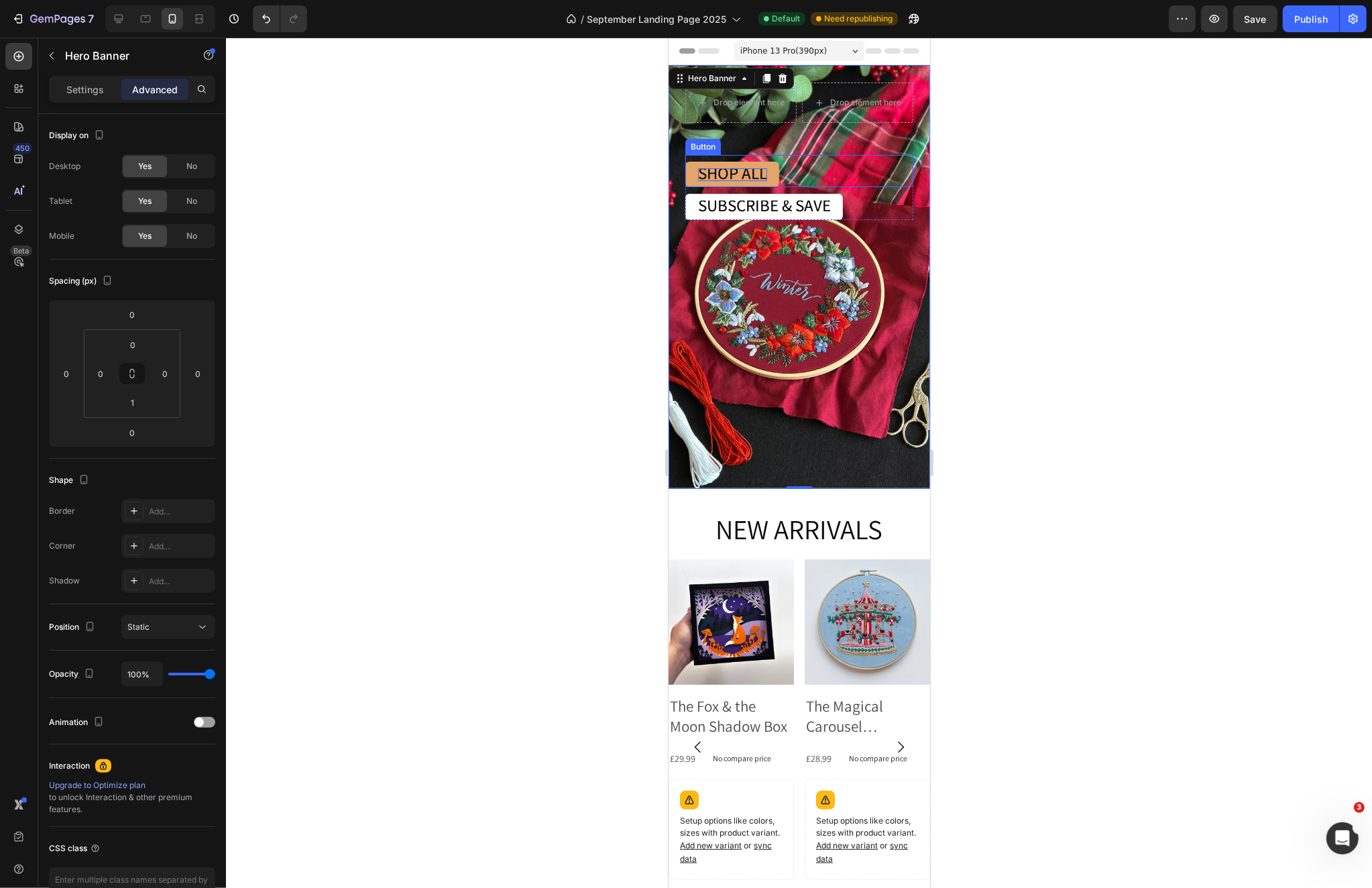
click at [761, 175] on span "SHOP ALL" at bounding box center [731, 173] width 69 height 22
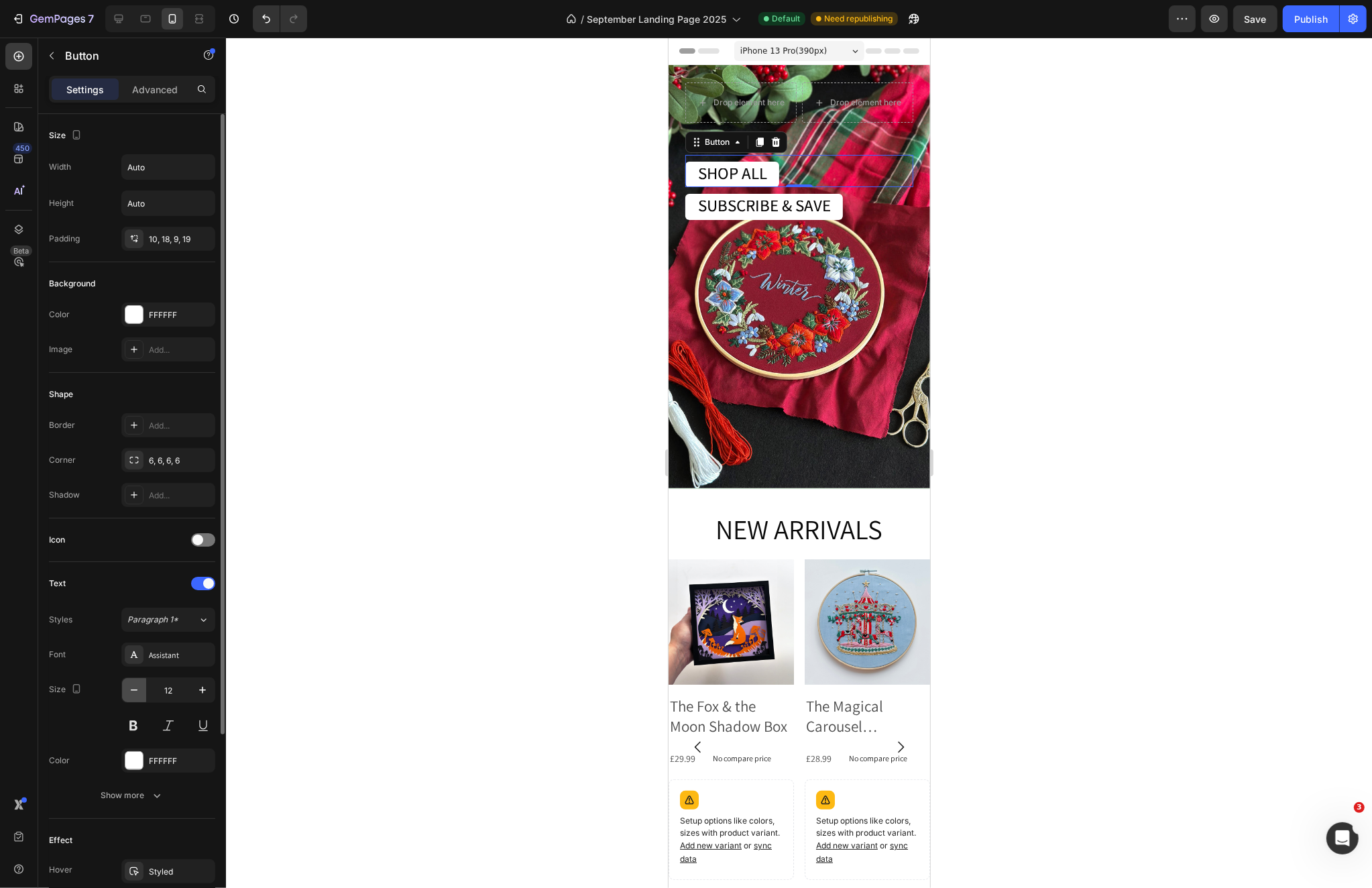
click at [138, 688] on icon "button" at bounding box center [134, 689] width 14 height 14
click at [202, 688] on icon "button" at bounding box center [202, 689] width 14 height 14
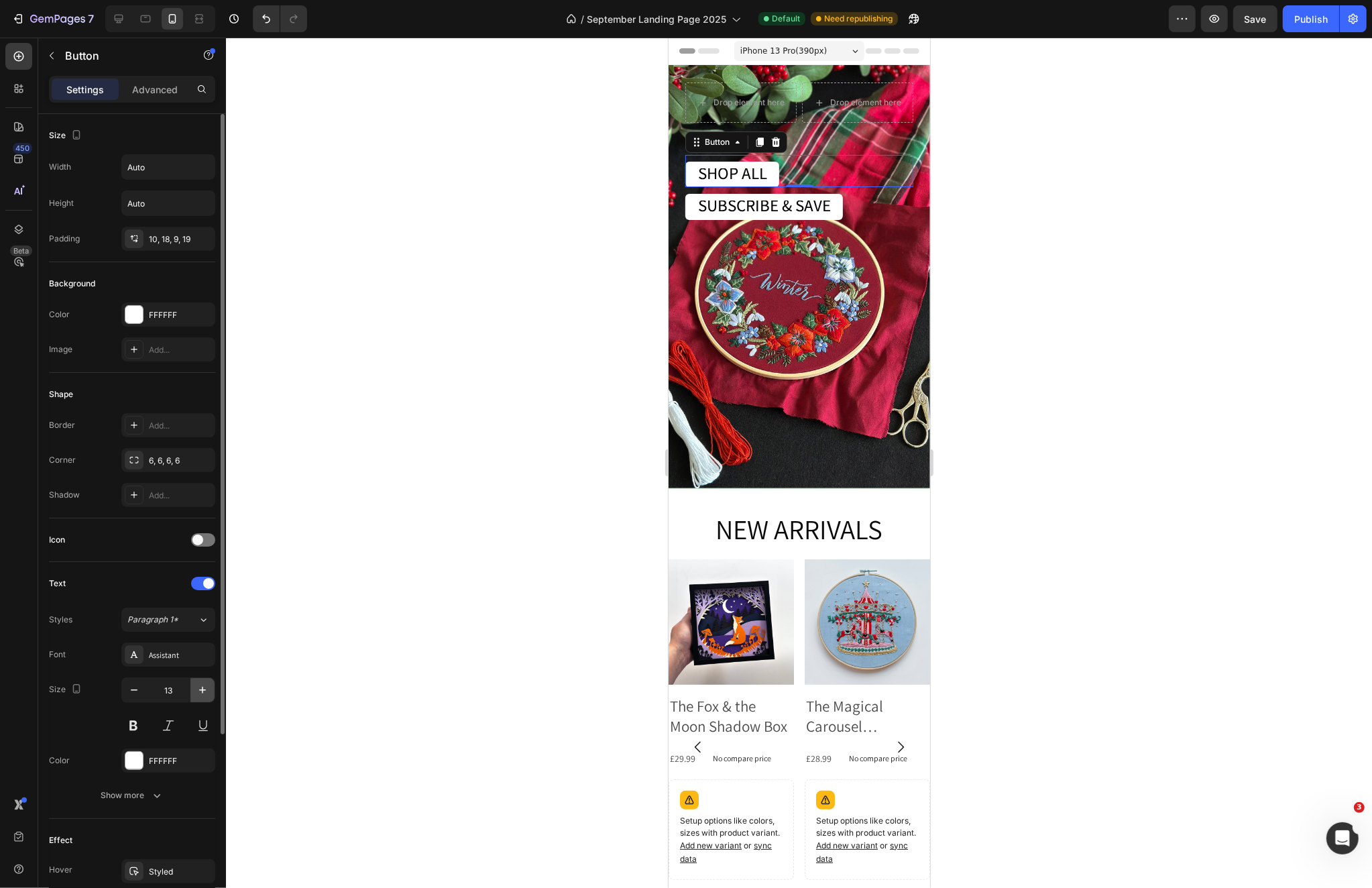
click at [202, 688] on icon "button" at bounding box center [202, 689] width 14 height 14
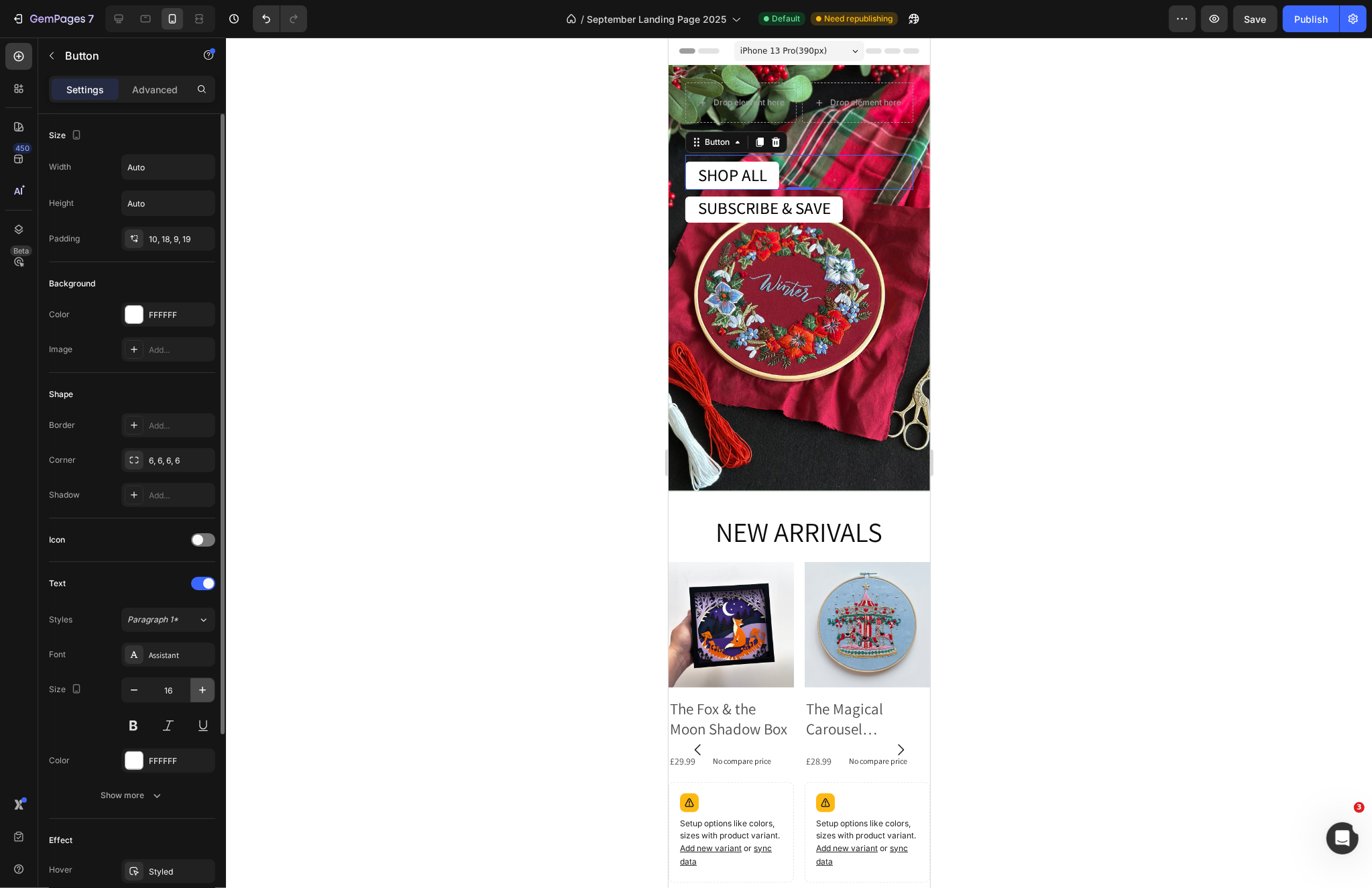
click at [202, 688] on icon "button" at bounding box center [202, 689] width 14 height 14
type input "19"
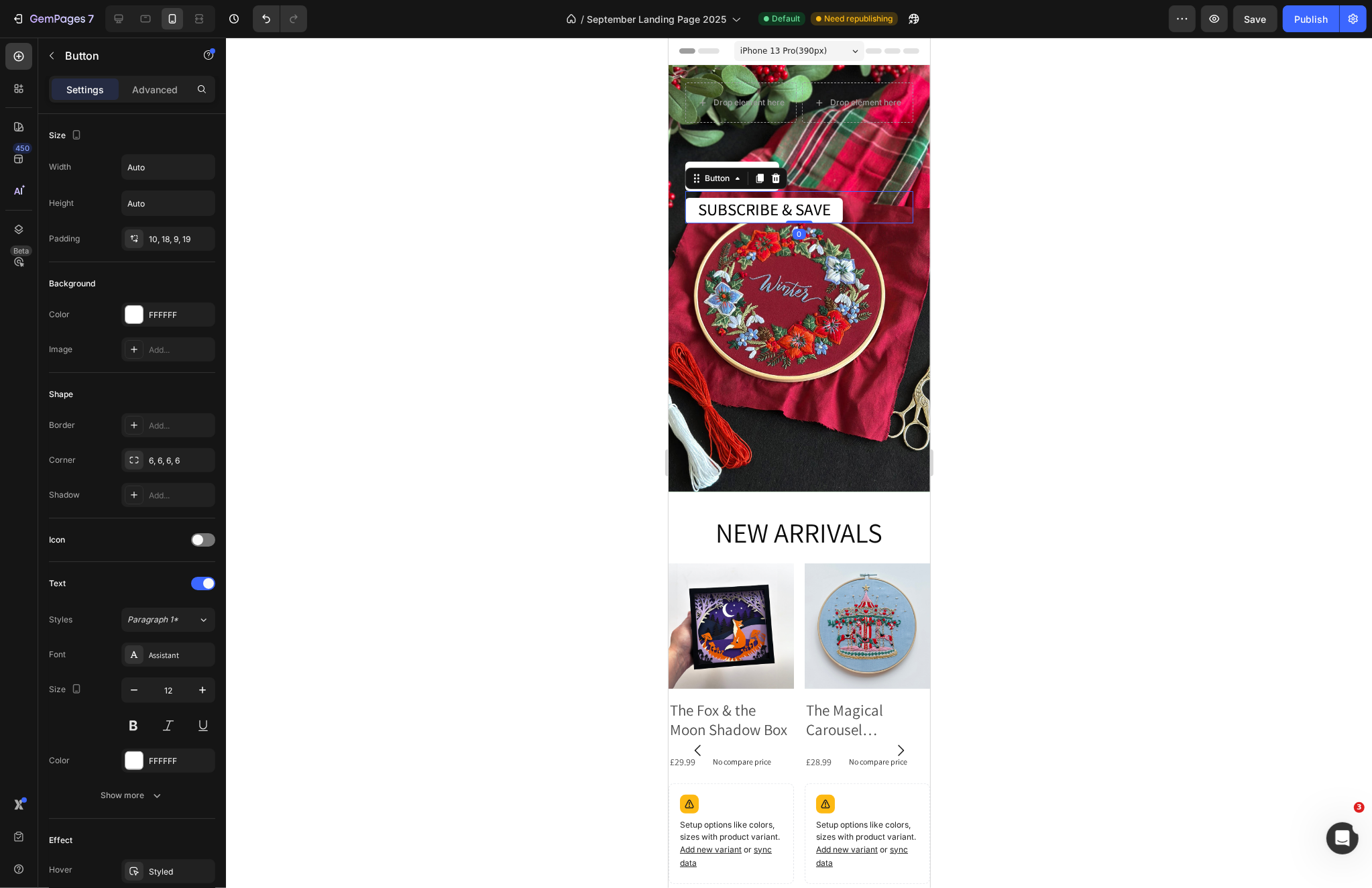
click at [871, 214] on div "SUBSCRIBE & SAVE Button 0" at bounding box center [798, 207] width 228 height 32
click at [207, 689] on icon "button" at bounding box center [202, 689] width 14 height 14
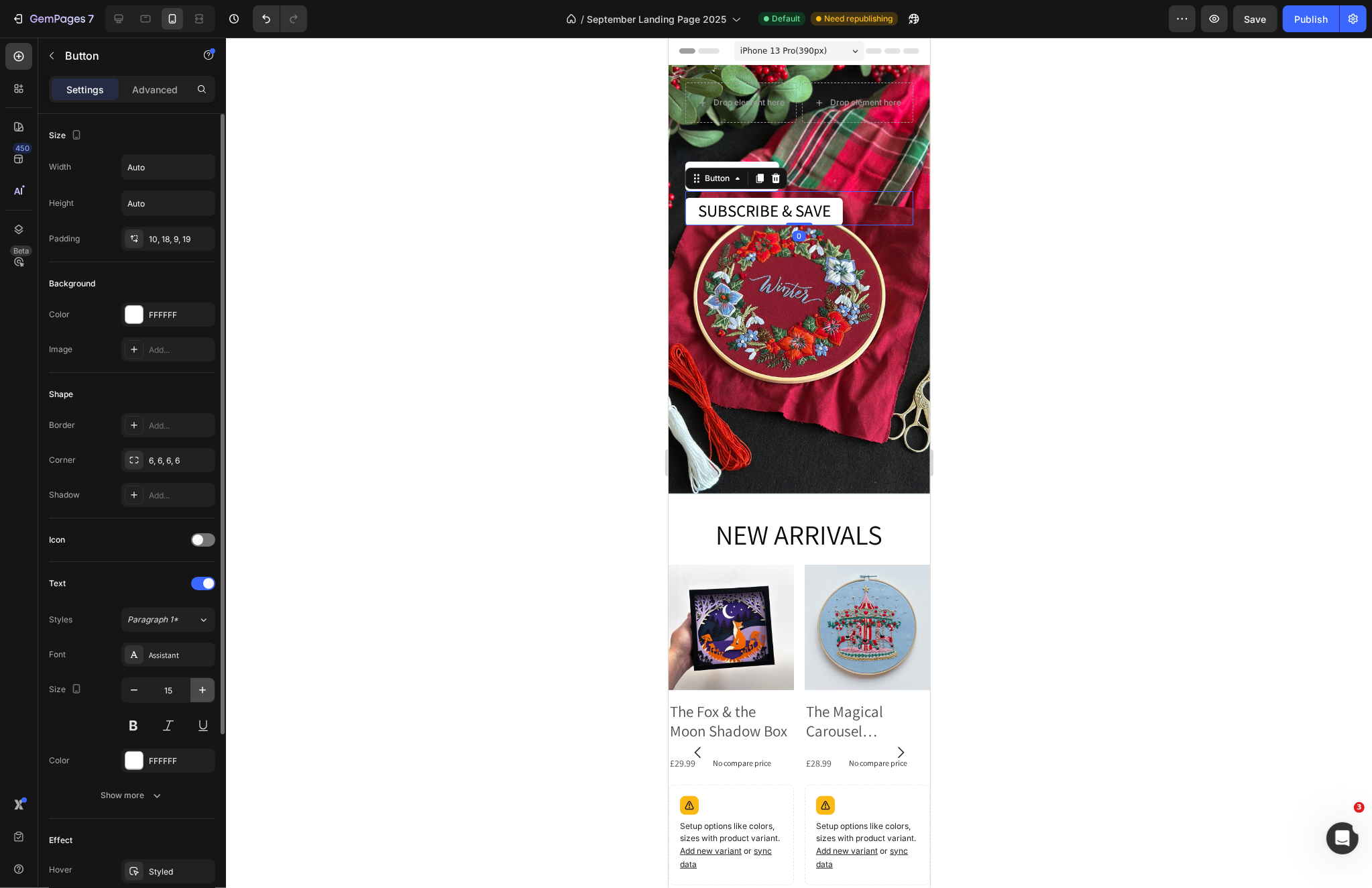
click at [207, 689] on icon "button" at bounding box center [202, 689] width 14 height 14
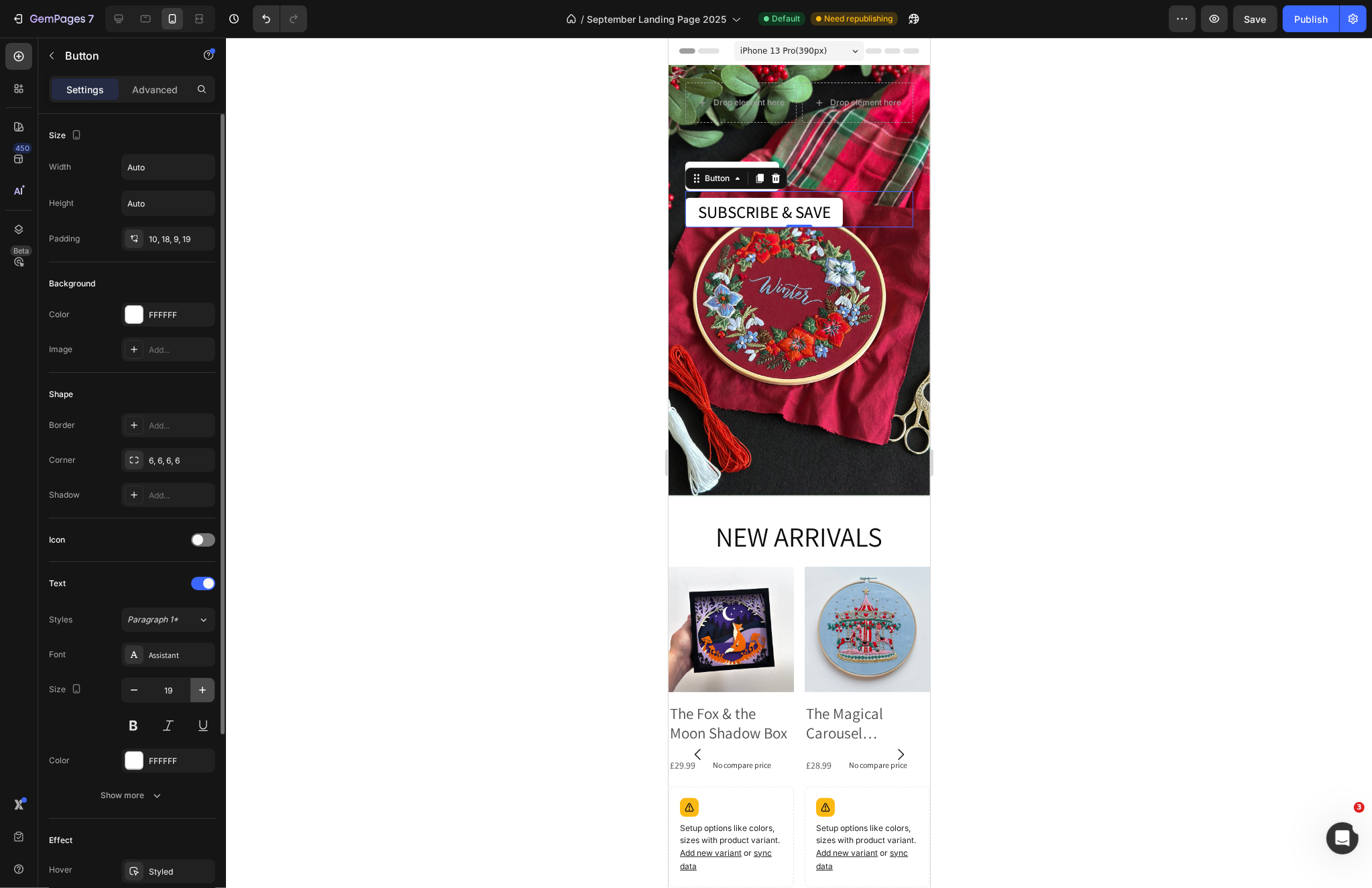
click at [207, 689] on icon "button" at bounding box center [202, 689] width 14 height 14
click at [139, 692] on icon "button" at bounding box center [134, 689] width 14 height 14
type input "19"
click at [1123, 359] on div at bounding box center [798, 462] width 1145 height 850
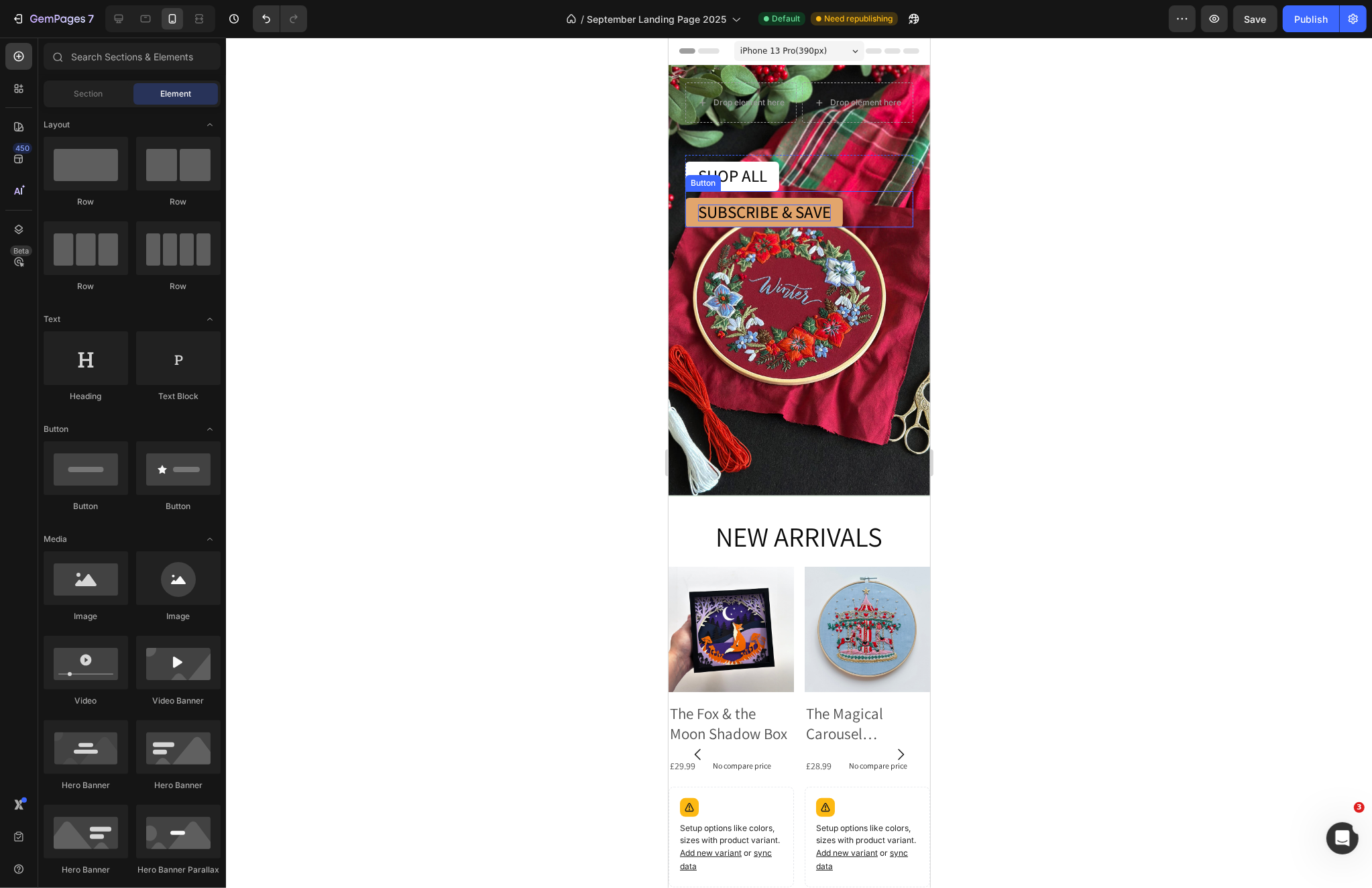
click at [798, 211] on span "SUBSCRIBE & SAVE" at bounding box center [763, 211] width 133 height 22
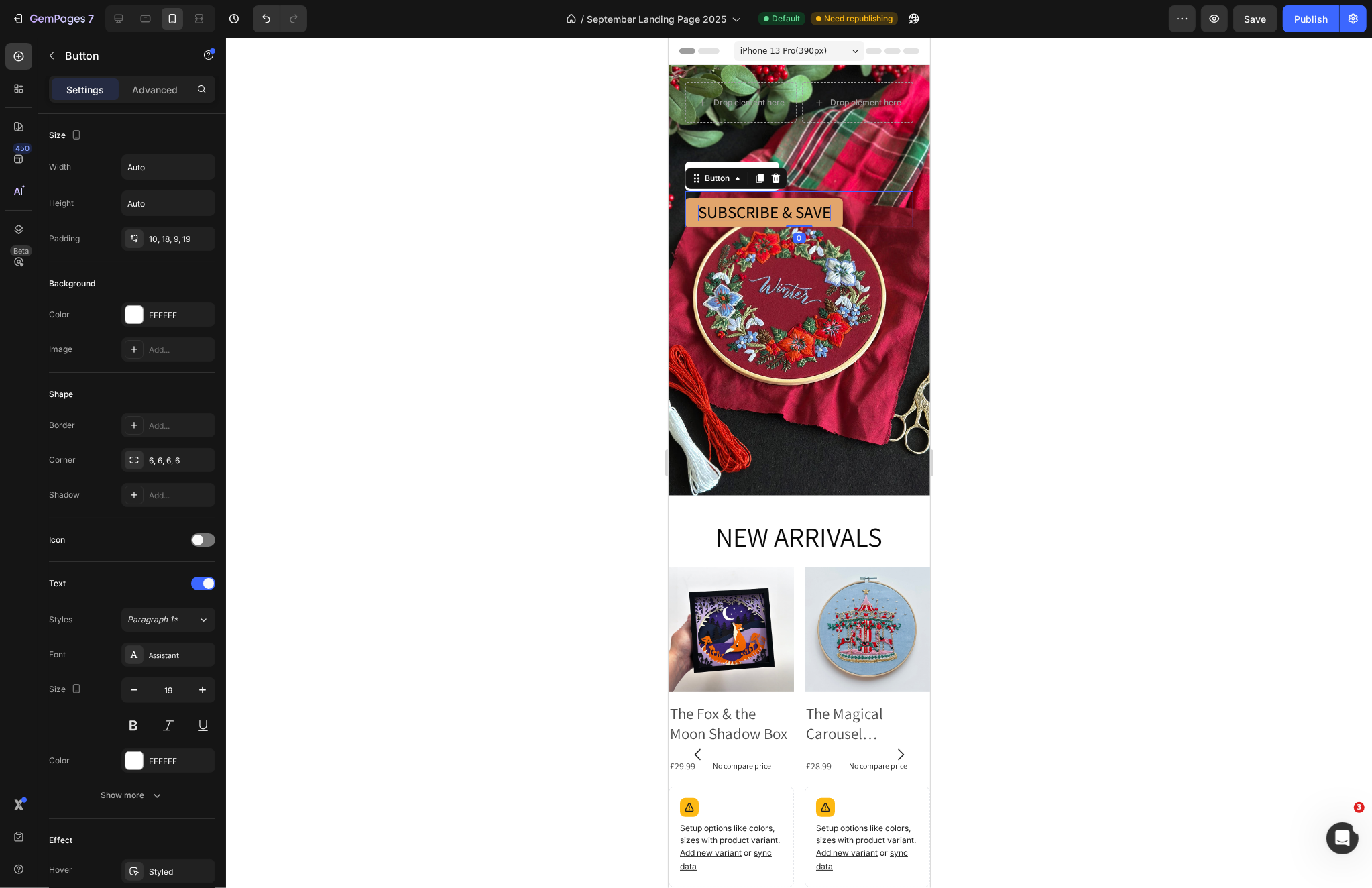
click at [755, 216] on span "SUBSCRIBE & SAVE" at bounding box center [763, 211] width 133 height 22
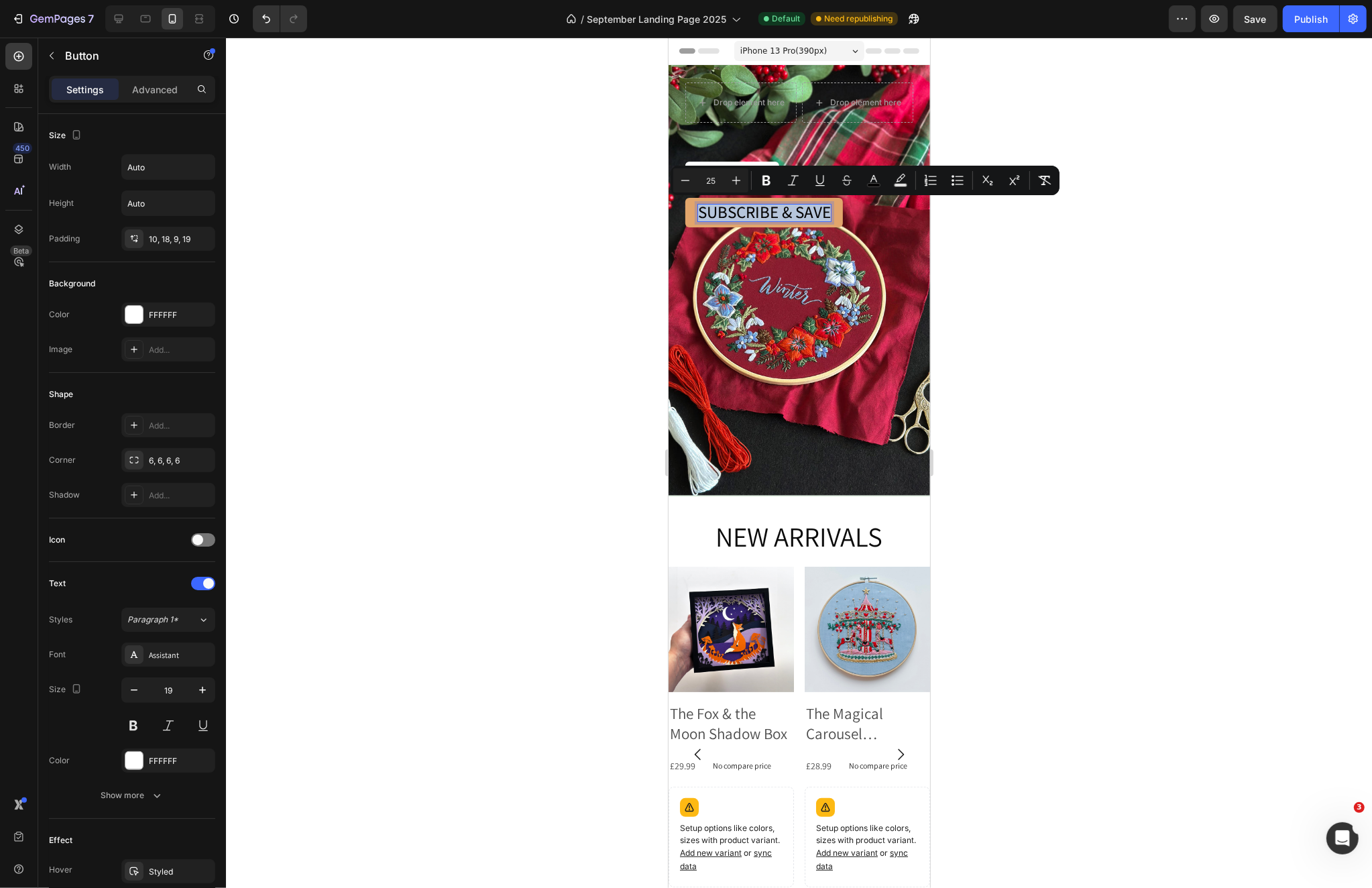
click at [755, 216] on span "SUBSCRIBE & SAVE" at bounding box center [763, 211] width 133 height 22
click at [689, 182] on icon "Editor contextual toolbar" at bounding box center [684, 180] width 14 height 14
type input "22"
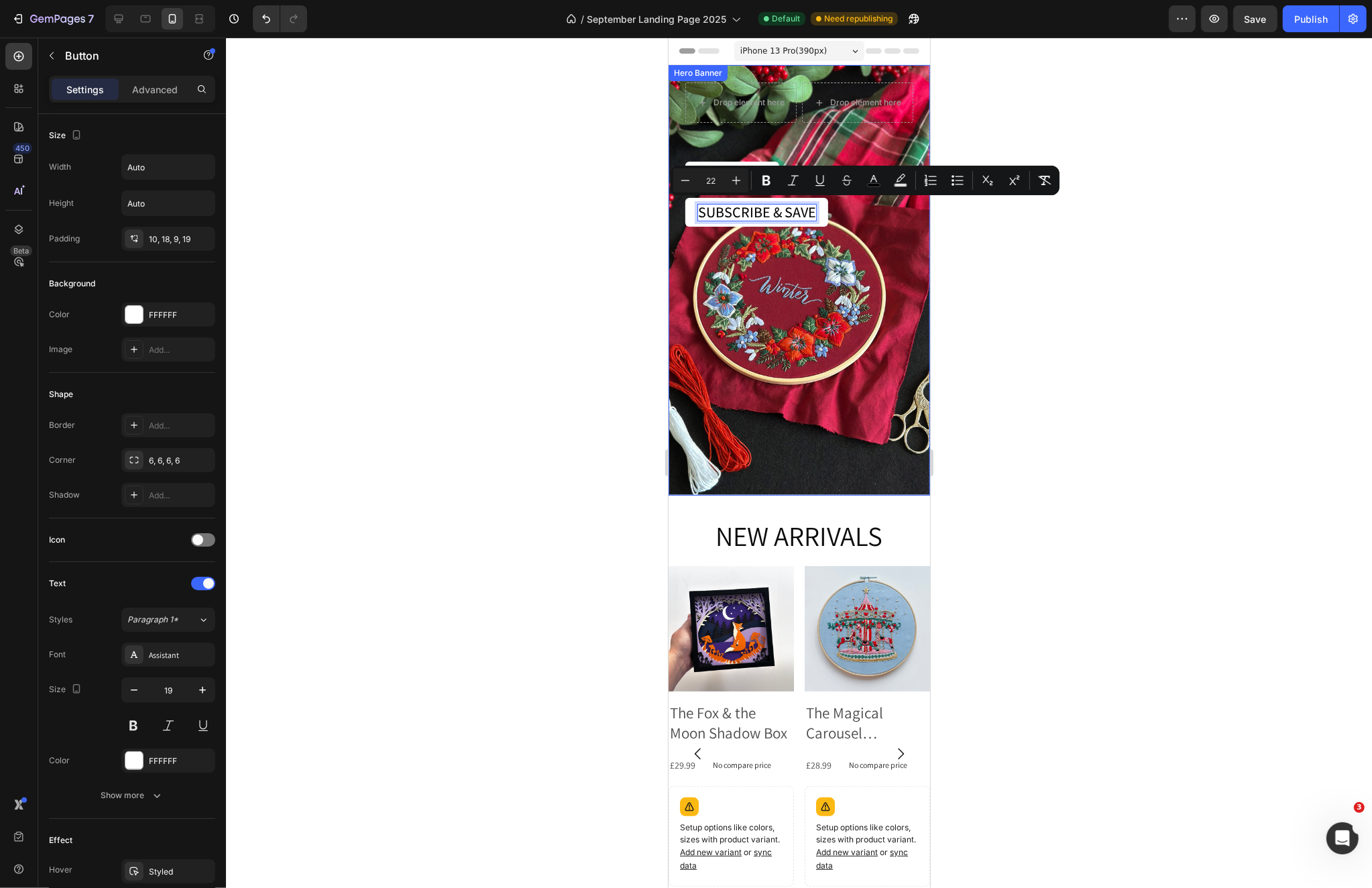
click at [854, 243] on div "Drop element here Drop element here Row SHOP ALL Button SUBSCRIBE & SAVE Button…" at bounding box center [798, 280] width 262 height 430
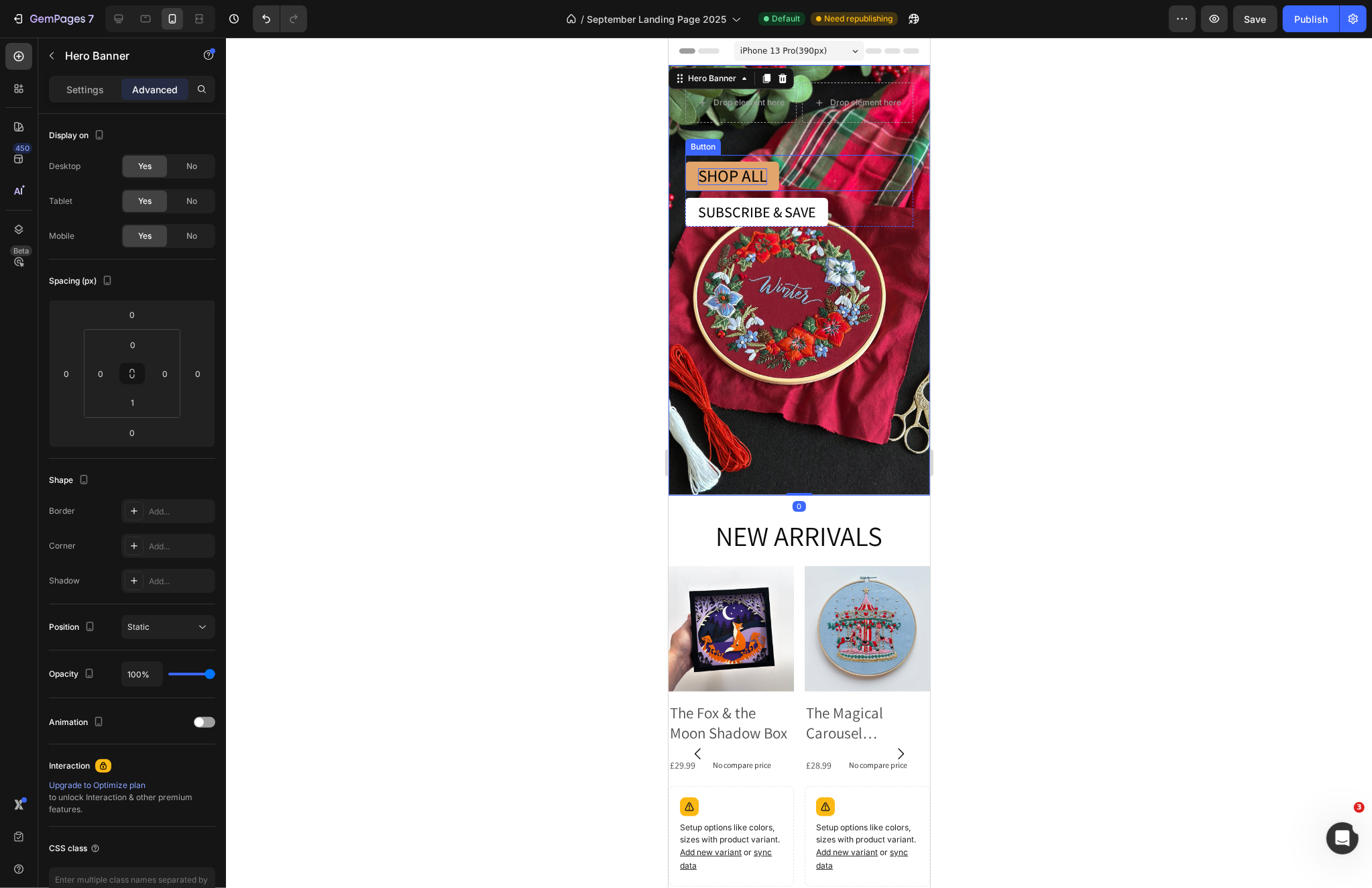
click at [747, 180] on span "SHOP ALL" at bounding box center [731, 176] width 69 height 22
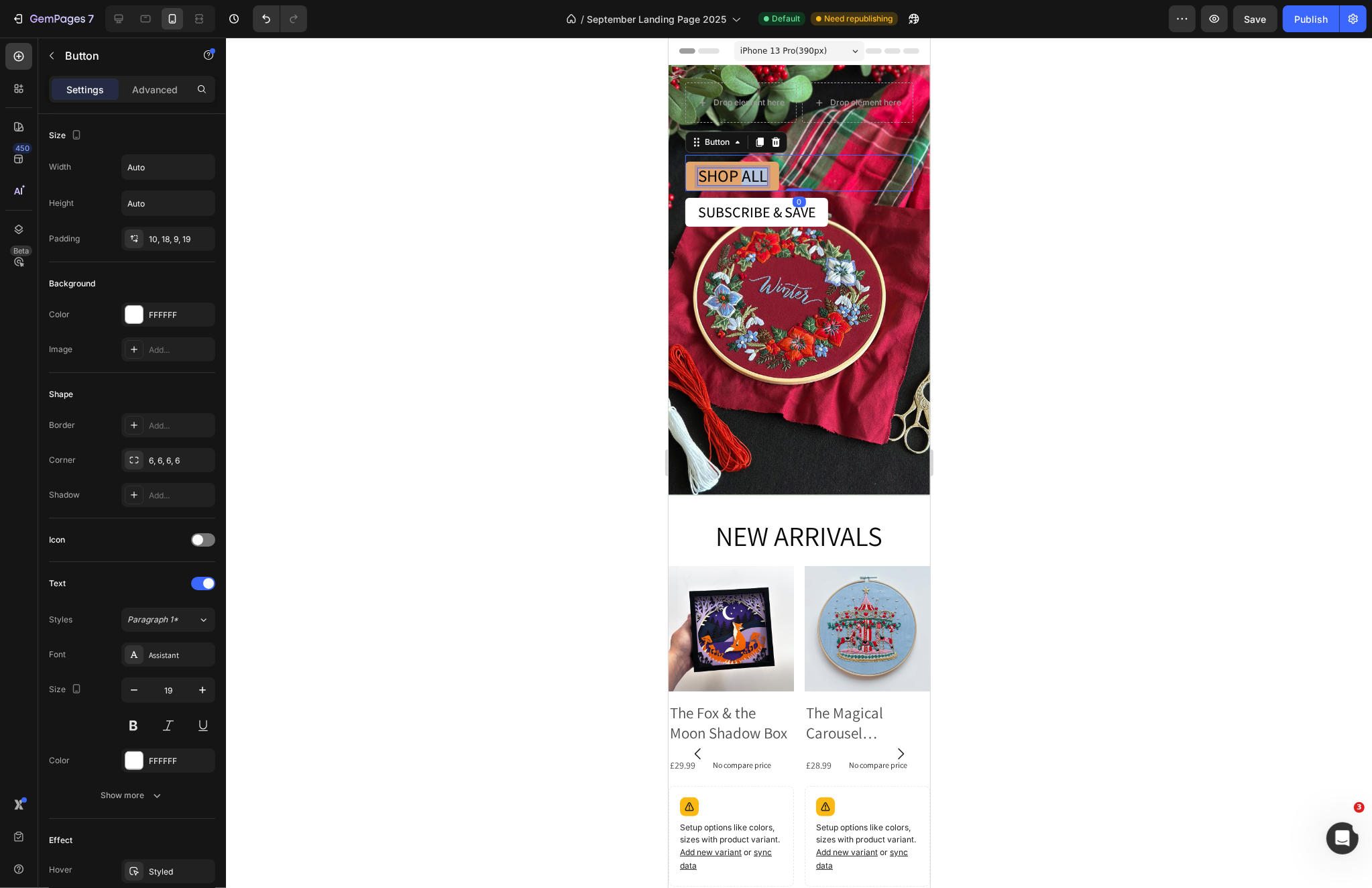
click at [746, 180] on span "SHOP ALL" at bounding box center [731, 176] width 69 height 22
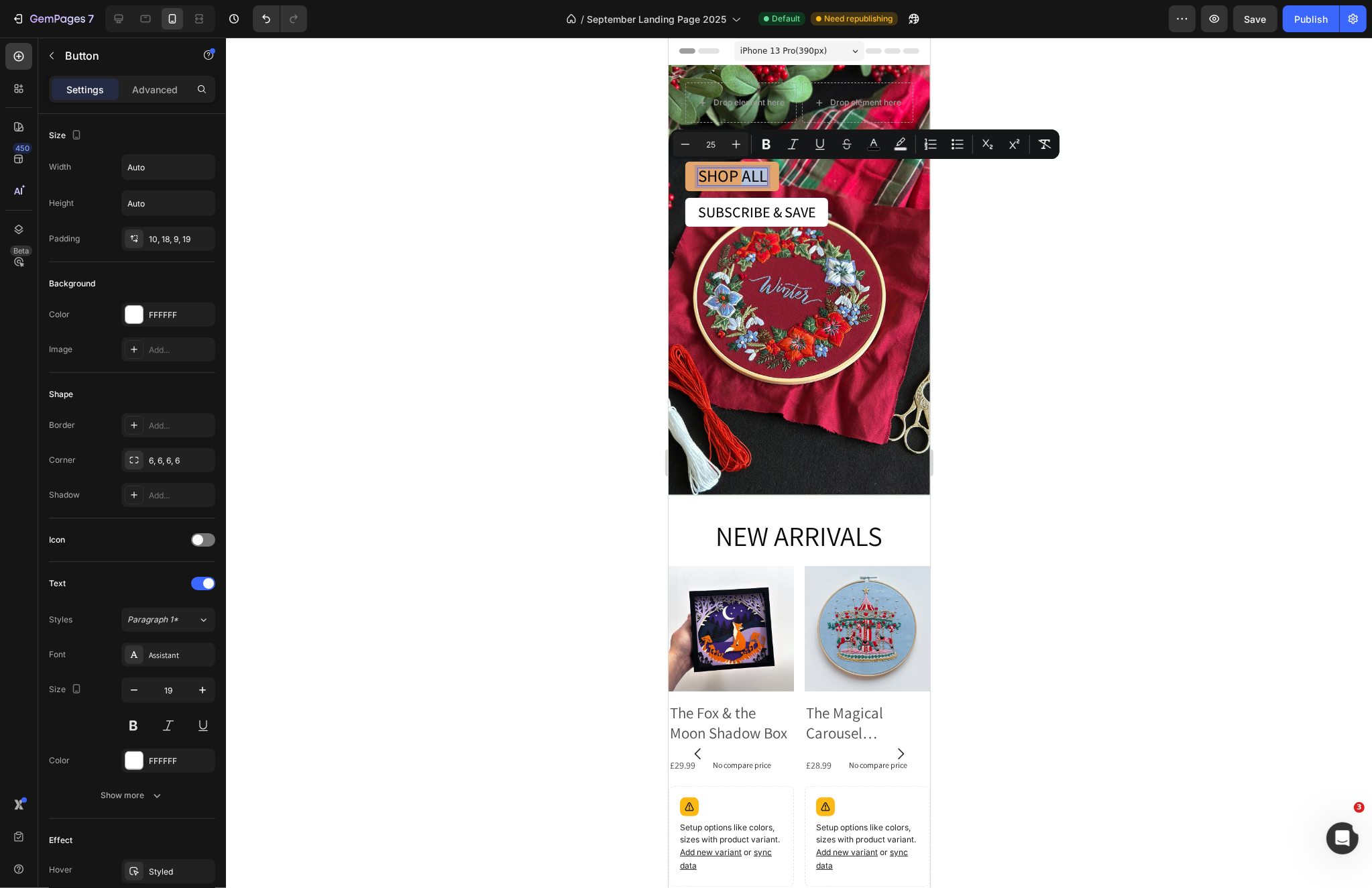
click at [746, 180] on span "SHOP ALL" at bounding box center [731, 176] width 69 height 22
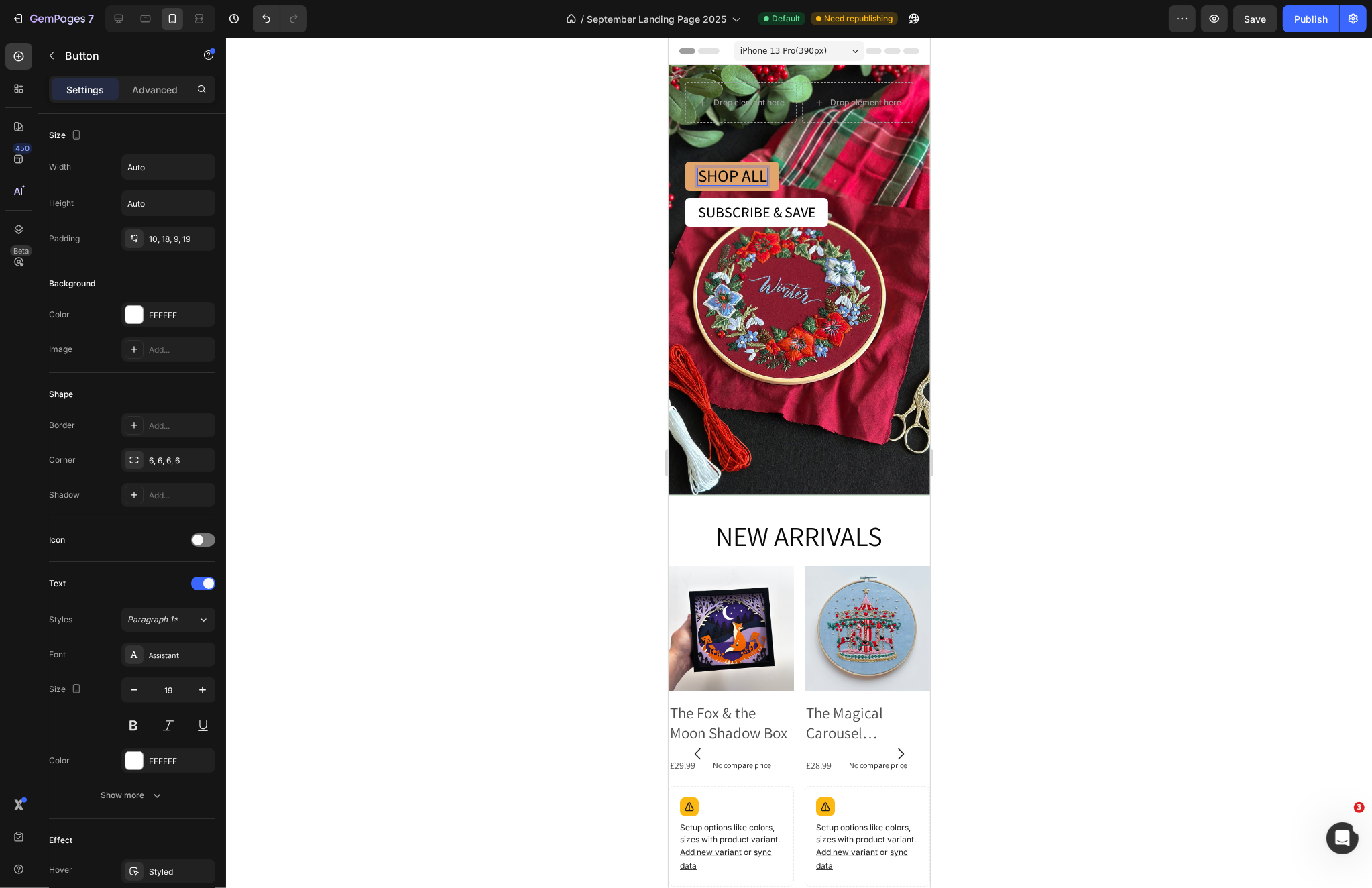
click at [742, 180] on span "SHOP ALL" at bounding box center [731, 176] width 69 height 22
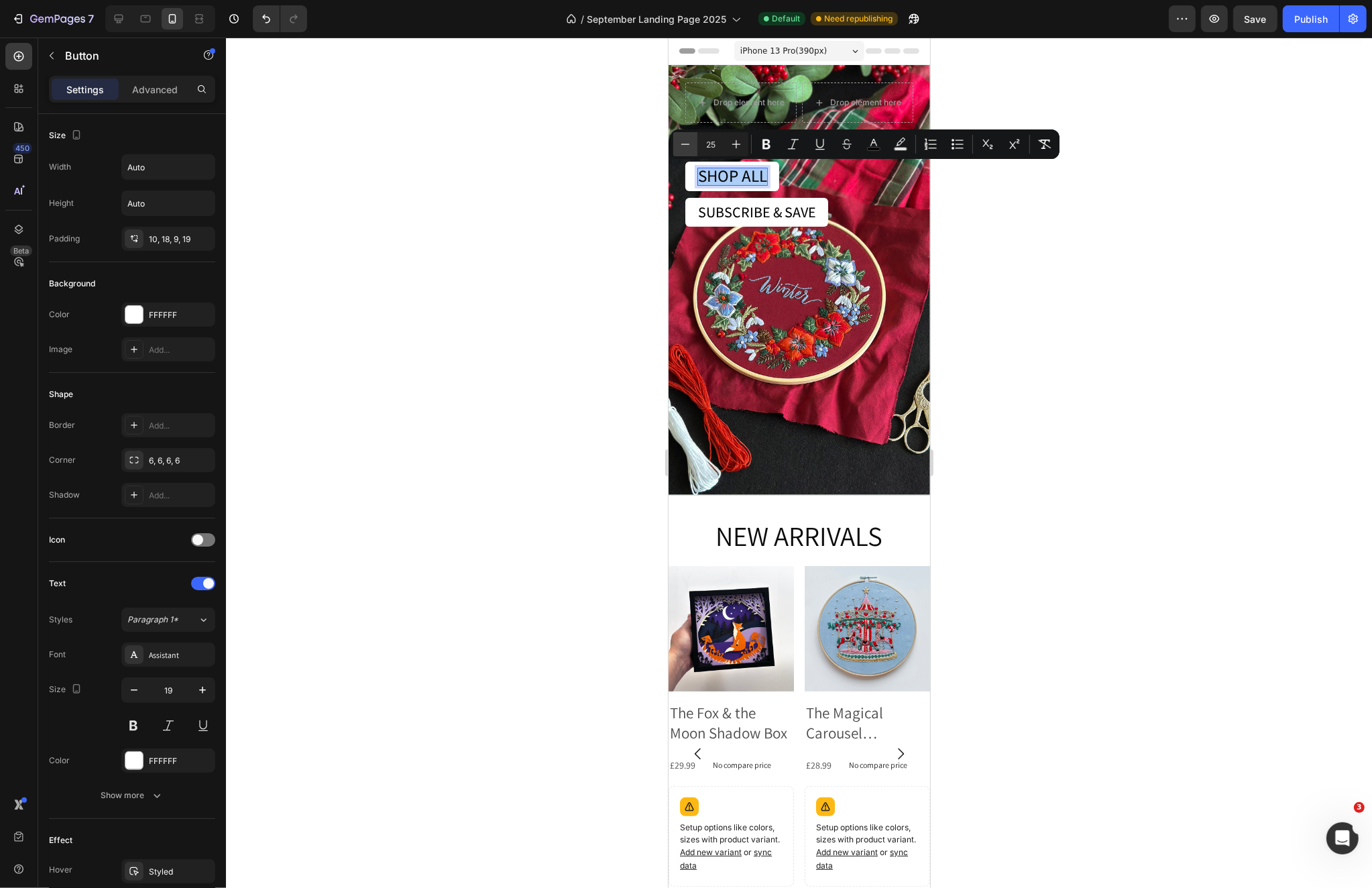
click at [684, 148] on icon "Editor contextual toolbar" at bounding box center [684, 144] width 14 height 14
click at [684, 148] on icon "Editor contextual toolbar" at bounding box center [684, 144] width 14 height 14
click at [689, 146] on icon "Editor contextual toolbar" at bounding box center [684, 144] width 14 height 14
type input "22"
click at [831, 287] on div "Drop element here Drop element here Row SHOP ALL Button 0 SUBSCRIBE & SAVE Butt…" at bounding box center [798, 280] width 262 height 429
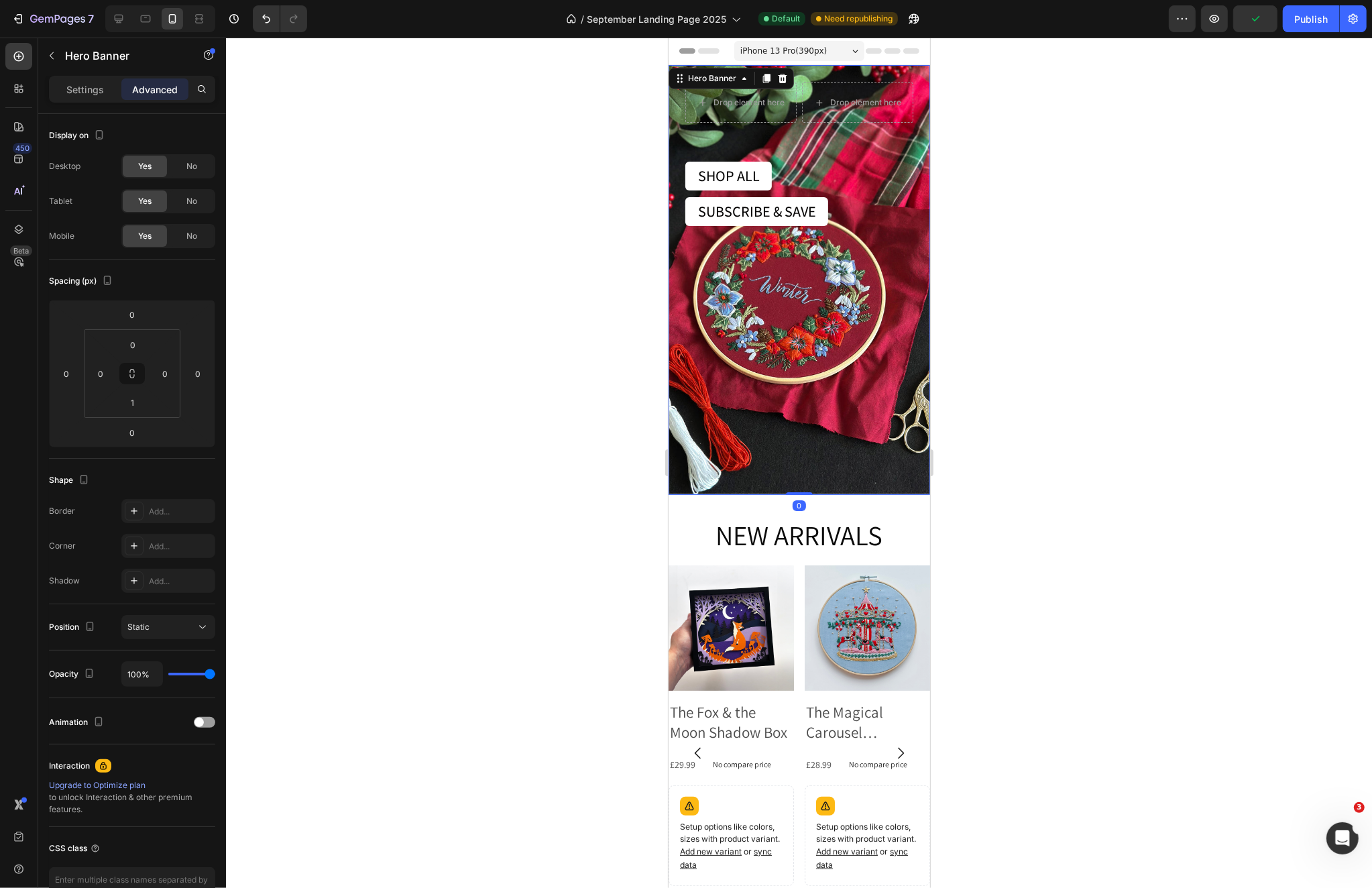
click at [1048, 332] on div at bounding box center [798, 462] width 1145 height 850
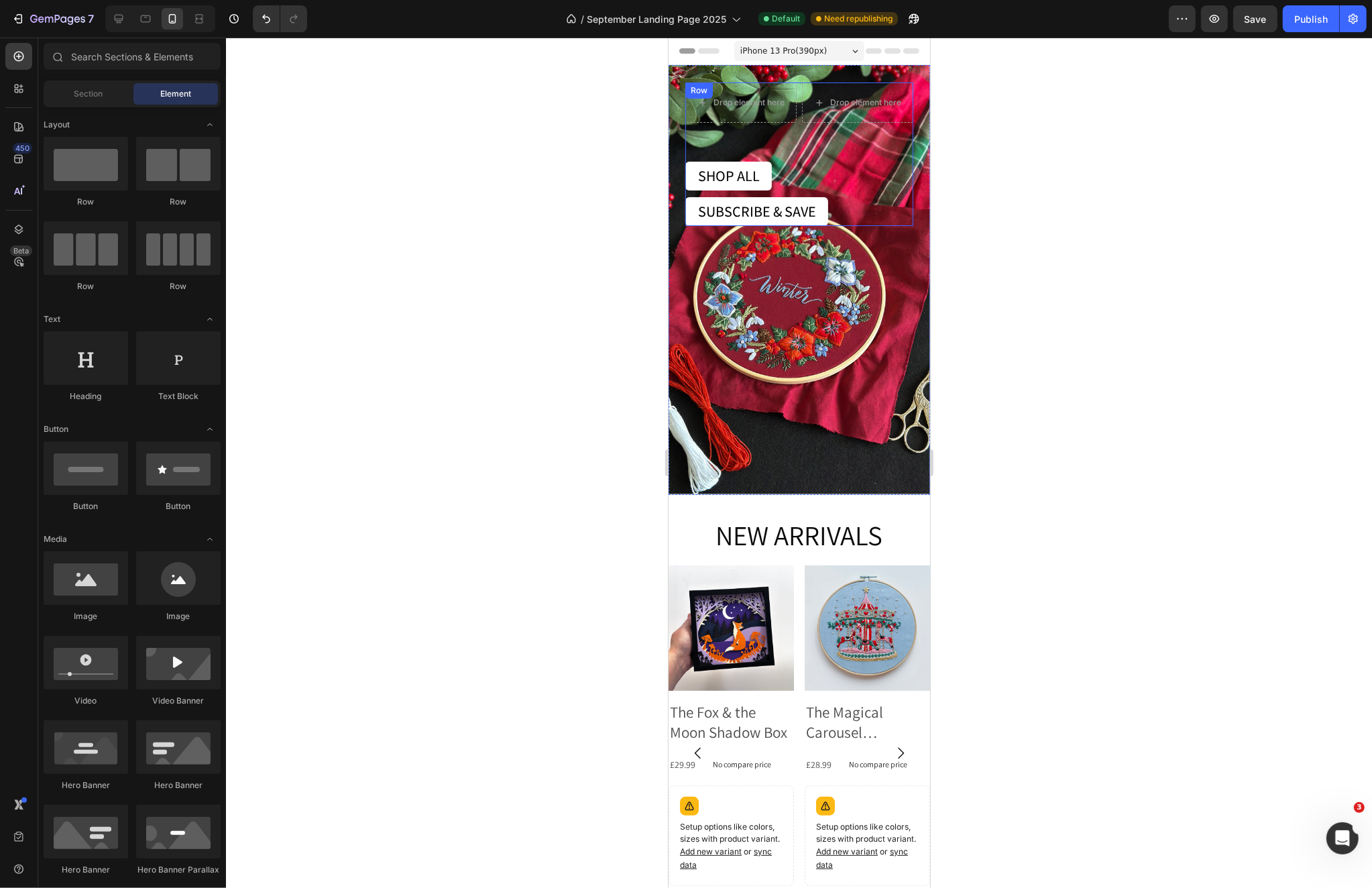
click at [769, 145] on div "Drop element here Drop element here Row SHOP ALL Button SUBSCRIBE & SAVE Button…" at bounding box center [798, 154] width 228 height 143
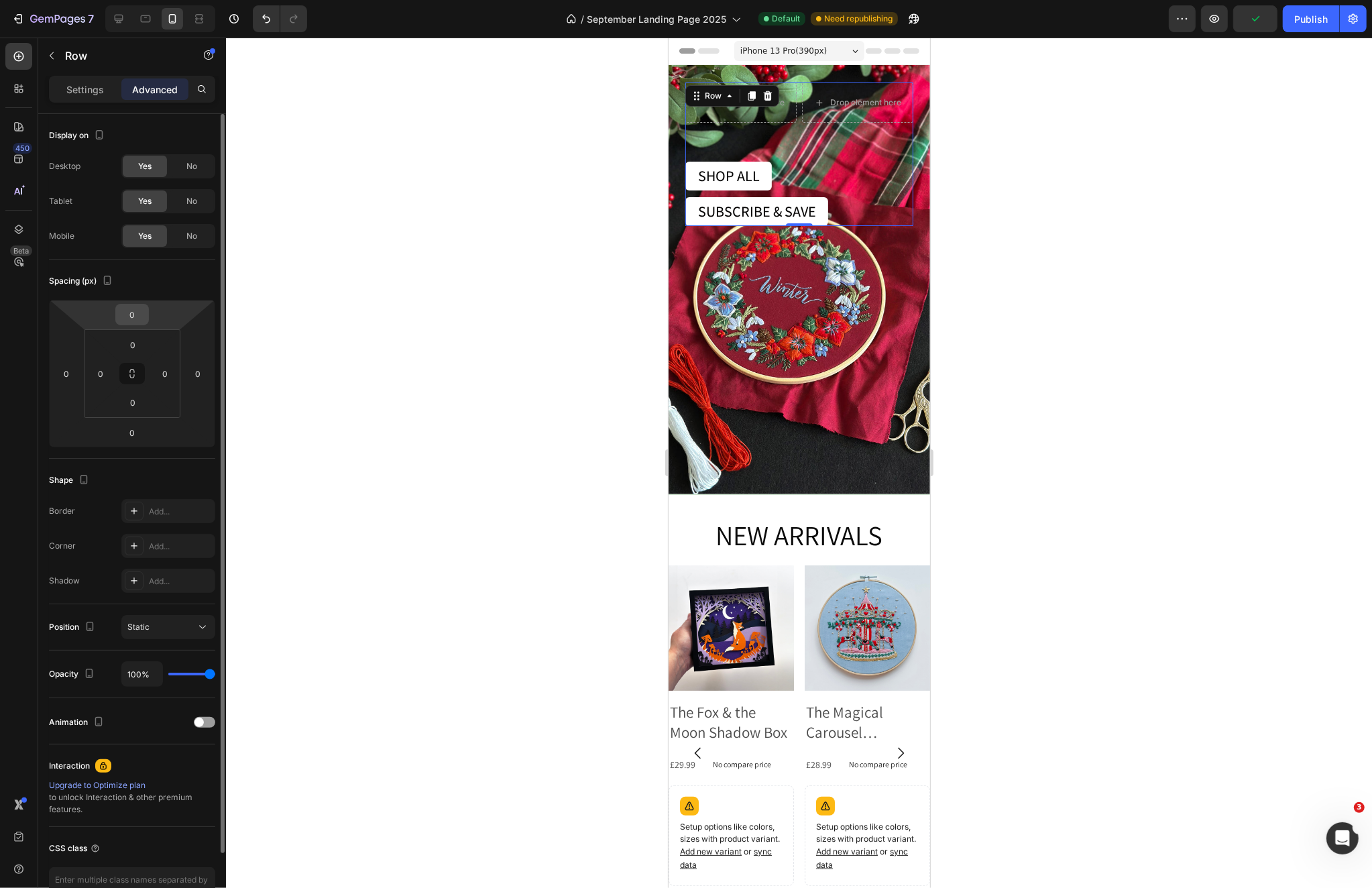
click at [148, 318] on div "0" at bounding box center [132, 314] width 33 height 21
click at [138, 314] on input "0" at bounding box center [132, 314] width 27 height 20
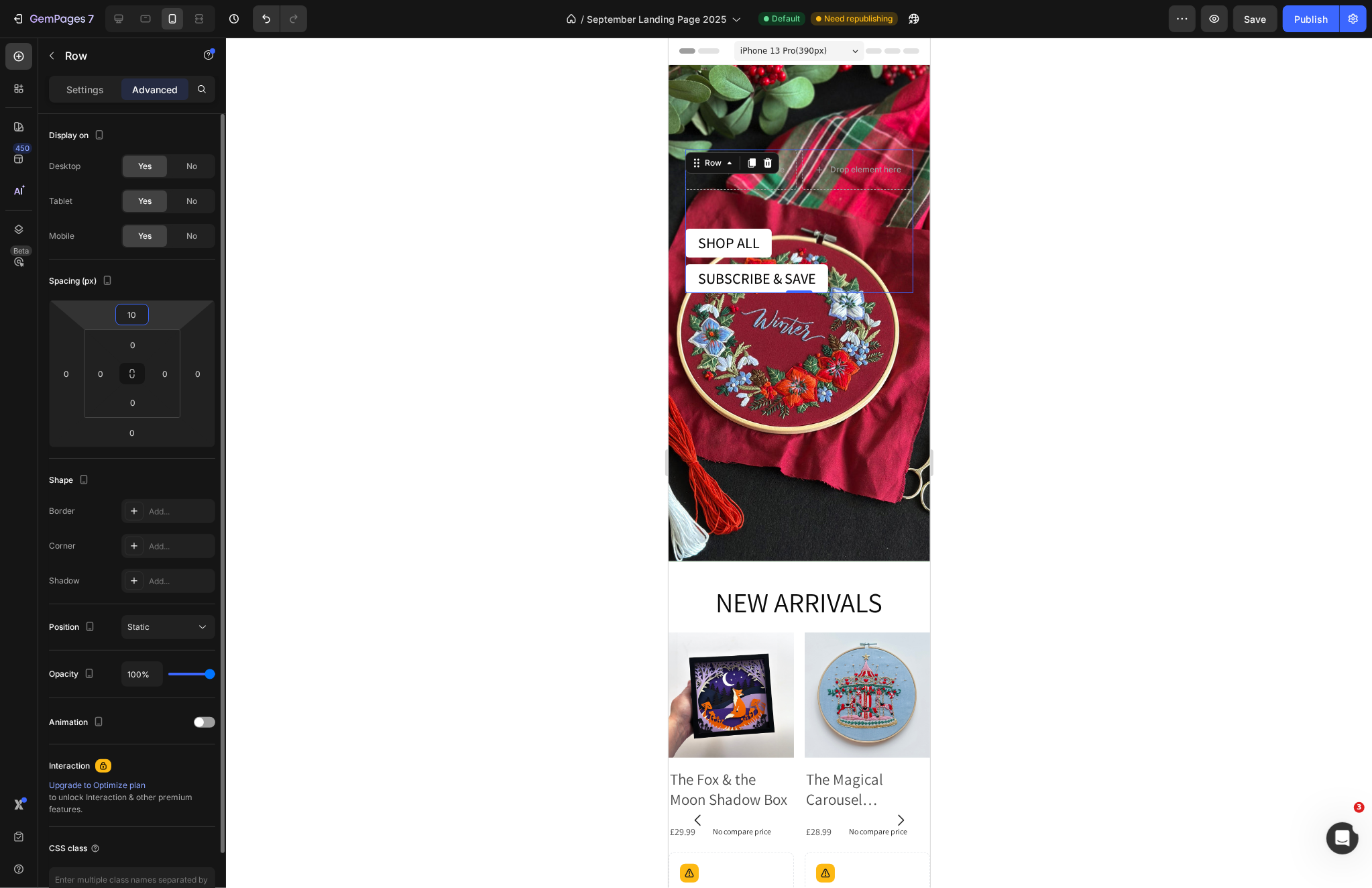
type input "1"
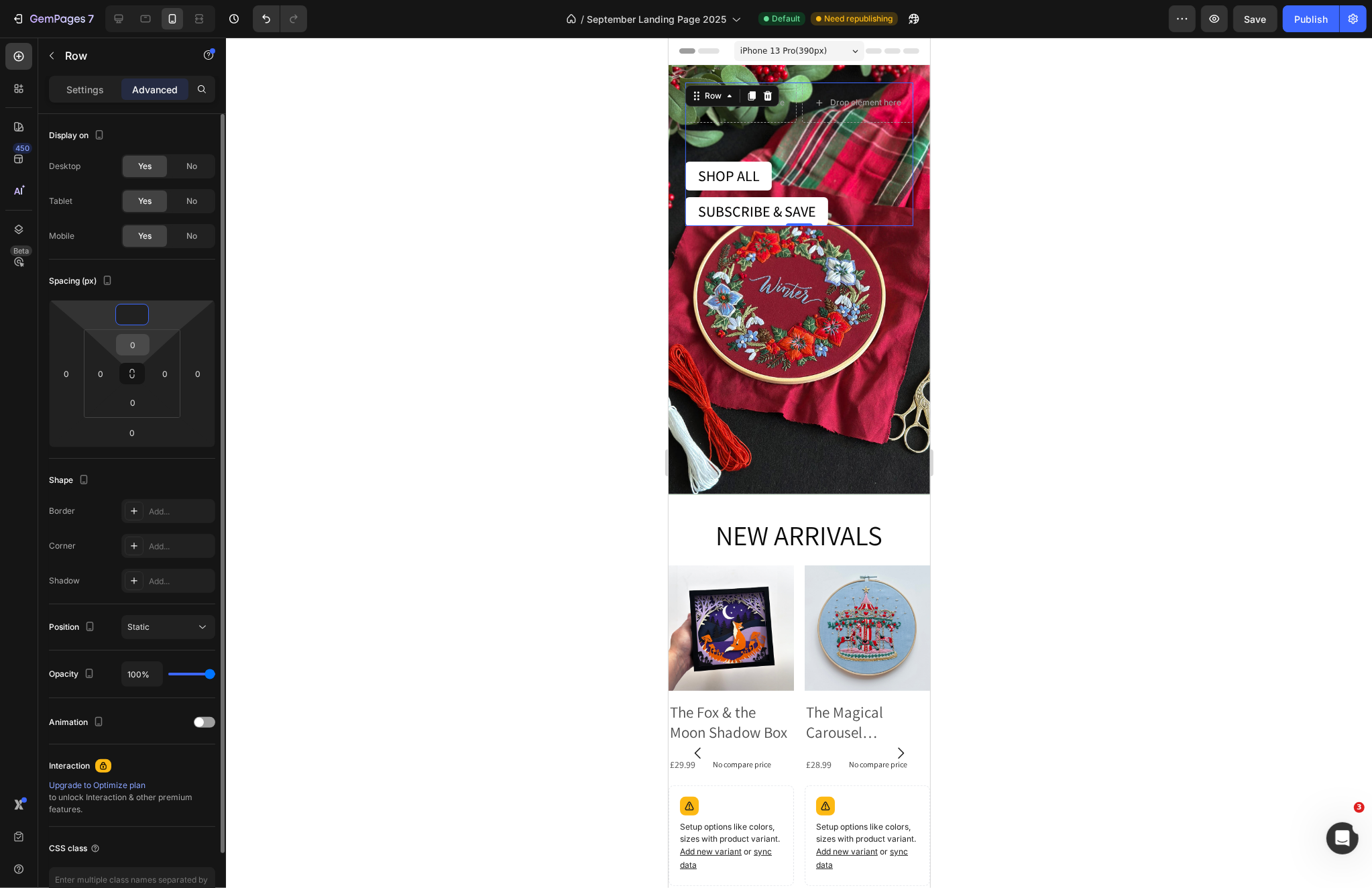
click at [139, 344] on input "0" at bounding box center [133, 344] width 27 height 20
type input "0"
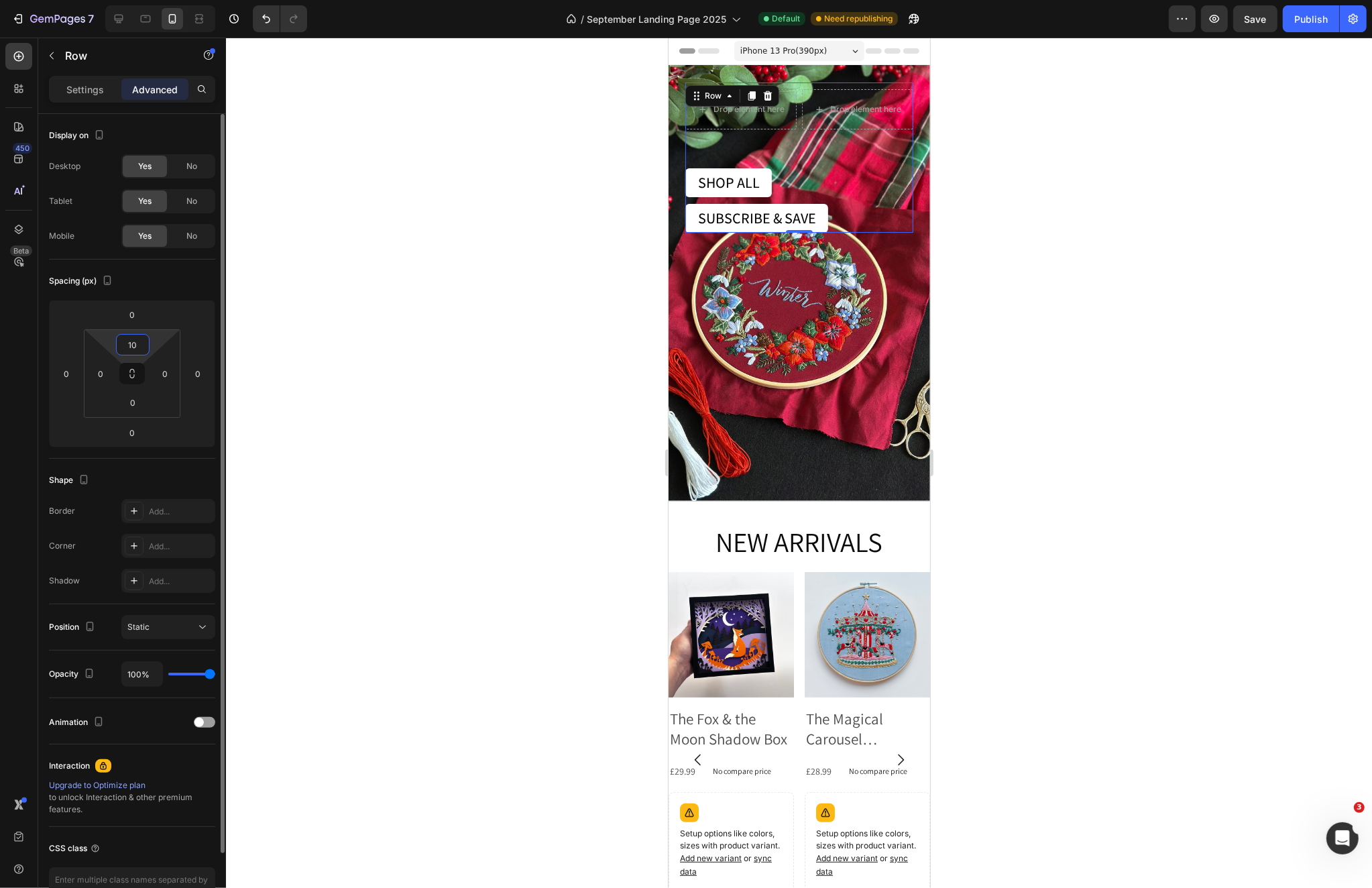
type input "1"
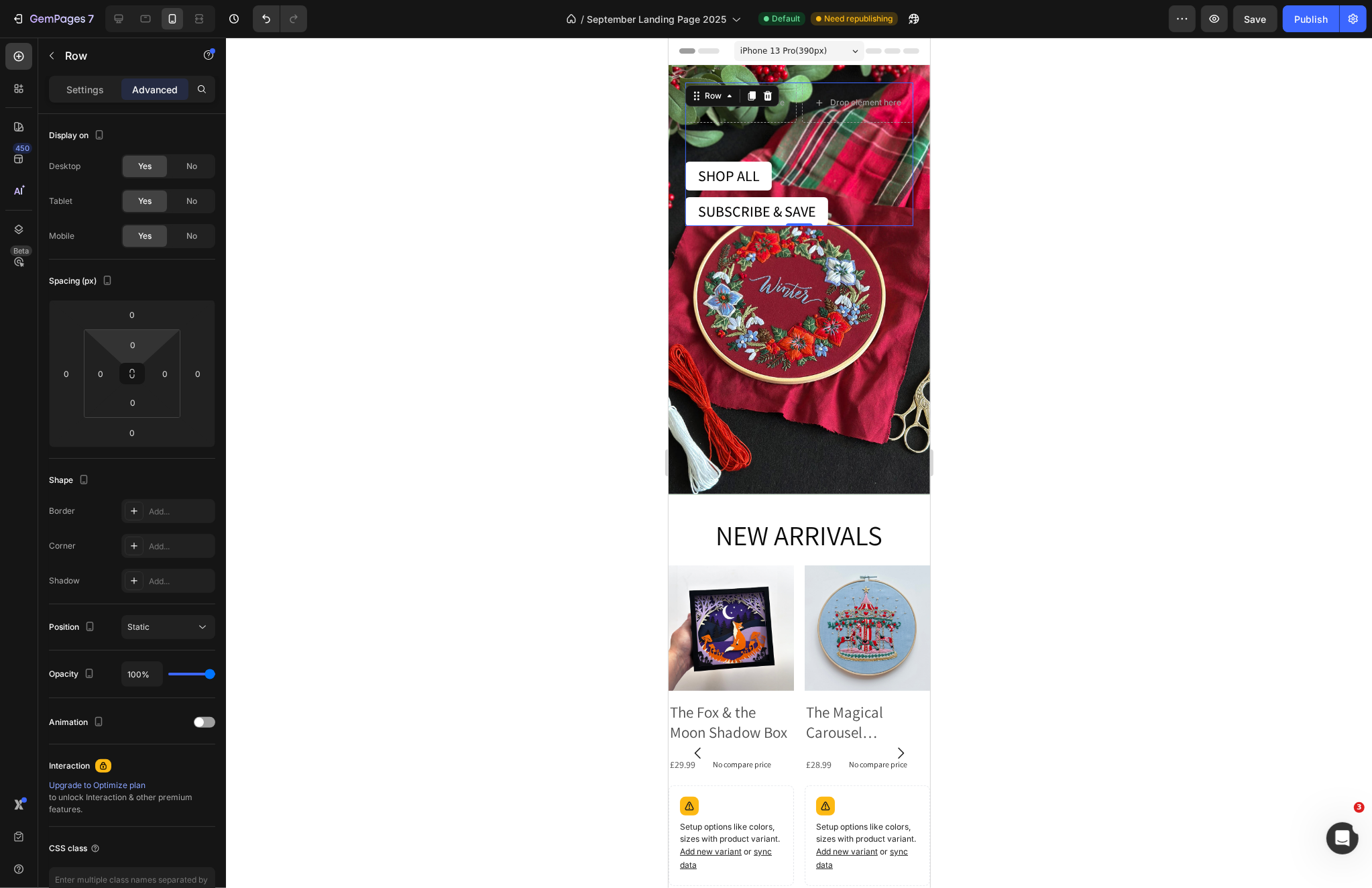
click at [1068, 386] on div at bounding box center [798, 462] width 1145 height 850
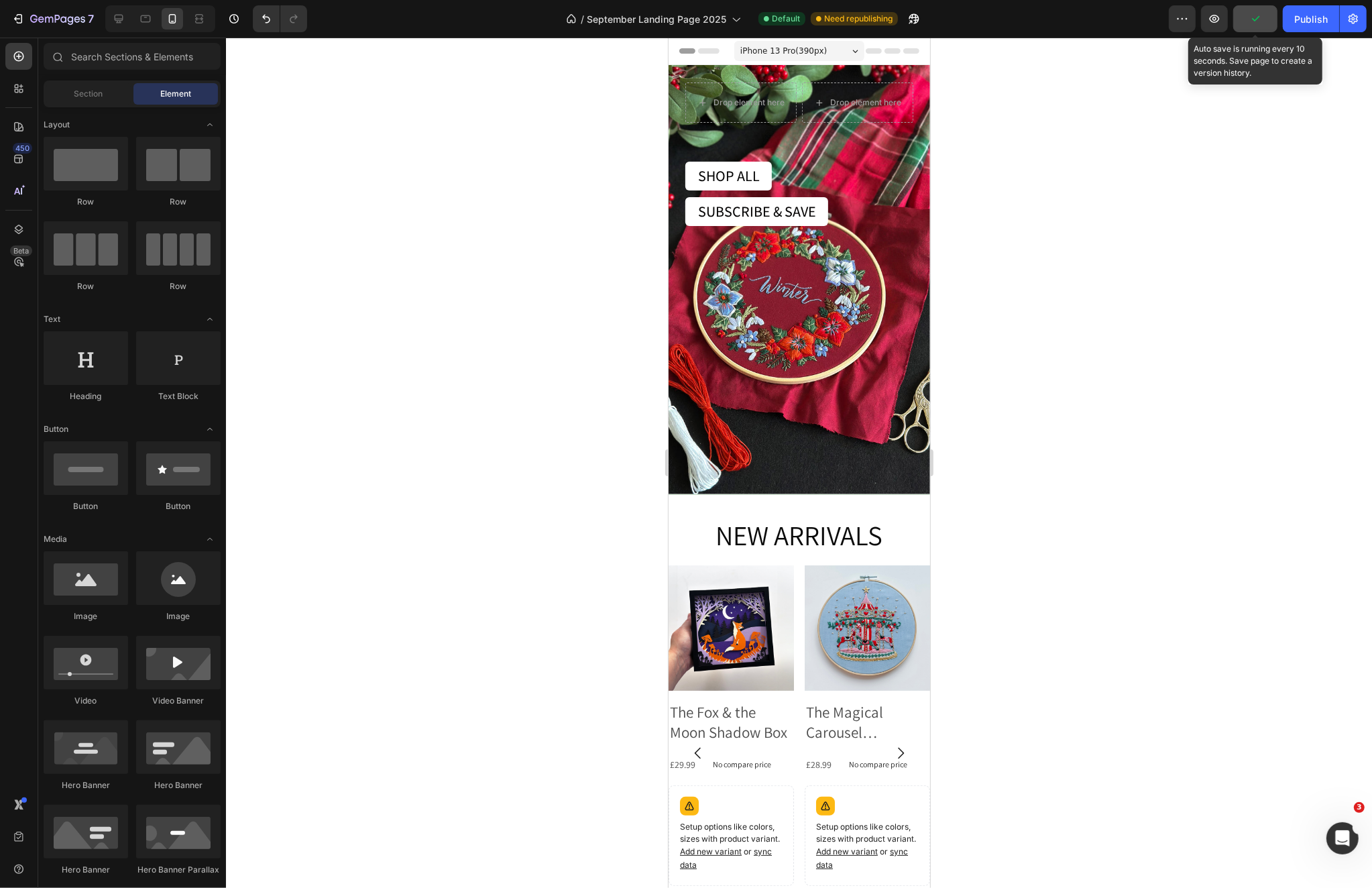
click at [1130, 25] on icon "button" at bounding box center [1254, 18] width 14 height 14
click at [30, 21] on icon "button" at bounding box center [57, 20] width 55 height 11
